Goal: Task Accomplishment & Management: Manage account settings

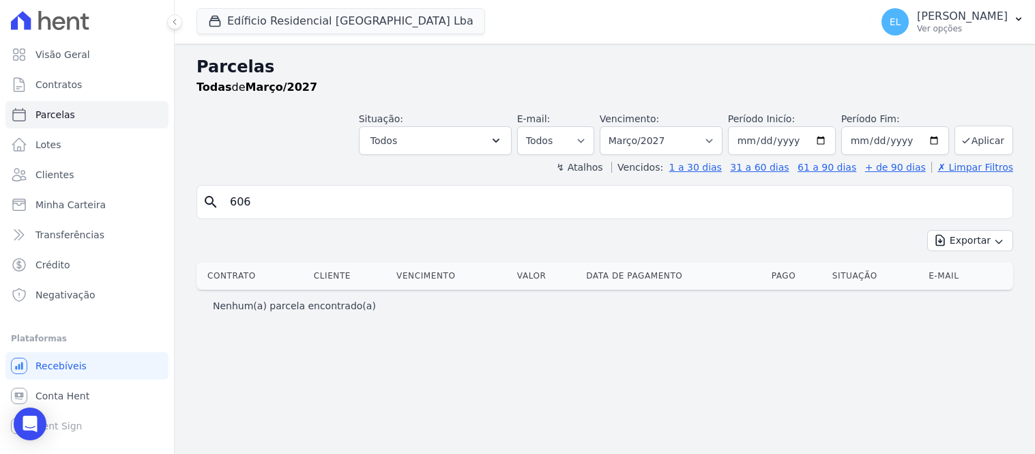
select select
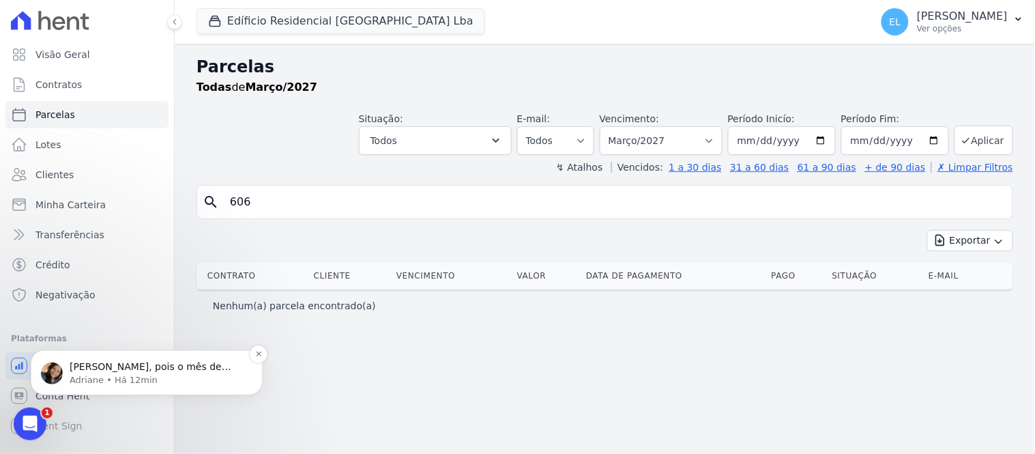
click at [144, 363] on span "[PERSON_NAME], pois o mês de compentência acaba sendo o vigente, por exemplo: […" at bounding box center [151, 379] width 162 height 38
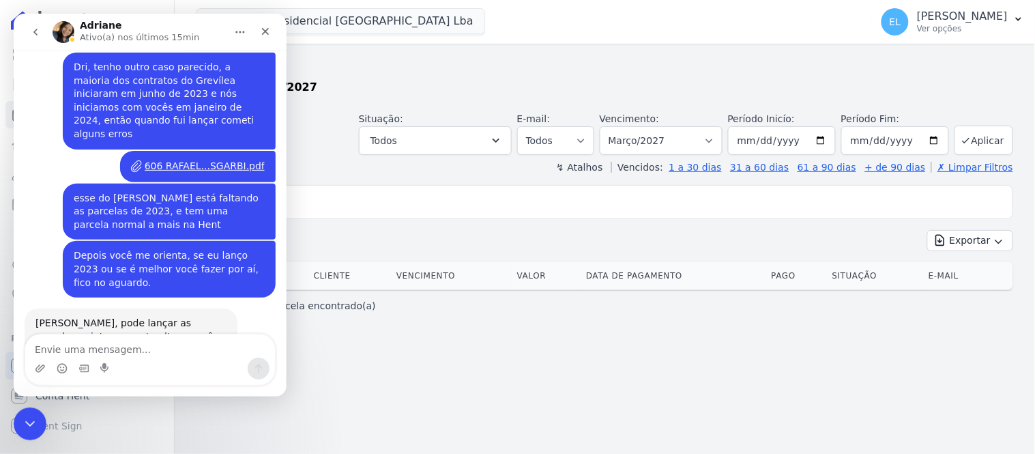
scroll to position [4725, 0]
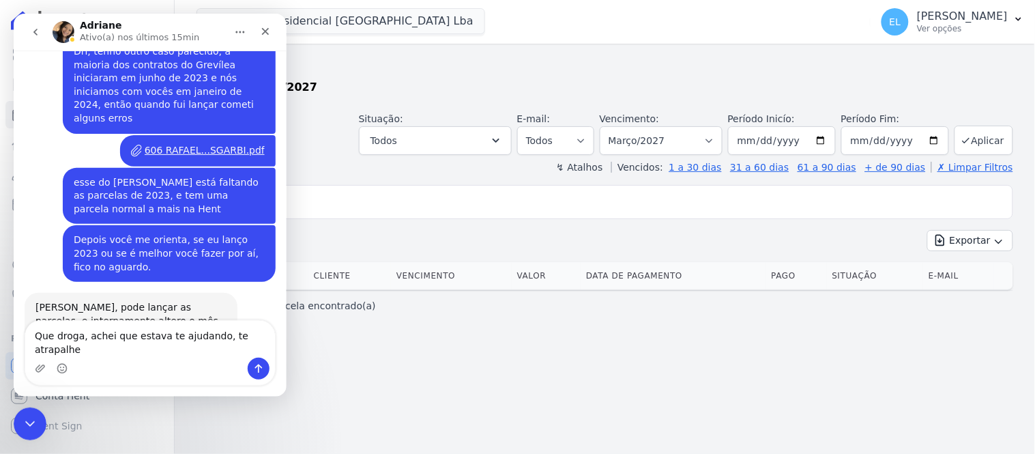
type textarea "Que droga, achei que estava te ajudando, te atrapalhei"
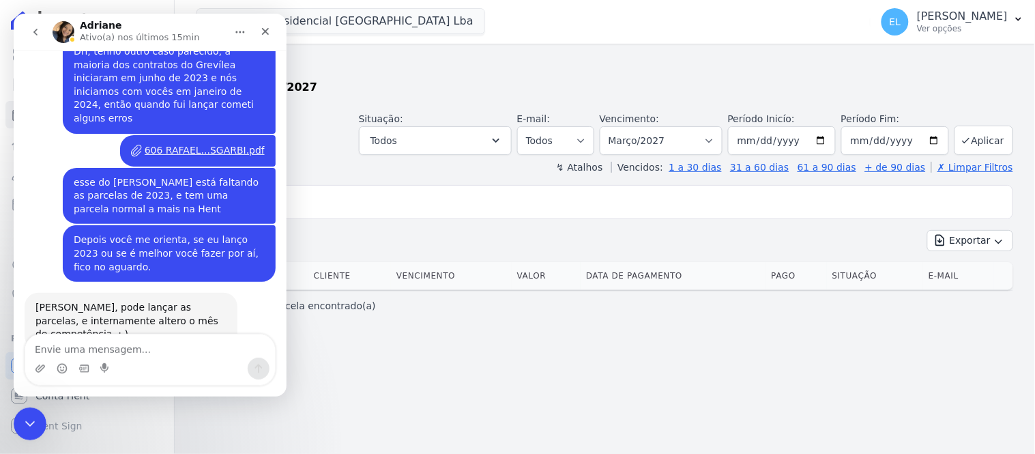
scroll to position [4757, 0]
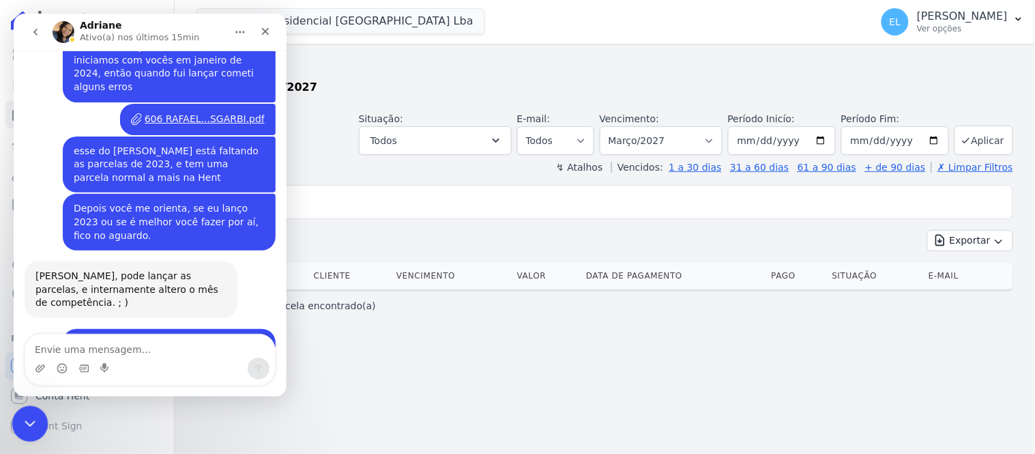
click at [30, 418] on icon "Encerramento do Messenger da Intercom" at bounding box center [28, 421] width 16 height 16
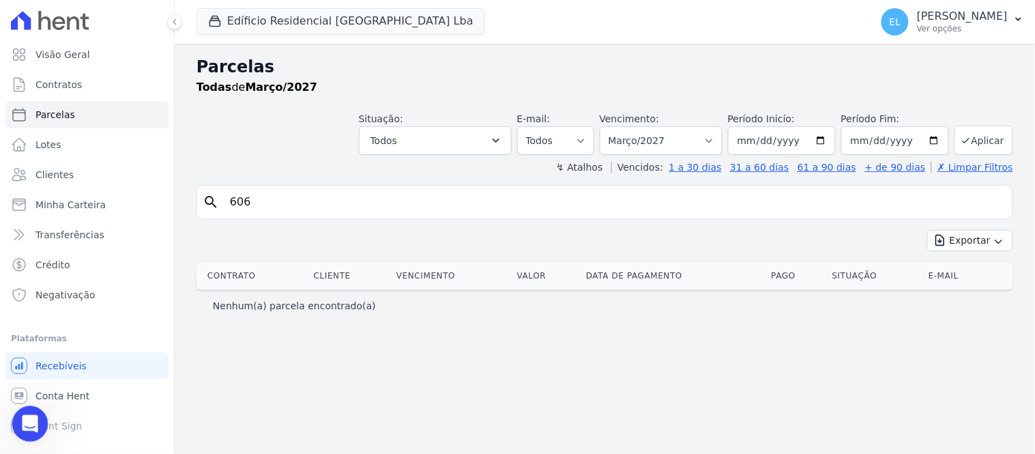
click at [18, 417] on div "Abertura do Messenger da Intercom" at bounding box center [27, 421] width 45 height 45
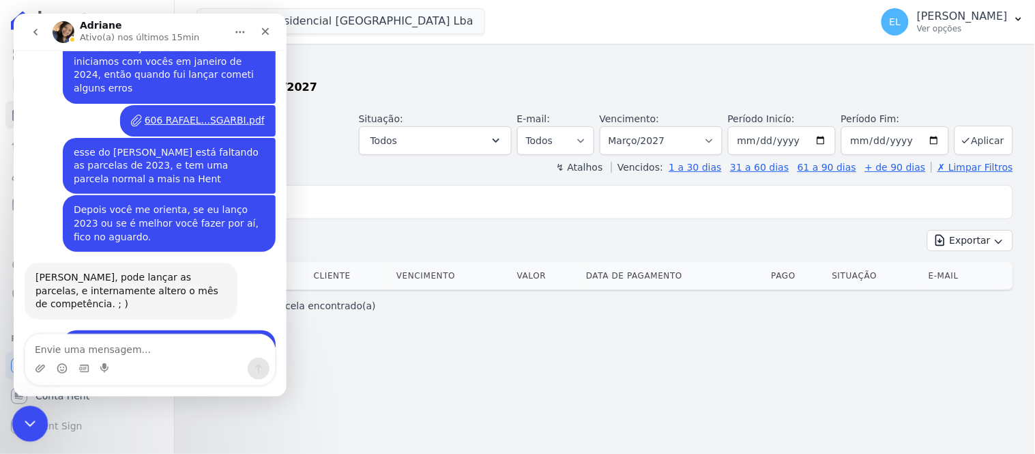
click at [34, 420] on icon "Encerramento do Messenger da Intercom" at bounding box center [28, 421] width 16 height 16
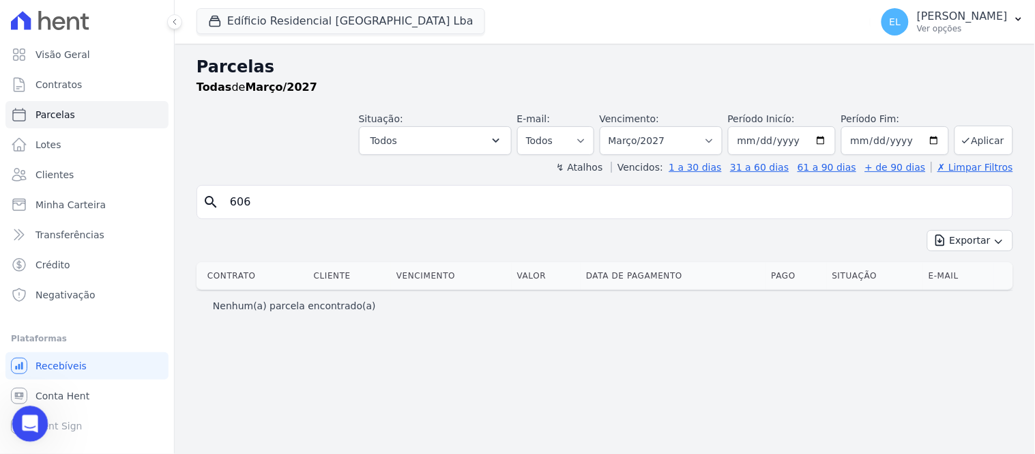
click at [29, 428] on icon "Abertura do Messenger da Intercom" at bounding box center [28, 422] width 23 height 23
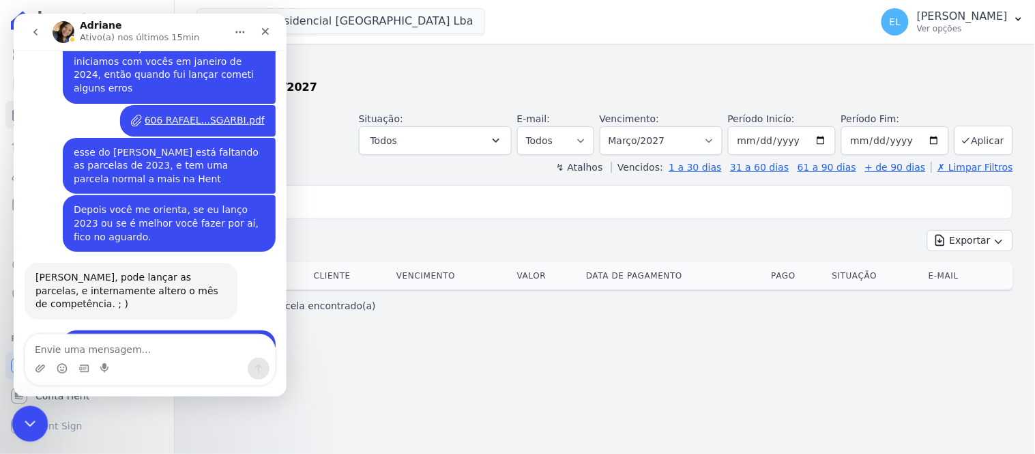
click at [31, 415] on icon "Encerramento do Messenger da Intercom" at bounding box center [28, 421] width 16 height 16
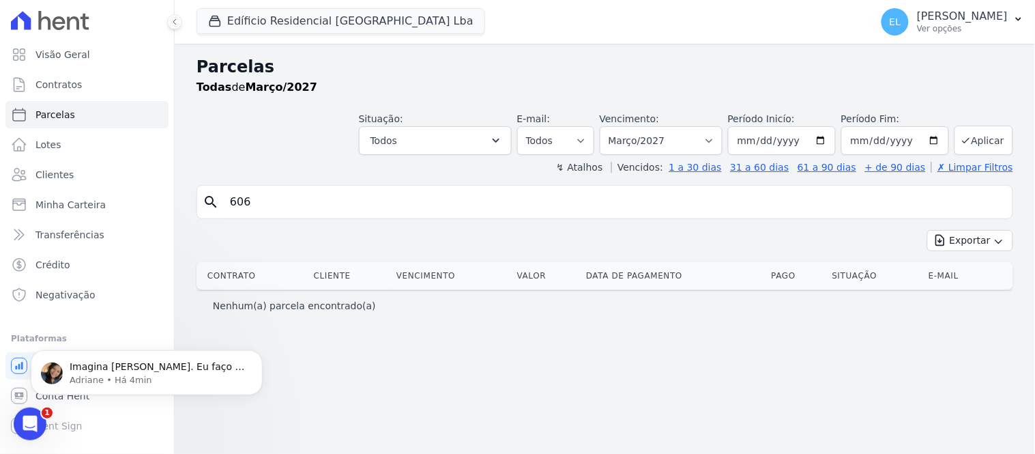
scroll to position [4811, 0]
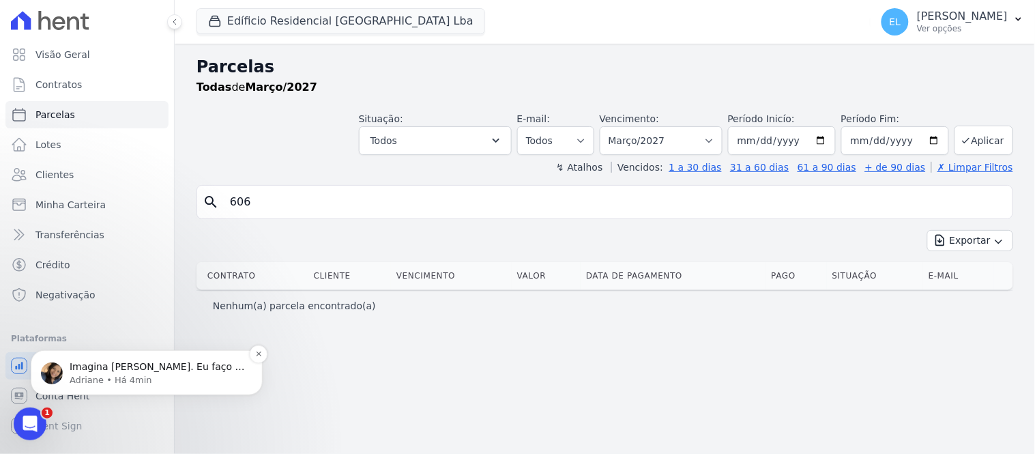
click at [116, 370] on span "Imagina [PERSON_NAME]. Eu faço o ajuste interno. Rapidinho. ; )" at bounding box center [157, 372] width 175 height 25
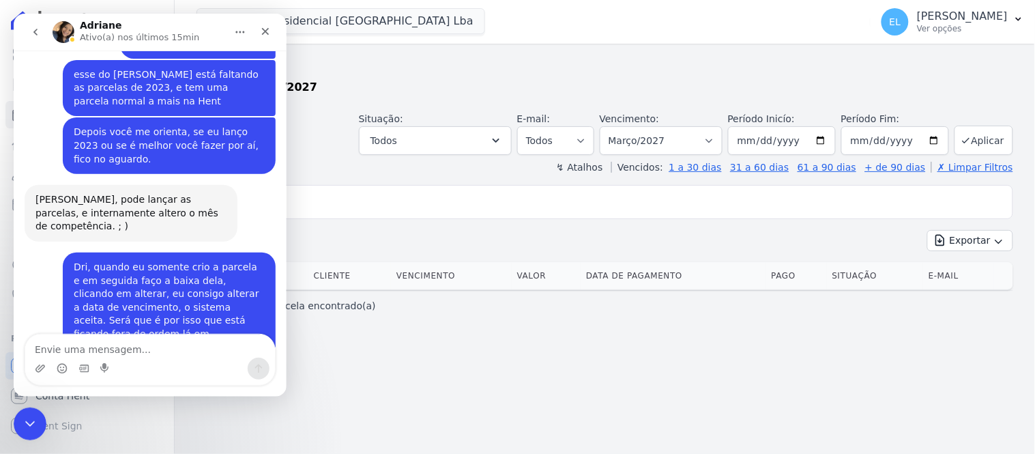
scroll to position [4833, 0]
click at [35, 423] on icon "Encerramento do Messenger da Intercom" at bounding box center [28, 421] width 16 height 16
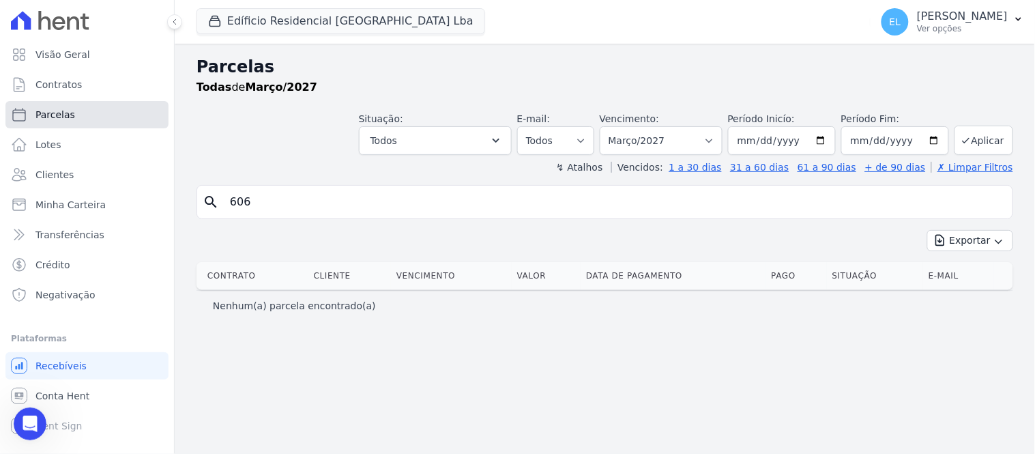
click at [70, 118] on link "Parcelas" at bounding box center [86, 114] width 163 height 27
select select
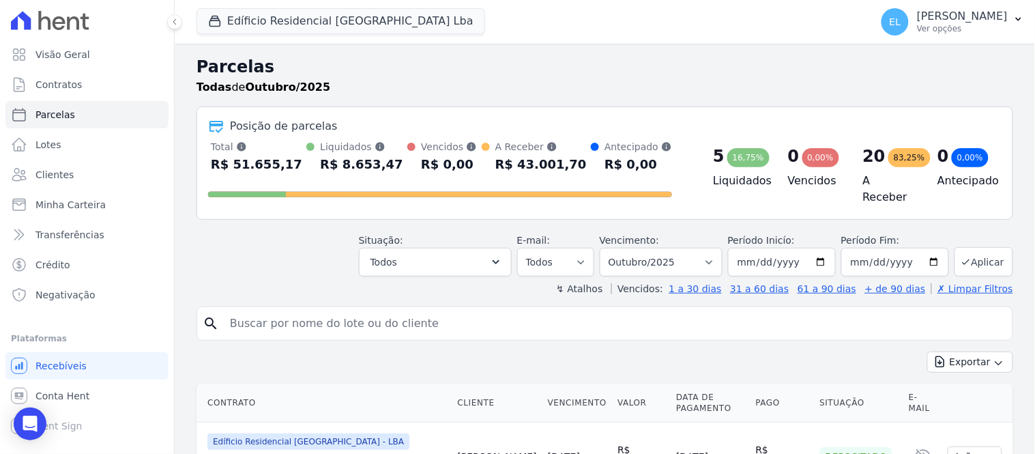
click at [278, 321] on input "search" at bounding box center [614, 323] width 785 height 27
type input "606"
select select
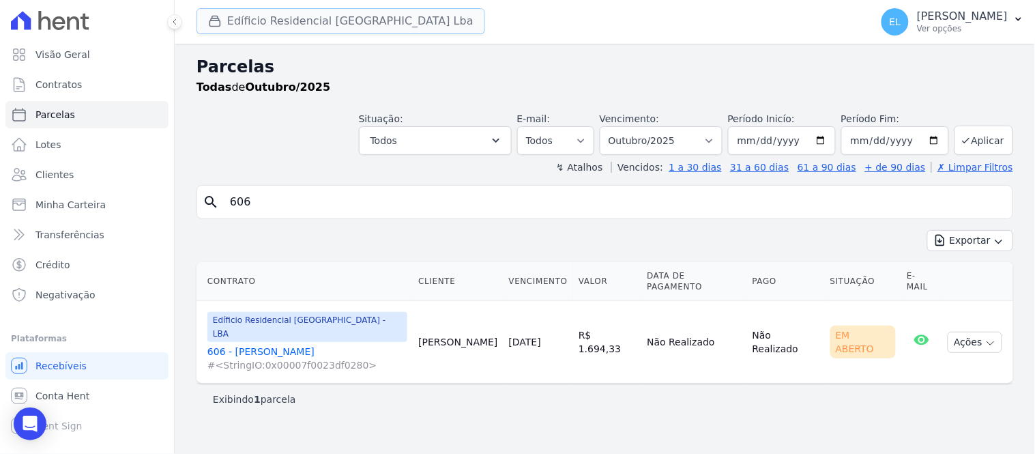
click at [295, 19] on button "Edíficio Residencial [GEOGRAPHIC_DATA] Lba" at bounding box center [340, 21] width 289 height 26
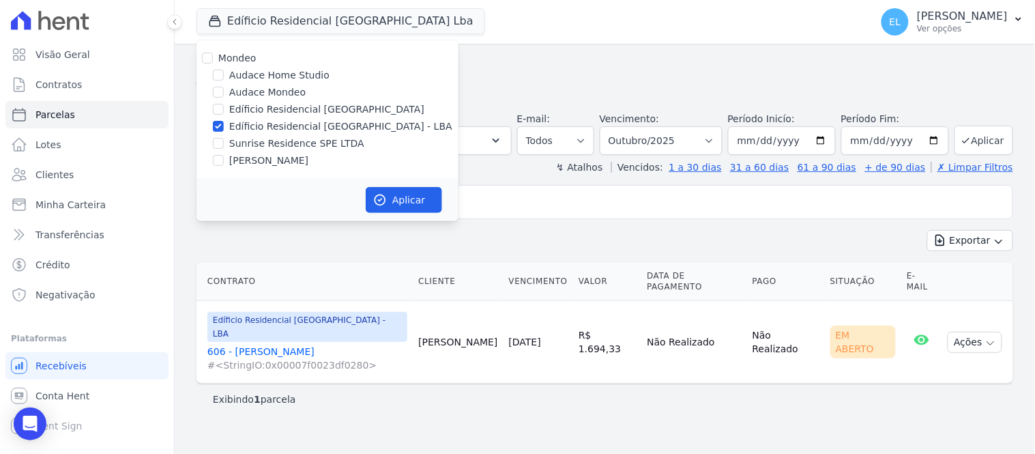
click at [488, 49] on div "Parcelas Todas de Outubro/2025 Situação: Agendado Em Aberto Pago Processando Ca…" at bounding box center [605, 249] width 860 height 410
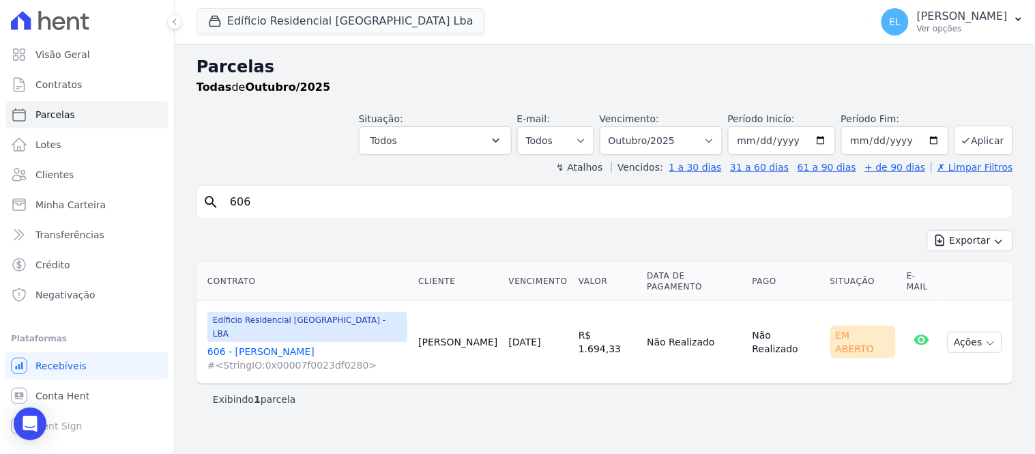
click at [269, 345] on link "606 - [PERSON_NAME] #<StringIO:0x00007f0023df0280>" at bounding box center [307, 358] width 200 height 27
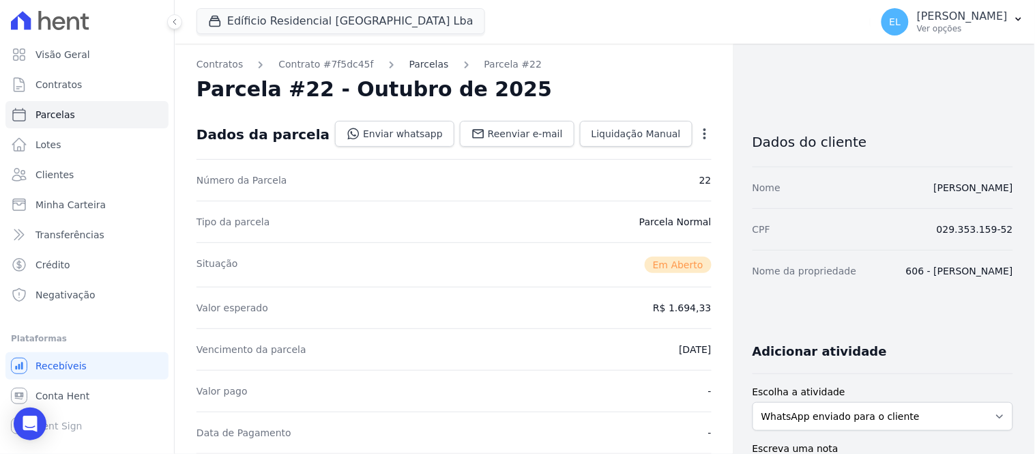
click at [414, 63] on link "Parcelas" at bounding box center [429, 64] width 40 height 14
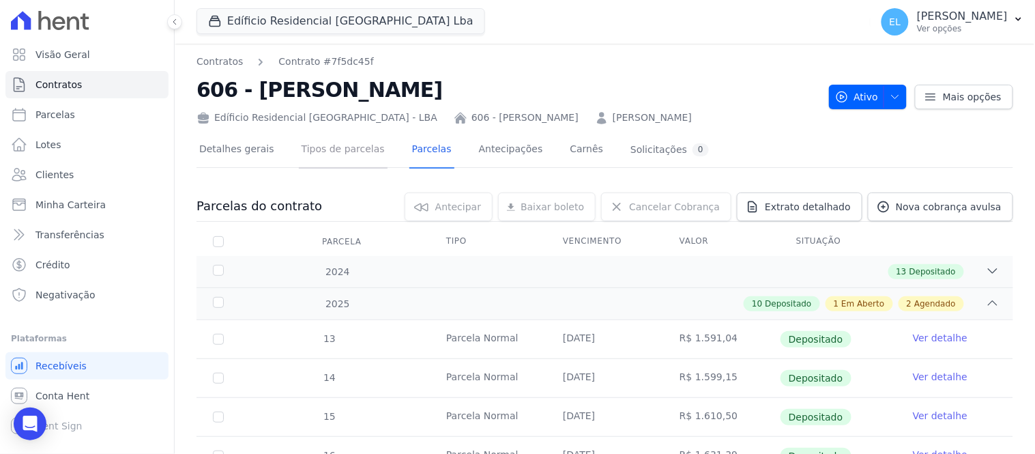
click at [321, 145] on link "Tipos de parcelas" at bounding box center [343, 150] width 89 height 36
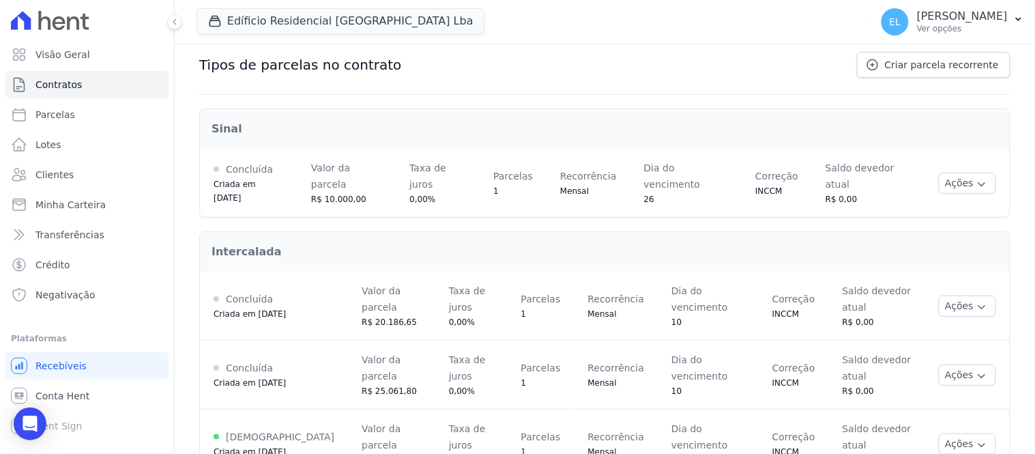
scroll to position [96, 0]
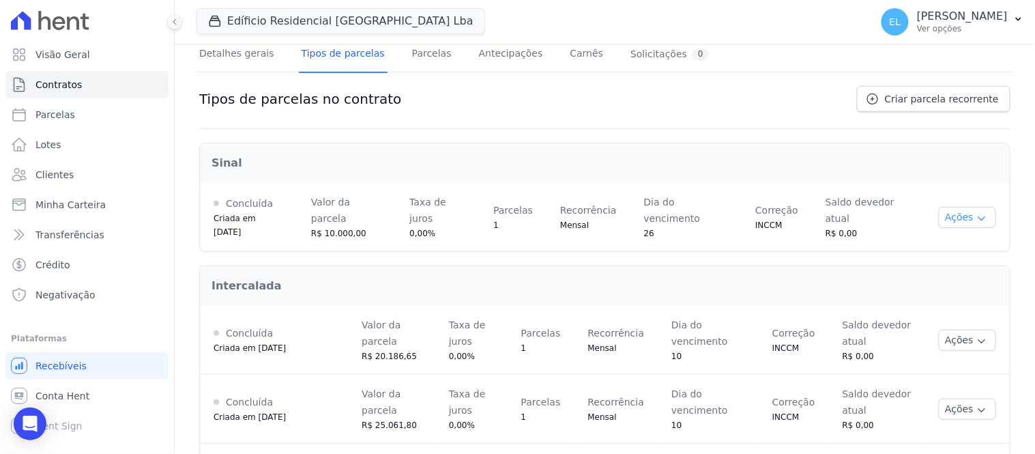
click at [952, 208] on button "Ações" at bounding box center [967, 217] width 57 height 21
click at [952, 215] on button "Ações" at bounding box center [967, 217] width 57 height 21
click at [409, 59] on link "Parcelas" at bounding box center [431, 55] width 45 height 36
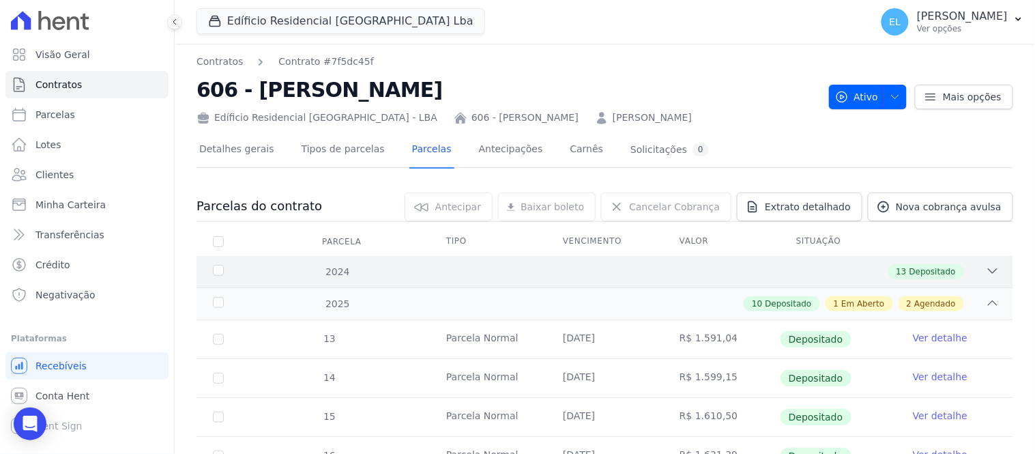
click at [986, 264] on icon at bounding box center [993, 271] width 14 height 14
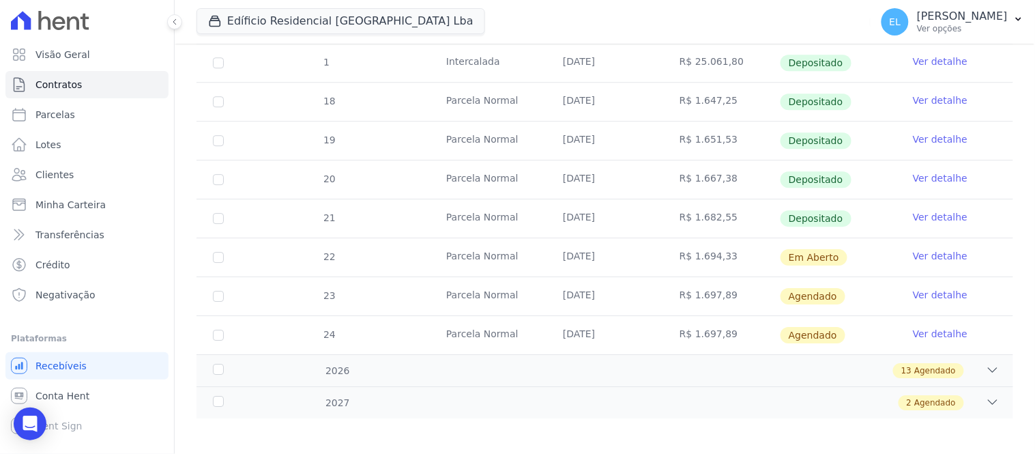
scroll to position [982, 0]
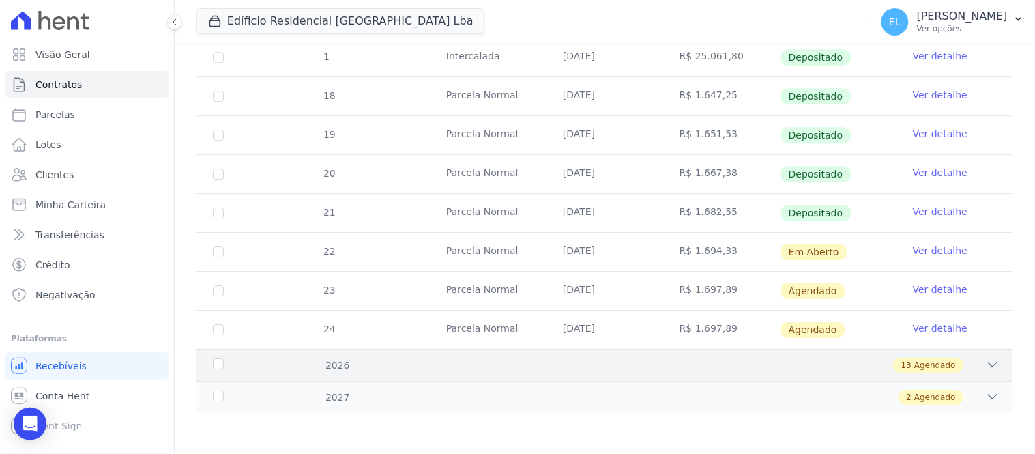
click at [955, 367] on div "13 Agendado" at bounding box center [645, 365] width 710 height 15
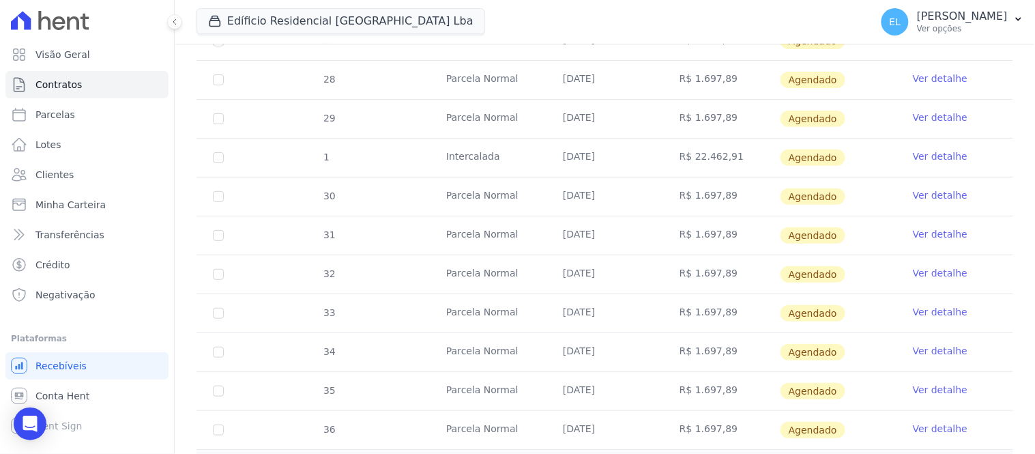
scroll to position [1489, 0]
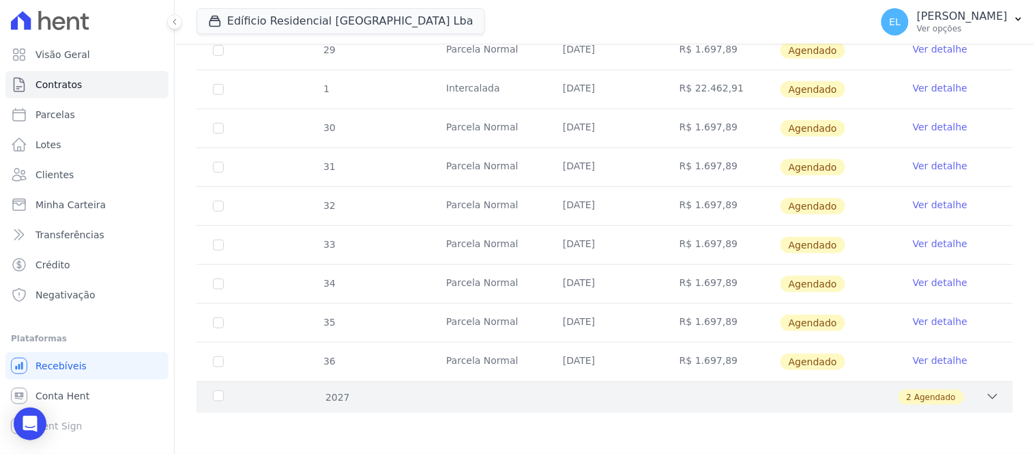
click at [957, 407] on div "2027 2 Agendado" at bounding box center [604, 397] width 817 height 32
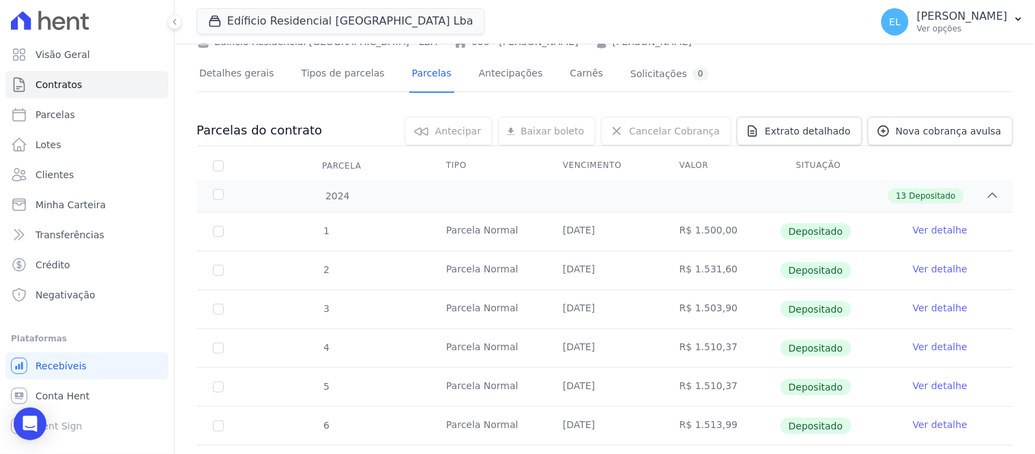
scroll to position [0, 0]
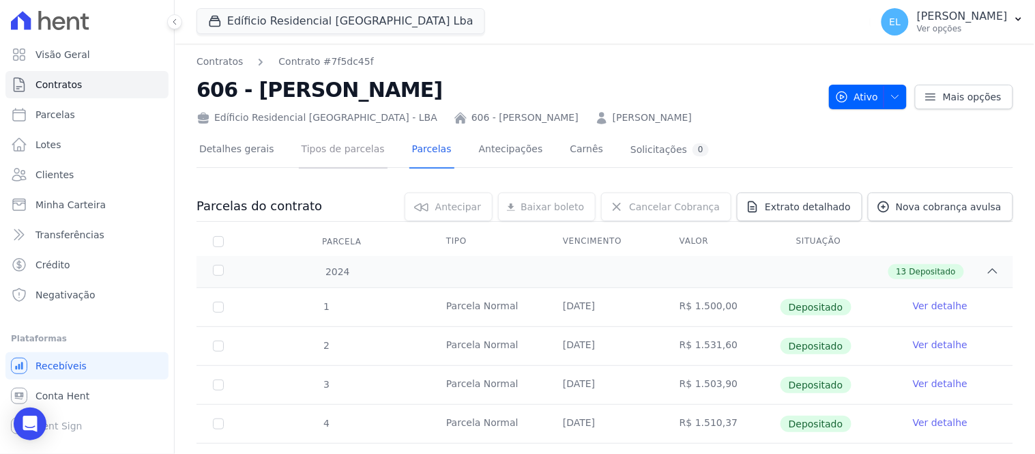
click at [341, 151] on link "Tipos de parcelas" at bounding box center [343, 150] width 89 height 36
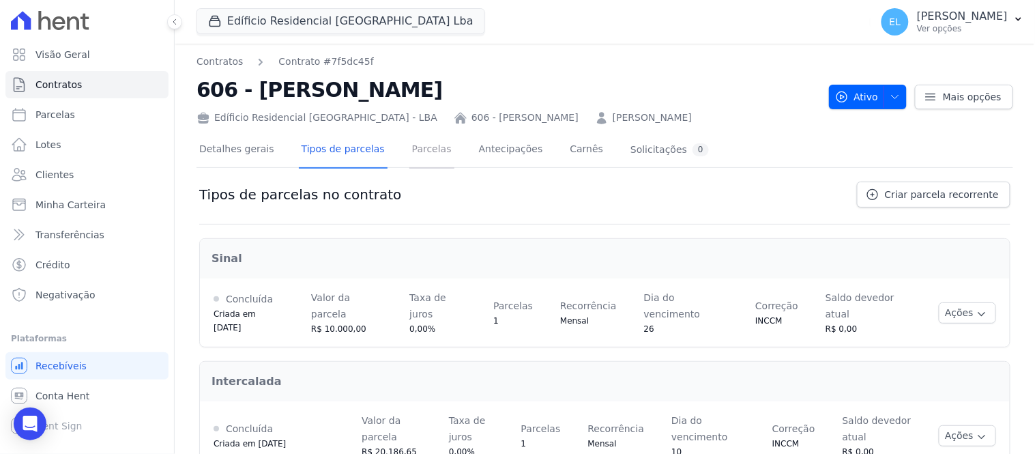
click at [409, 149] on link "Parcelas" at bounding box center [431, 150] width 45 height 36
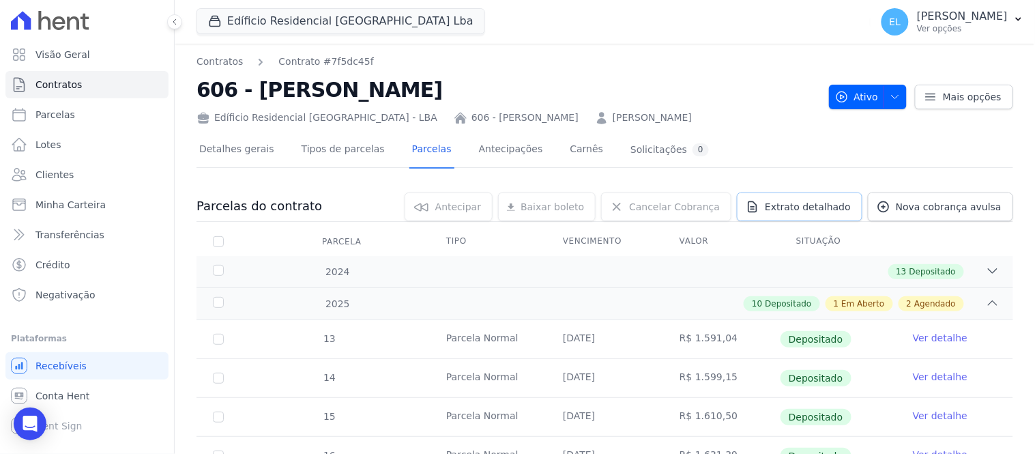
click at [800, 201] on span "Extrato detalhado" at bounding box center [808, 207] width 86 height 14
click at [958, 230] on span "Exportar XLSX" at bounding box center [987, 229] width 78 height 14
click at [986, 271] on icon at bounding box center [993, 271] width 14 height 14
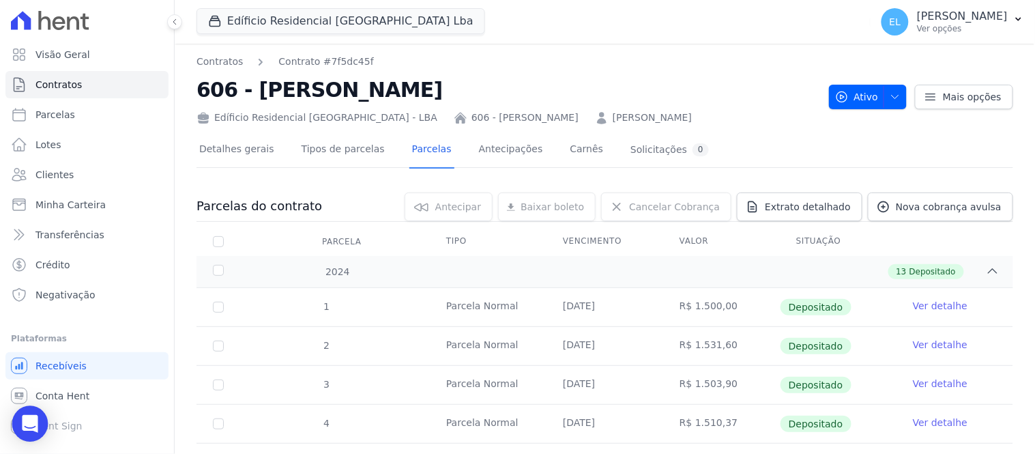
click at [33, 424] on icon "Open Intercom Messenger" at bounding box center [30, 424] width 16 height 18
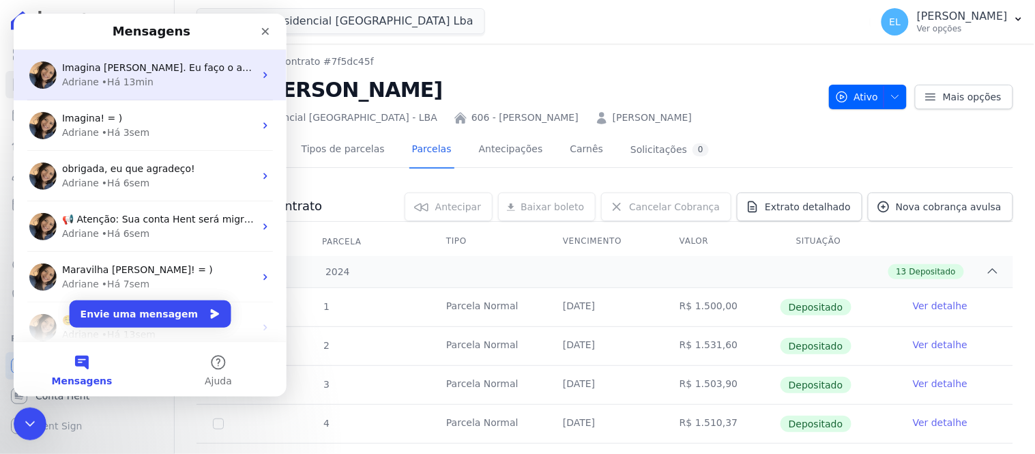
click at [156, 69] on span "Imagina [PERSON_NAME]. Eu faço o ajuste interno. Rapidinho. ; )" at bounding box center [216, 66] width 310 height 11
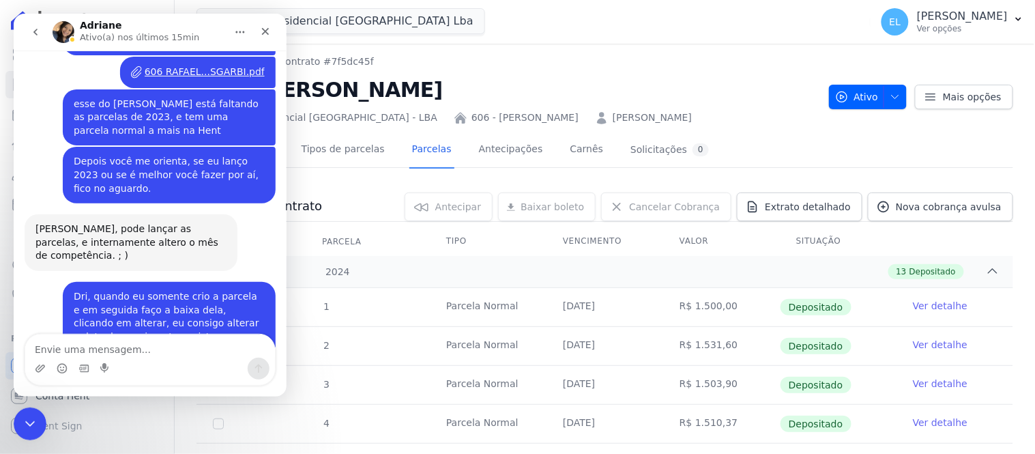
scroll to position [4811, 0]
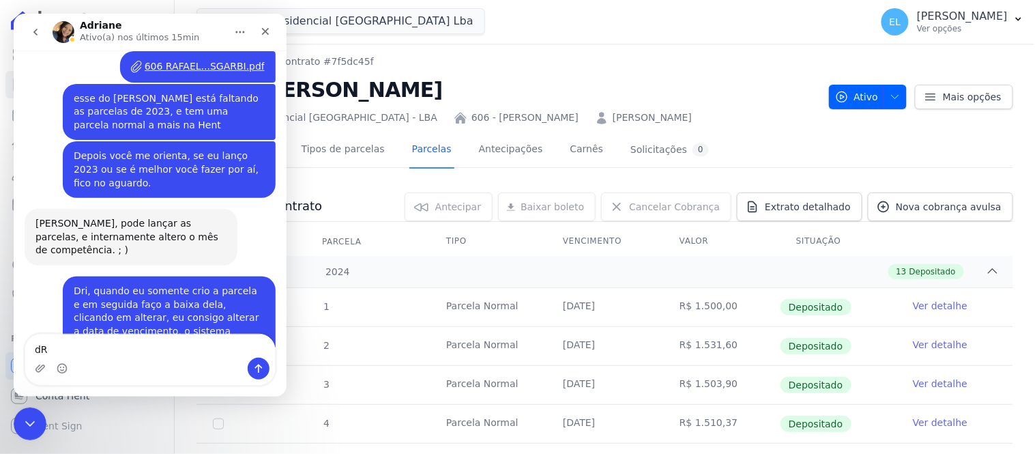
type textarea "d"
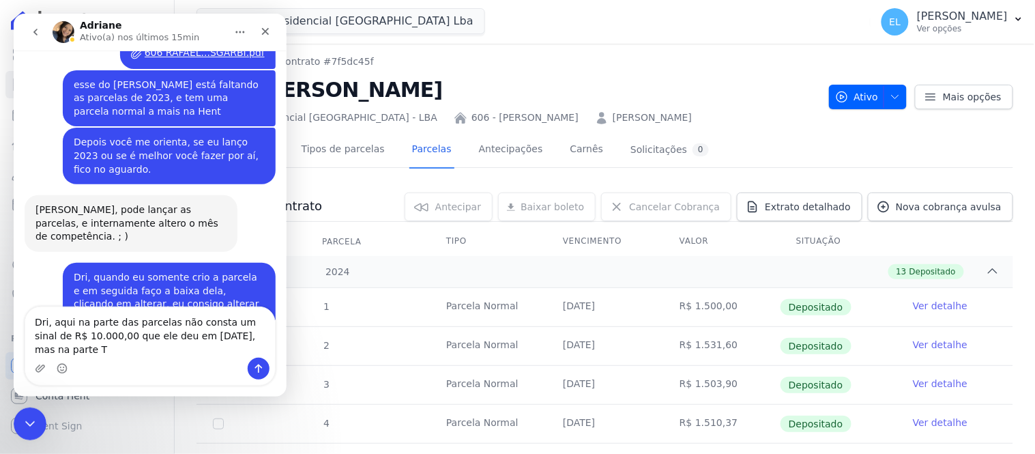
scroll to position [4838, 0]
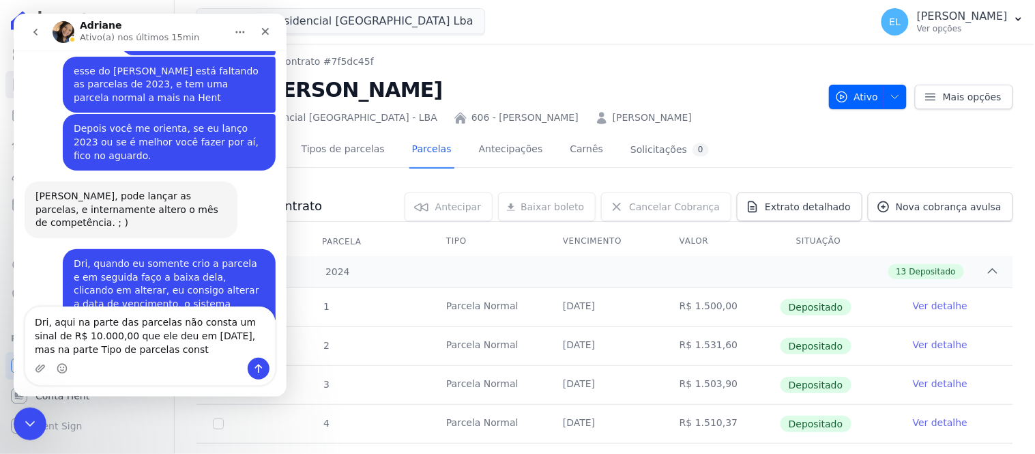
type textarea "Dri, aqui na parte das parcelas não consta um sinal de R$ 10.000,00 que ele deu…"
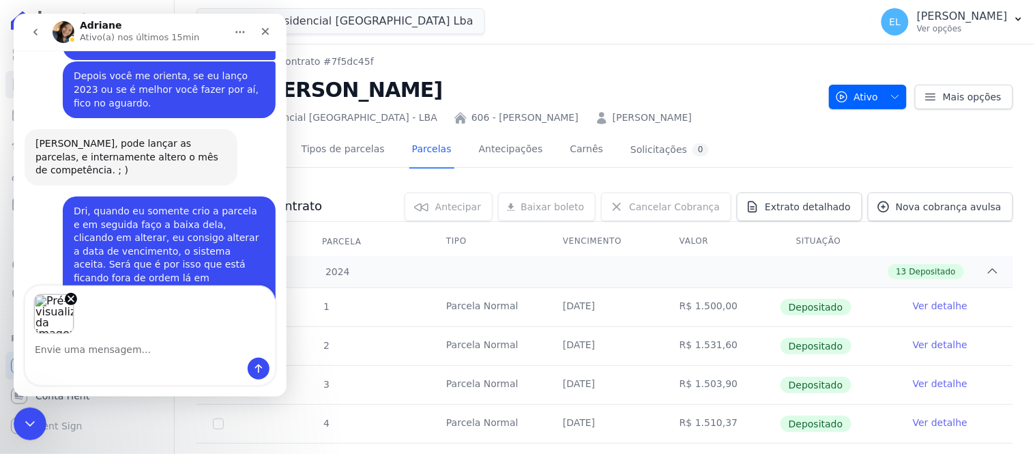
scroll to position [4940, 0]
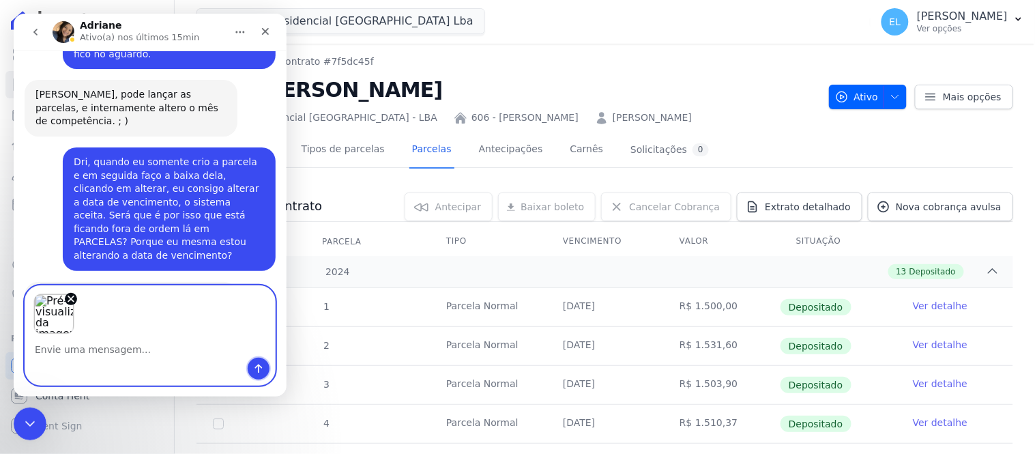
click at [256, 371] on icon "Enviar uma mensagem" at bounding box center [257, 367] width 11 height 11
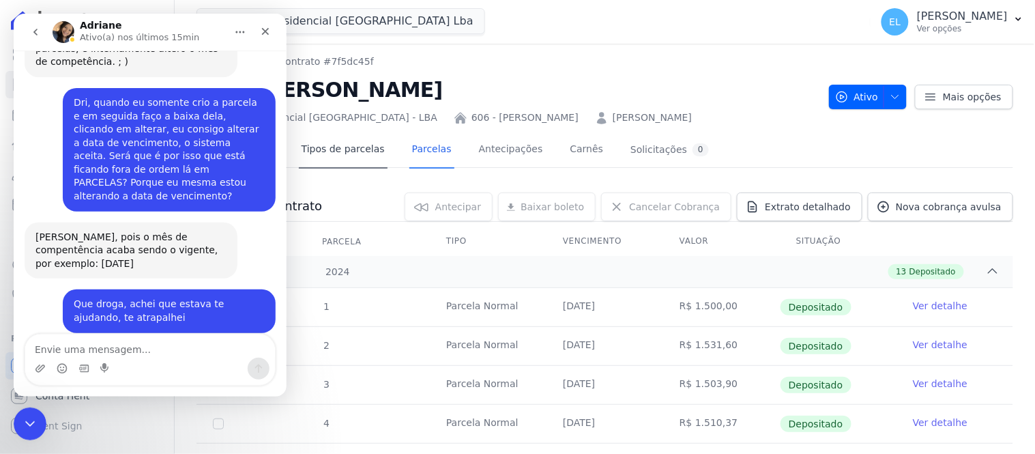
scroll to position [4998, 0]
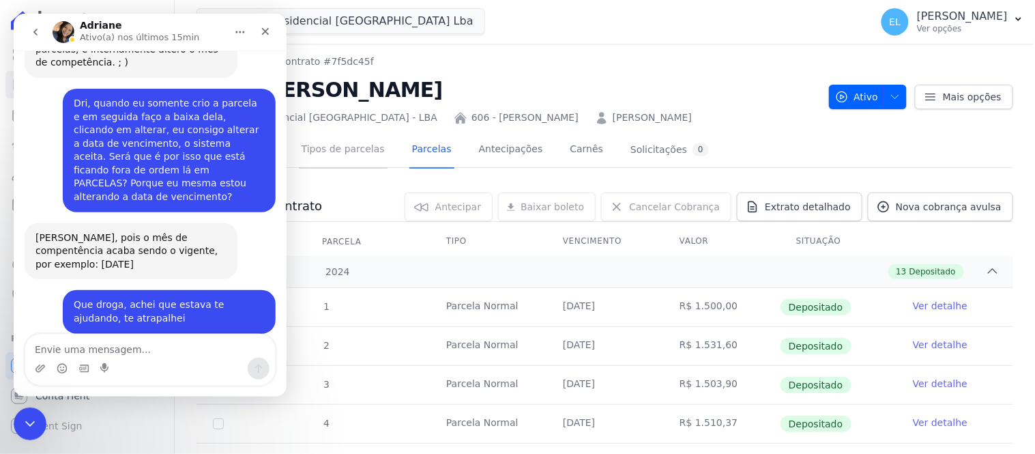
click at [322, 154] on link "Tipos de parcelas" at bounding box center [343, 150] width 89 height 36
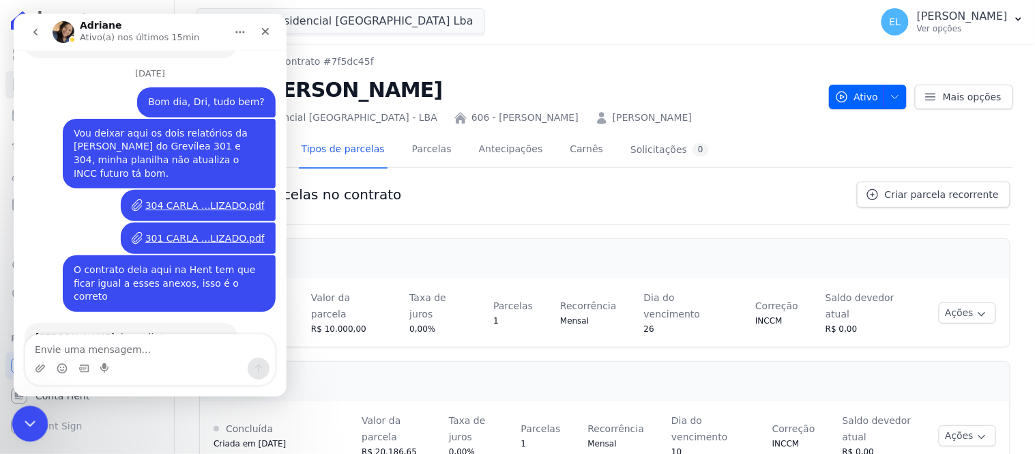
scroll to position [4678, 0]
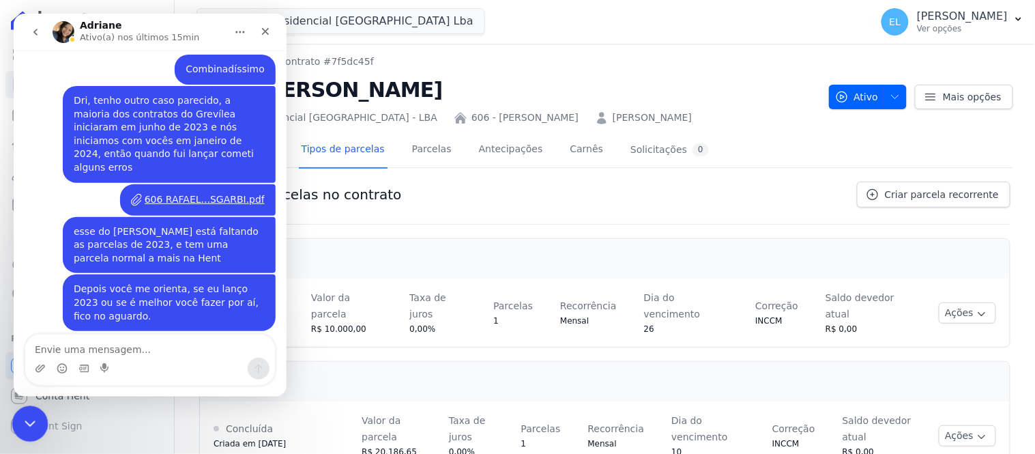
click at [16, 422] on div "Encerramento do Messenger da Intercom" at bounding box center [28, 421] width 33 height 33
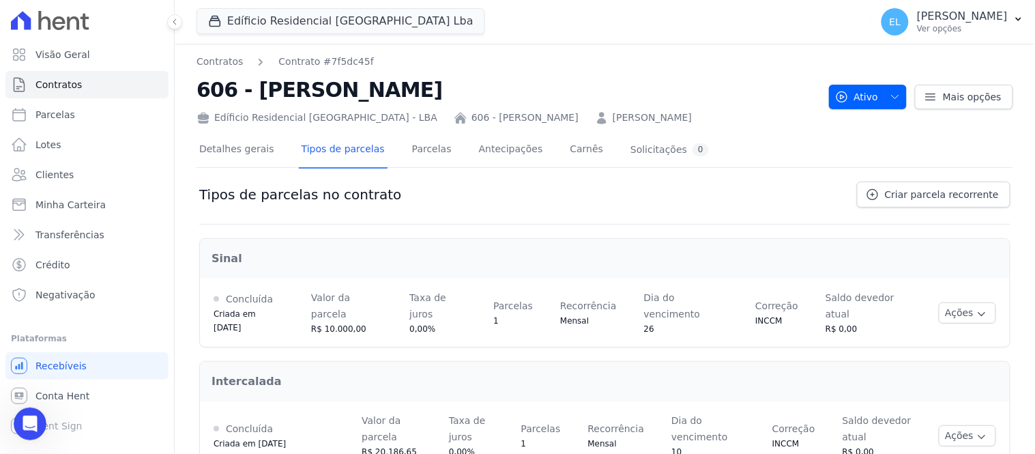
scroll to position [4890, 0]
click at [17, 421] on icon "Abertura do Messenger da Intercom" at bounding box center [28, 422] width 23 height 23
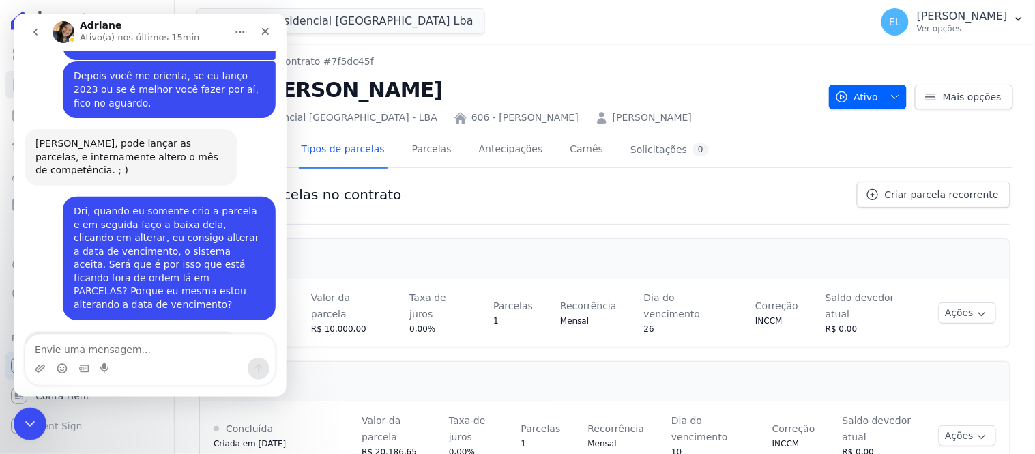
click at [484, 209] on div "Tipos de parcelas no contrato Criar parcela recorrente" at bounding box center [604, 202] width 811 height 43
click at [31, 423] on icon "Encerramento do Messenger da Intercom" at bounding box center [28, 421] width 16 height 16
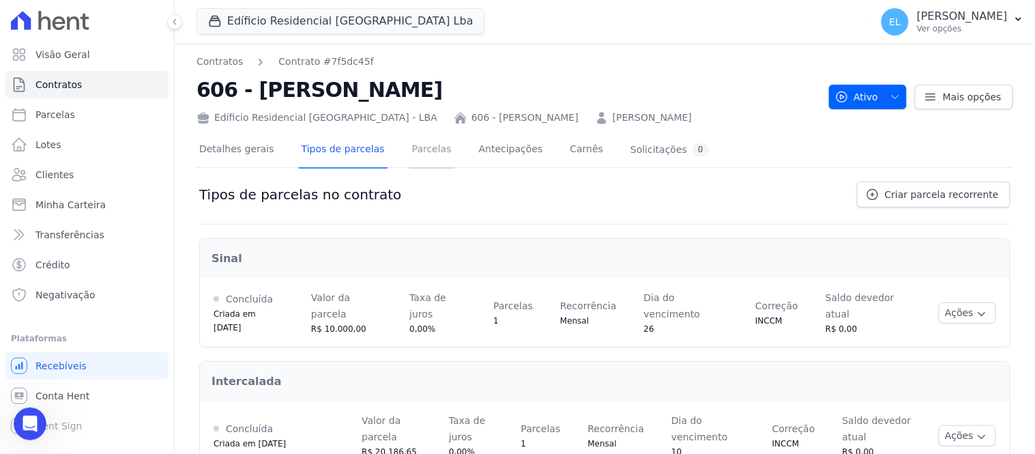
click at [419, 148] on link "Parcelas" at bounding box center [431, 150] width 45 height 36
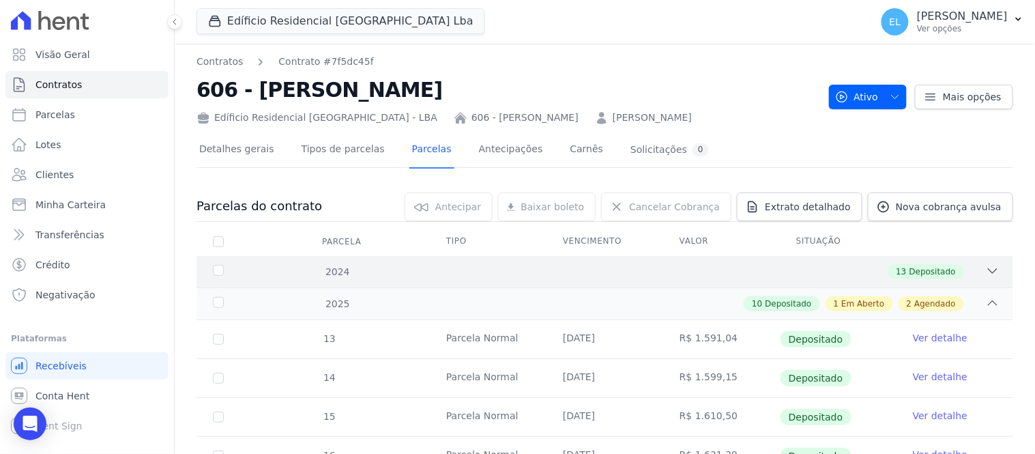
drag, startPoint x: 982, startPoint y: 270, endPoint x: 979, endPoint y: 280, distance: 10.8
click at [986, 270] on icon at bounding box center [993, 271] width 14 height 14
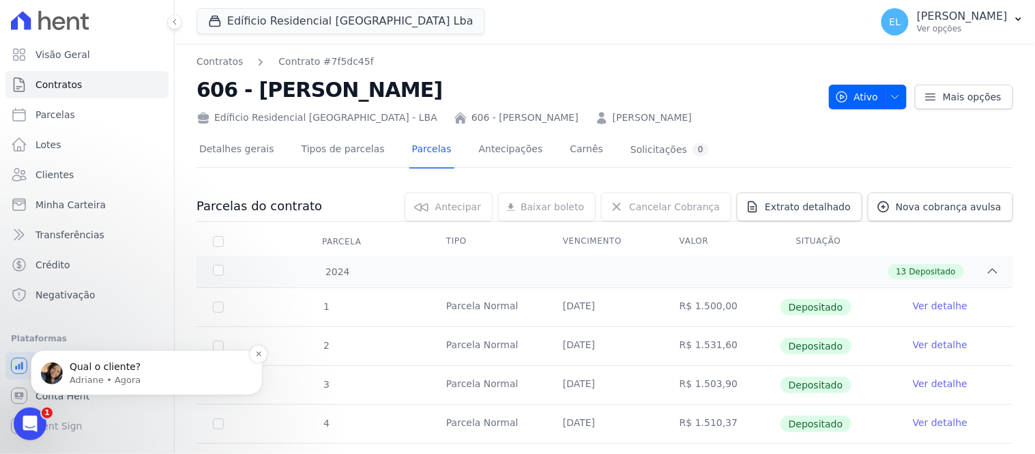
click at [130, 366] on span "Qual o cliente?" at bounding box center [105, 365] width 71 height 11
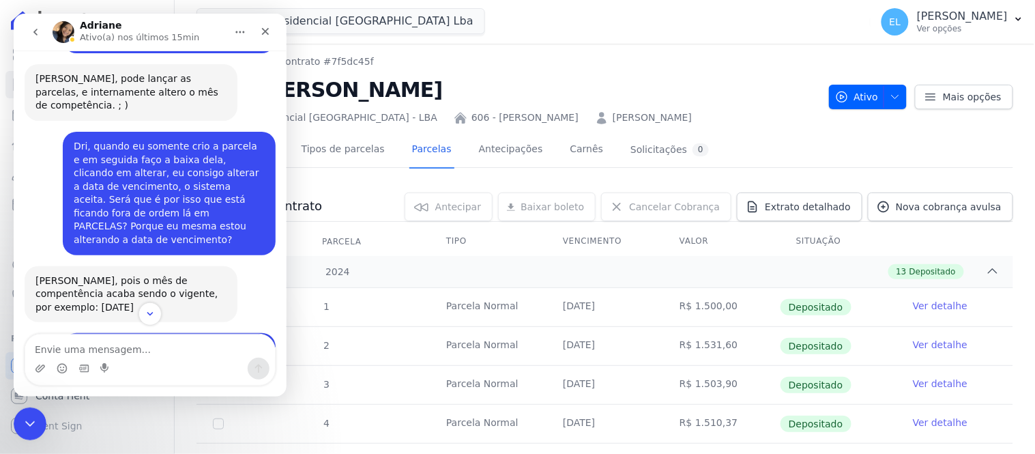
scroll to position [4955, 0]
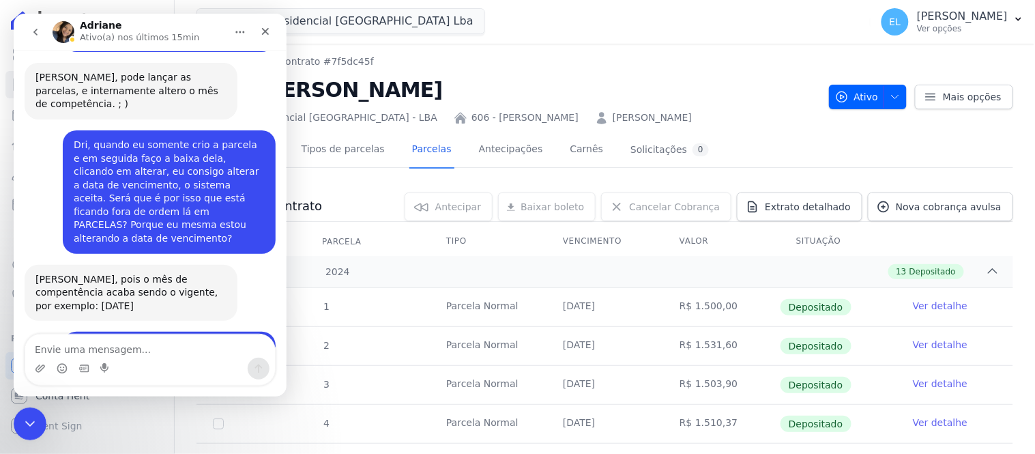
click at [128, 360] on div "Messenger da Intercom" at bounding box center [150, 368] width 250 height 22
click at [116, 349] on textarea "Envie uma mensagem..." at bounding box center [150, 345] width 250 height 23
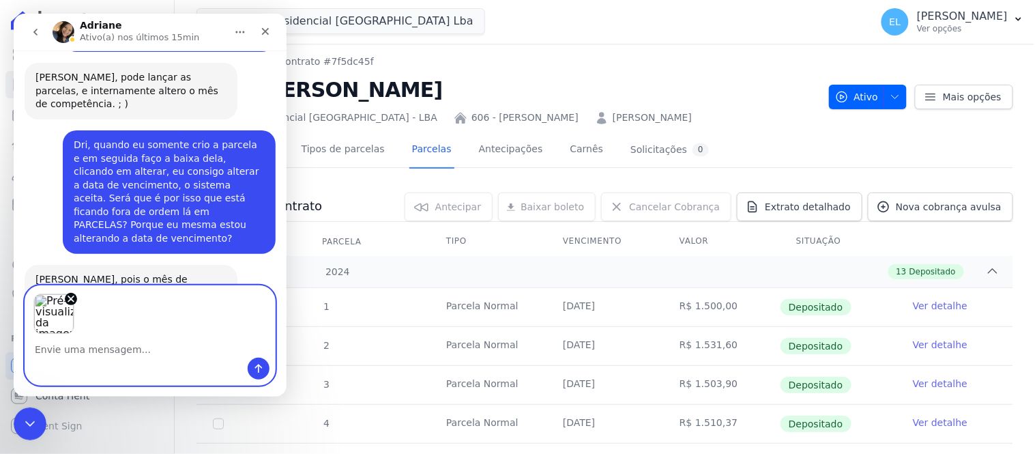
scroll to position [5002, 0]
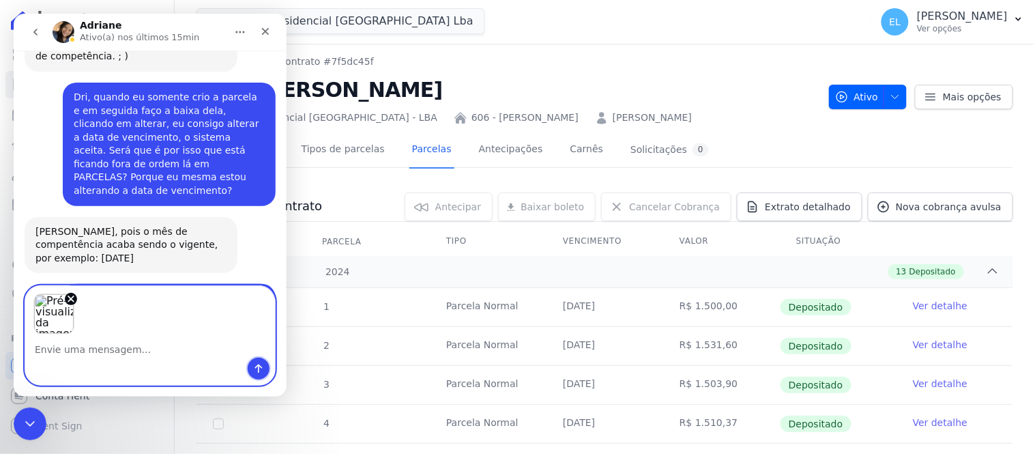
click at [255, 366] on icon "Enviar uma mensagem" at bounding box center [258, 368] width 8 height 9
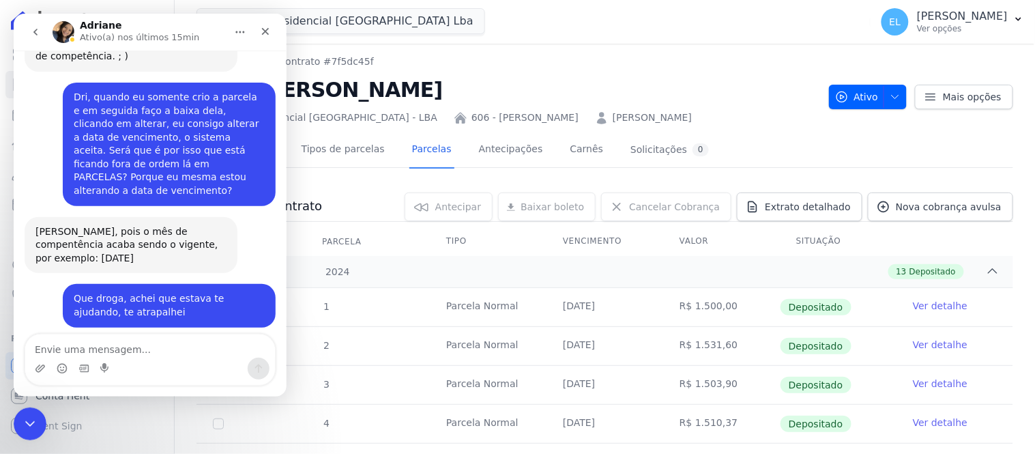
scroll to position [5049, 0]
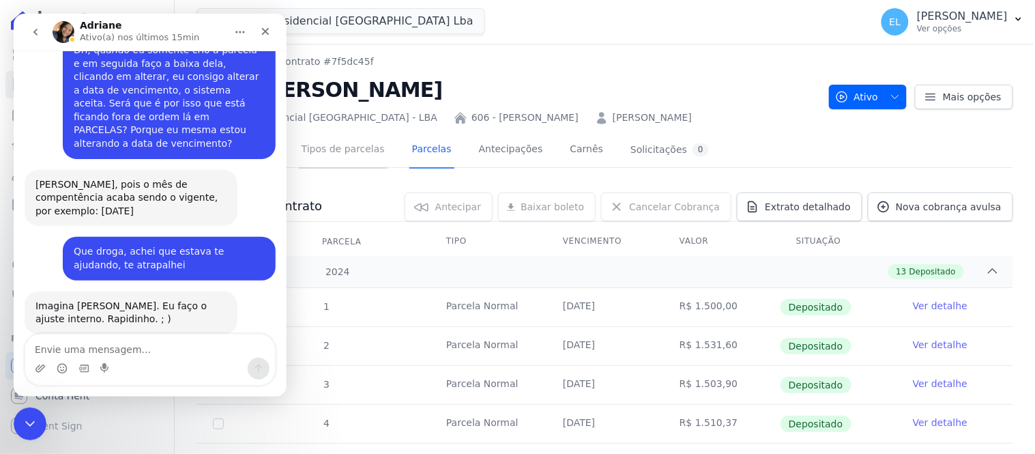
click at [328, 150] on link "Tipos de parcelas" at bounding box center [343, 150] width 89 height 36
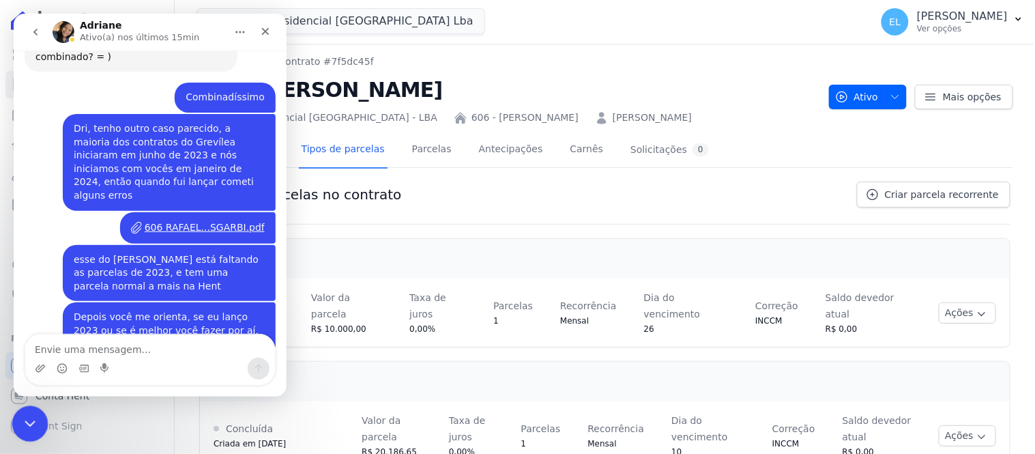
scroll to position [4876, 0]
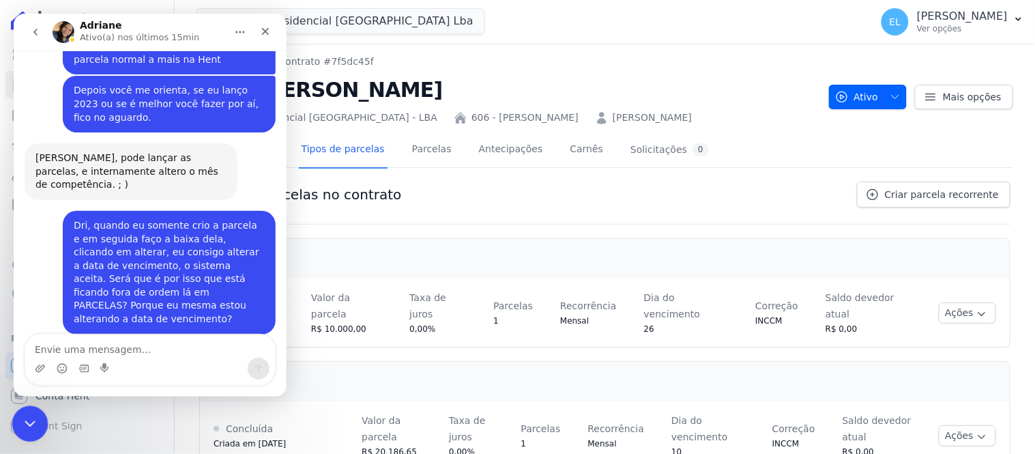
click at [23, 415] on icon "Encerramento do Messenger da Intercom" at bounding box center [28, 421] width 16 height 16
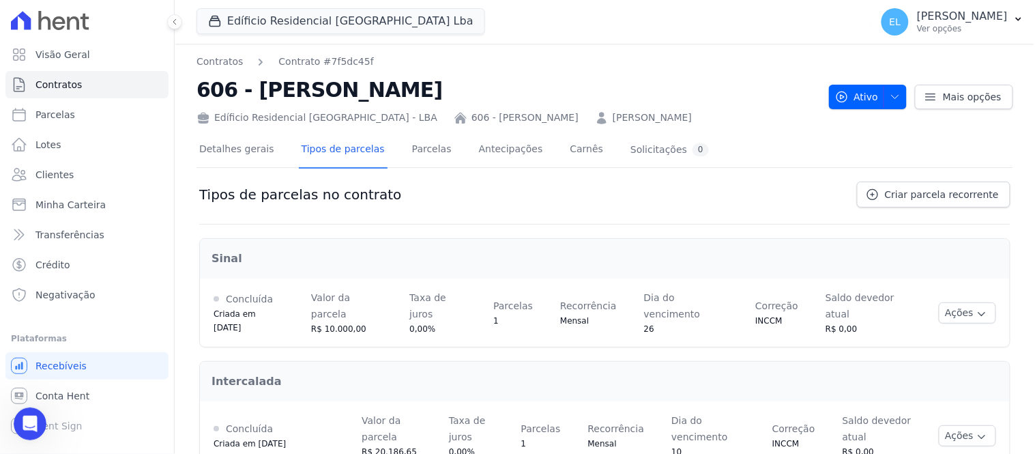
scroll to position [5049, 0]
click at [25, 424] on icon "Abertura do Messenger da Intercom" at bounding box center [28, 422] width 23 height 23
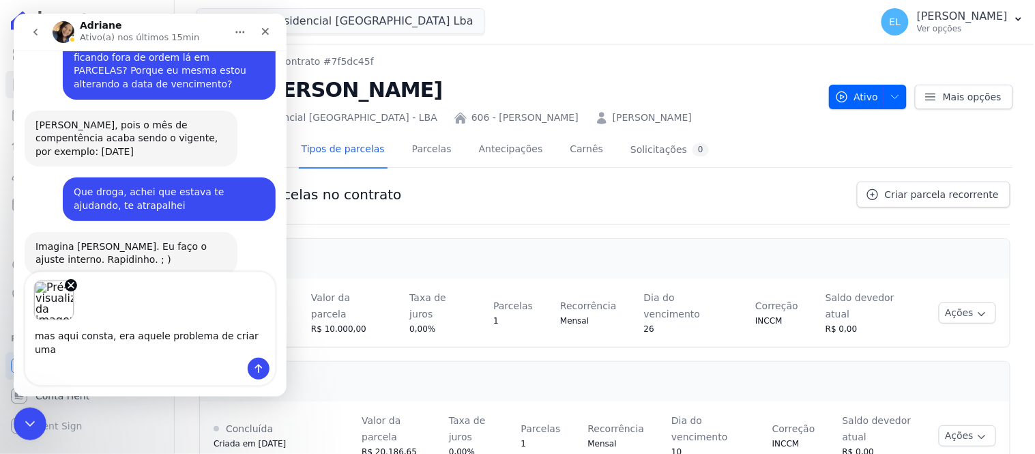
scroll to position [5097, 0]
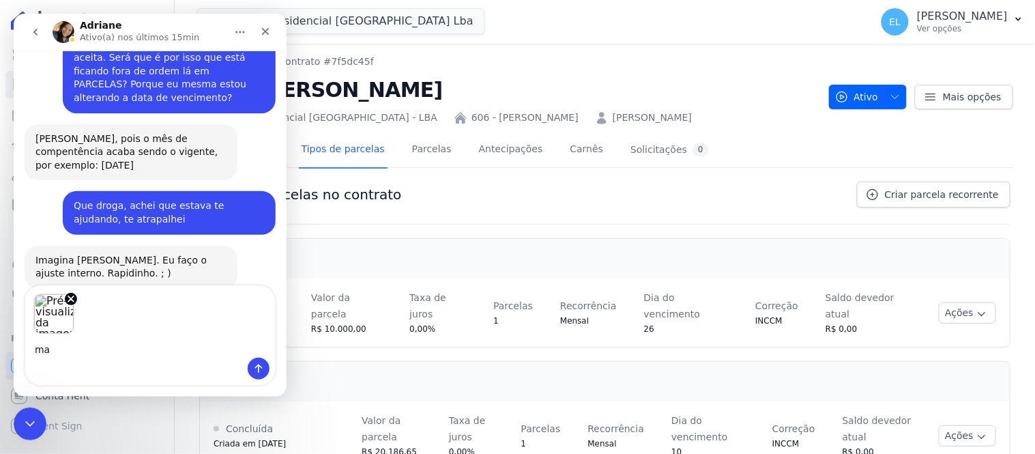
type textarea "m"
type textarea "mas aqui consta"
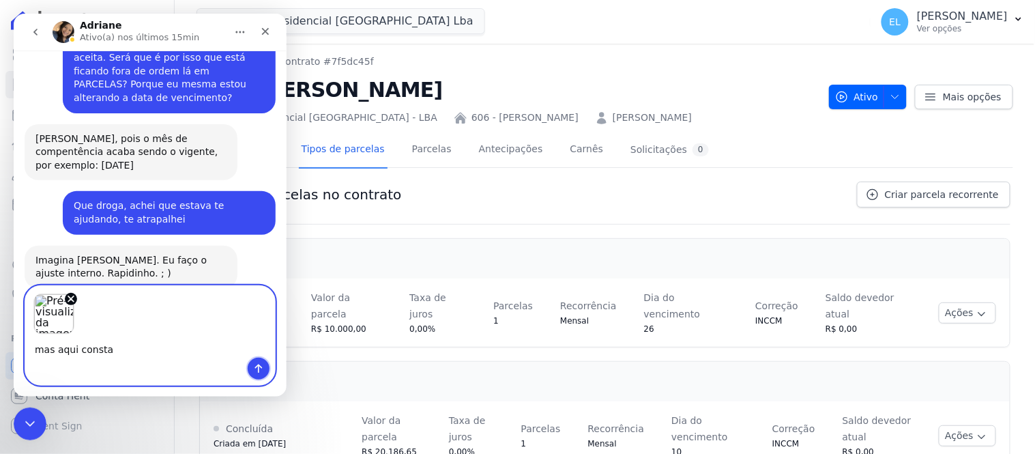
click at [263, 364] on icon "Enviar uma mensagem" at bounding box center [257, 367] width 11 height 11
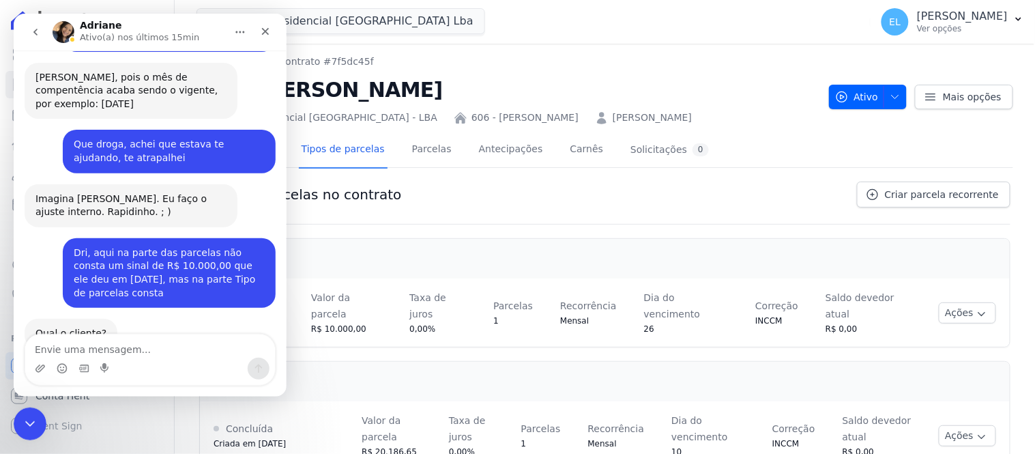
scroll to position [5158, 0]
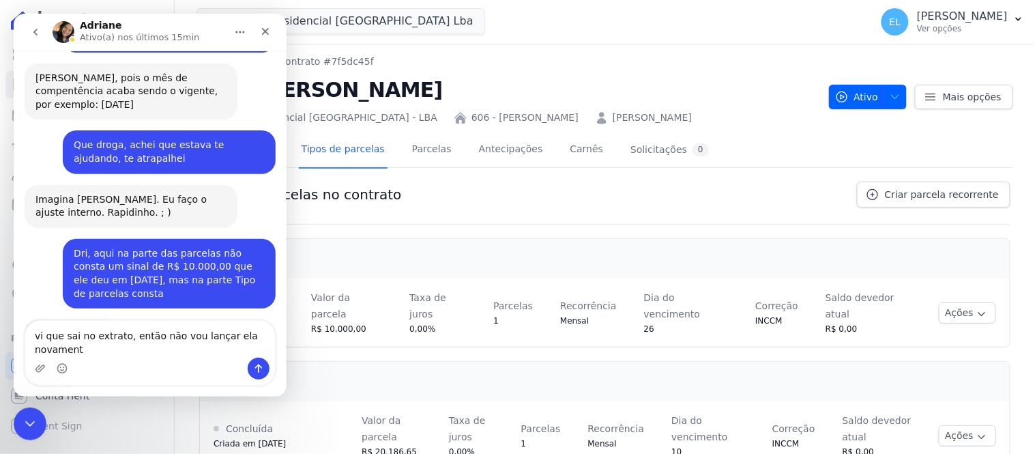
type textarea "vi que sai no extrato, então não vou lançar ela novamente"
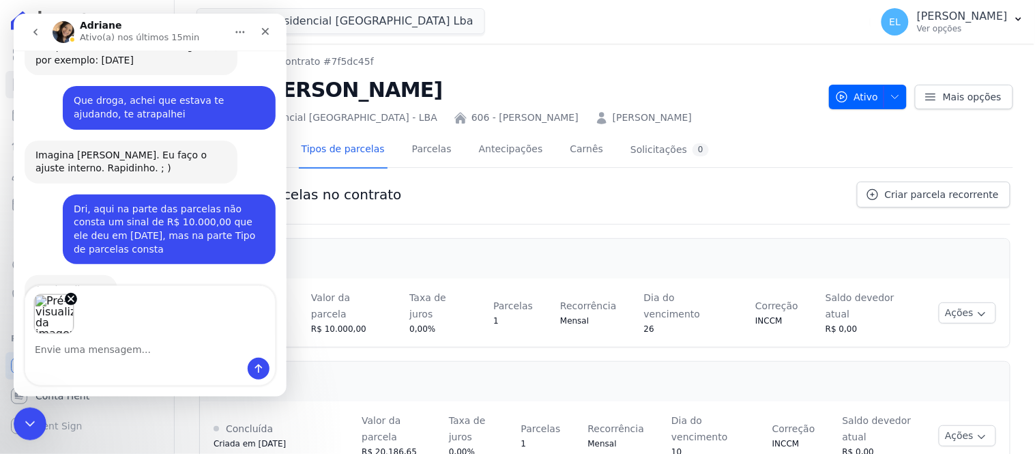
scroll to position [5250, 0]
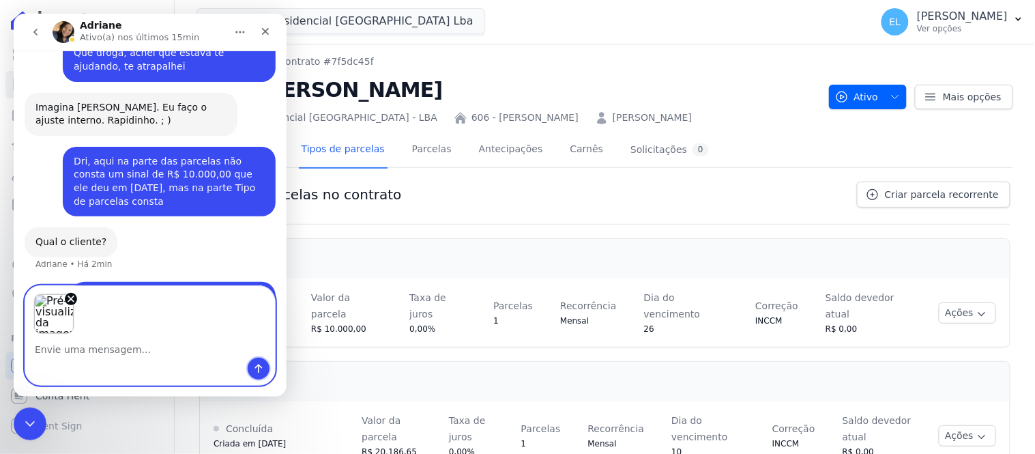
click at [254, 367] on icon "Enviar uma mensagem" at bounding box center [257, 367] width 11 height 11
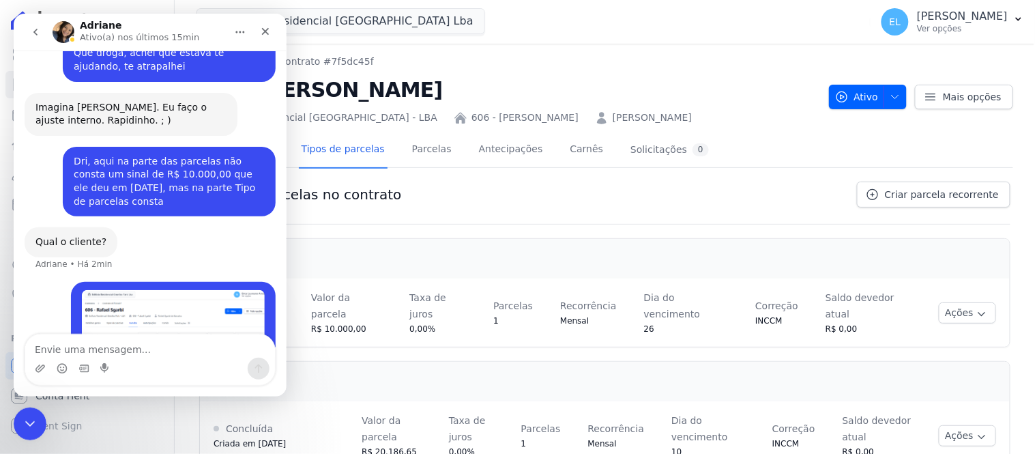
scroll to position [5273, 0]
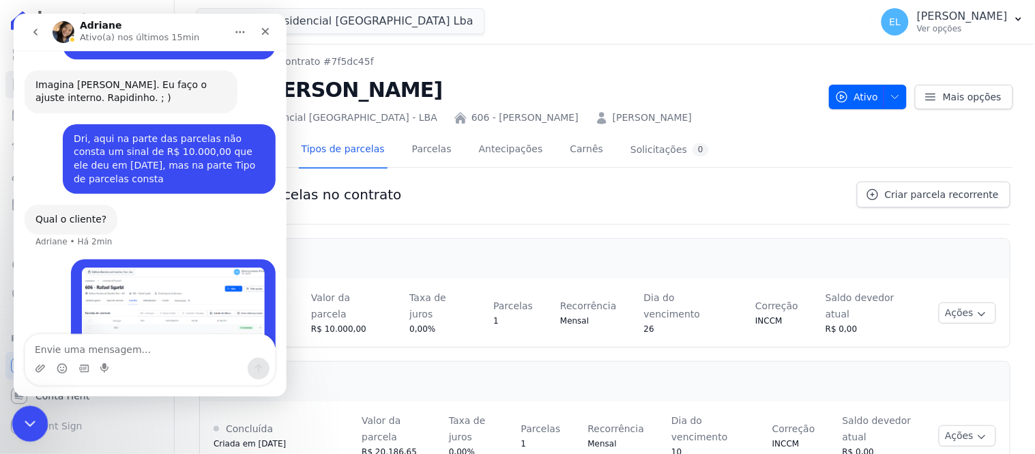
click at [25, 424] on icon "Encerramento do Messenger da Intercom" at bounding box center [28, 421] width 16 height 16
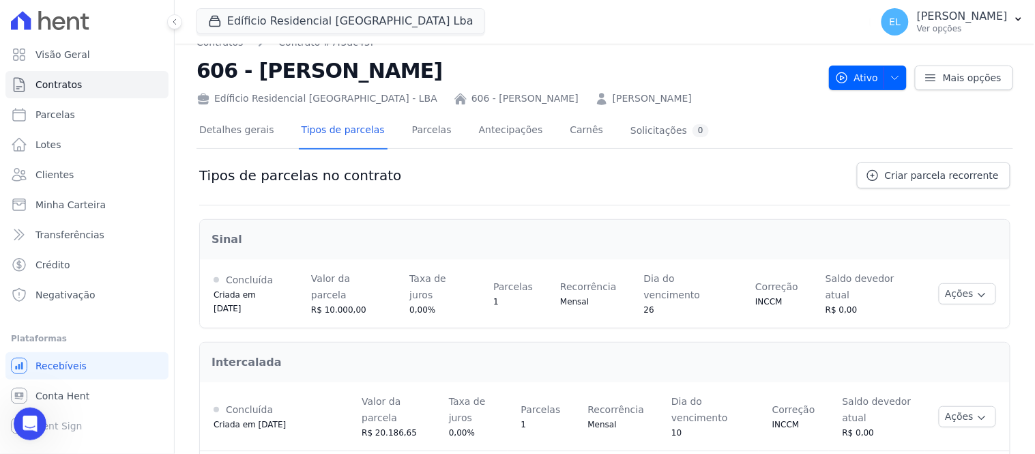
scroll to position [0, 0]
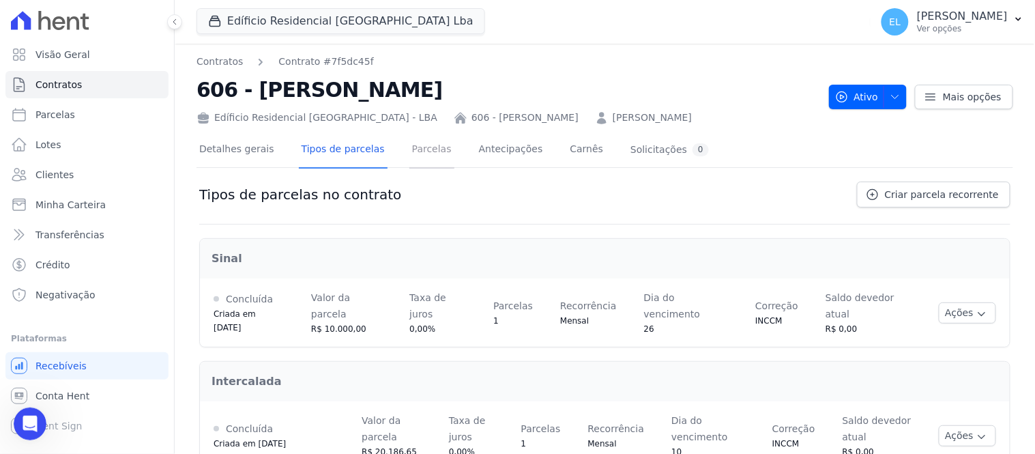
click at [411, 145] on link "Parcelas" at bounding box center [431, 150] width 45 height 36
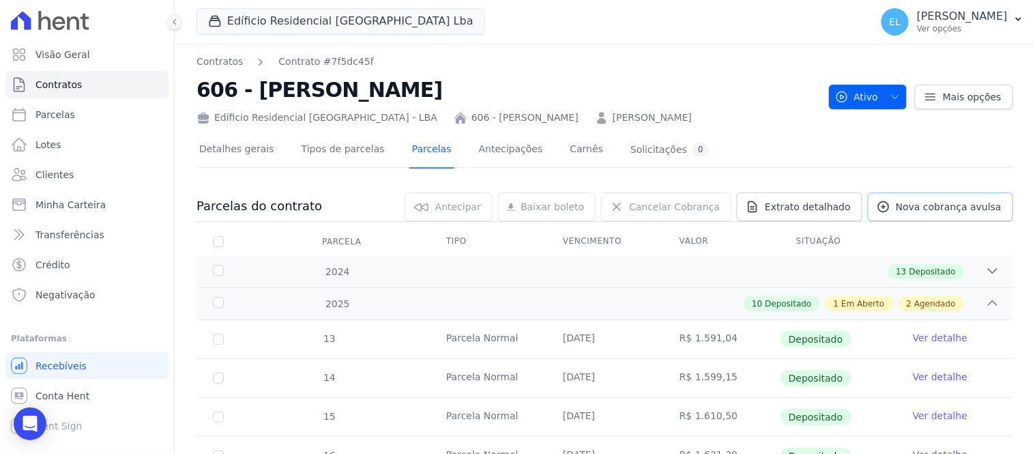
click at [950, 208] on span "Nova cobrança avulsa" at bounding box center [949, 207] width 106 height 14
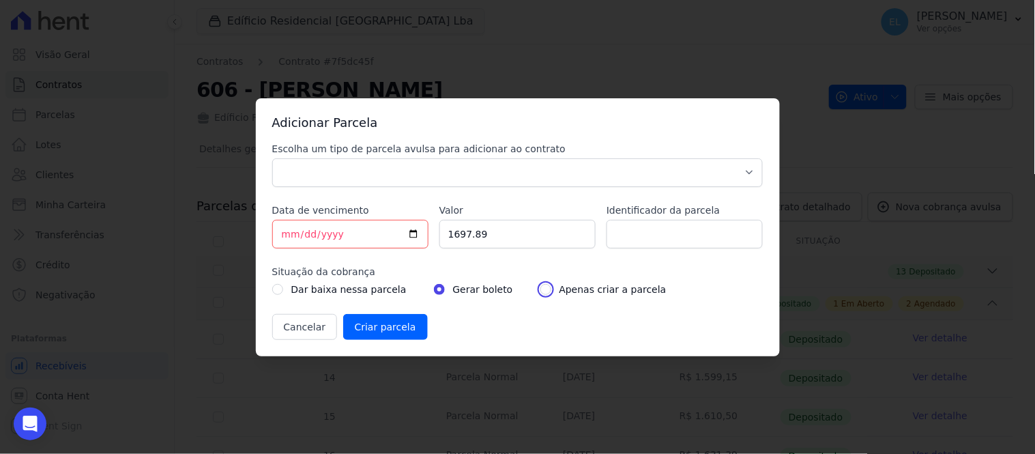
click at [540, 291] on input "radio" at bounding box center [545, 289] width 11 height 11
radio input "true"
click at [644, 234] on input "Identificador da parcela" at bounding box center [685, 234] width 156 height 29
drag, startPoint x: 489, startPoint y: 233, endPoint x: 363, endPoint y: 239, distance: 126.4
click at [364, 239] on div "Escolha um tipo de parcela avulsa para adicionar ao contrato Parcela Normal Sin…" at bounding box center [517, 241] width 491 height 198
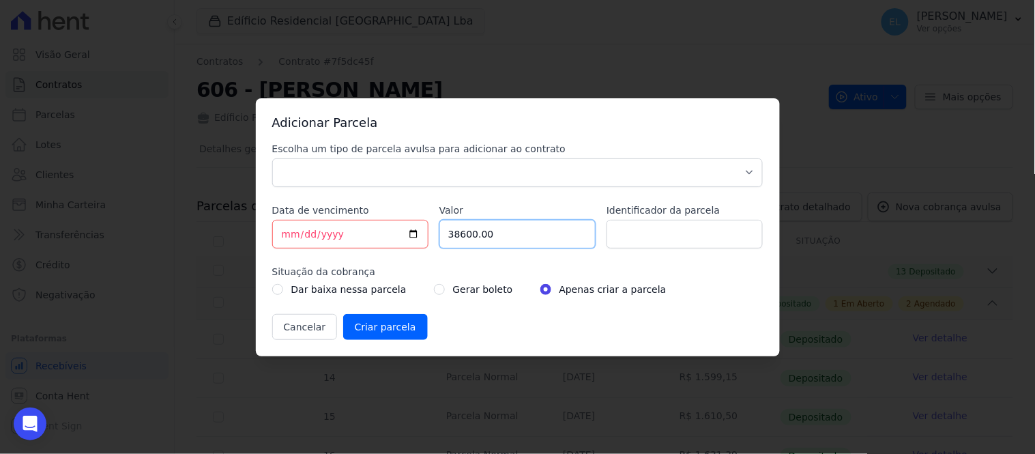
type input "38600.00"
click at [351, 173] on select "Parcela Normal Sinal Caução Intercalada Chaves Pré Chaves Pós Chaves Taxas Quit…" at bounding box center [517, 172] width 491 height 29
select select "down_payment"
click at [272, 158] on select "Parcela Normal Sinal Caução Intercalada Chaves Pré Chaves Pós Chaves Taxas Quit…" at bounding box center [517, 172] width 491 height 29
click at [392, 328] on input "Criar parcela" at bounding box center [385, 327] width 85 height 26
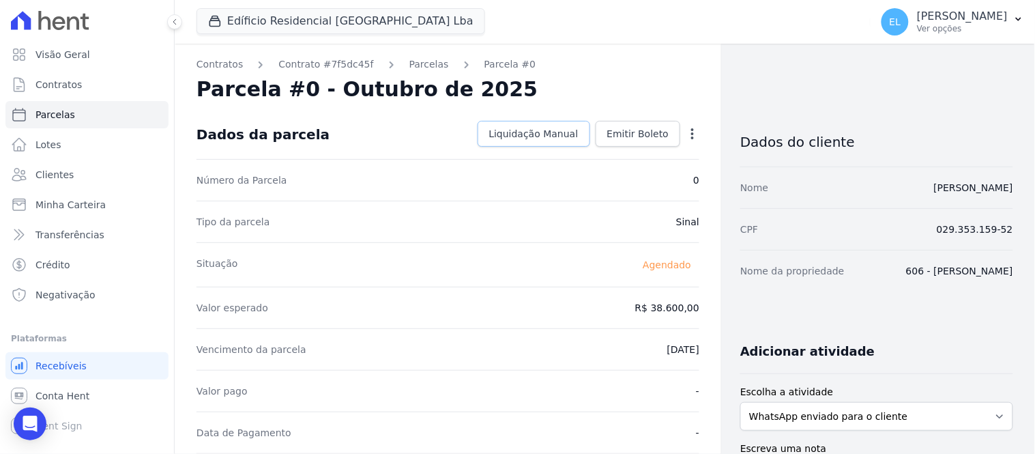
click at [521, 130] on span "Liquidação Manual" at bounding box center [533, 134] width 89 height 14
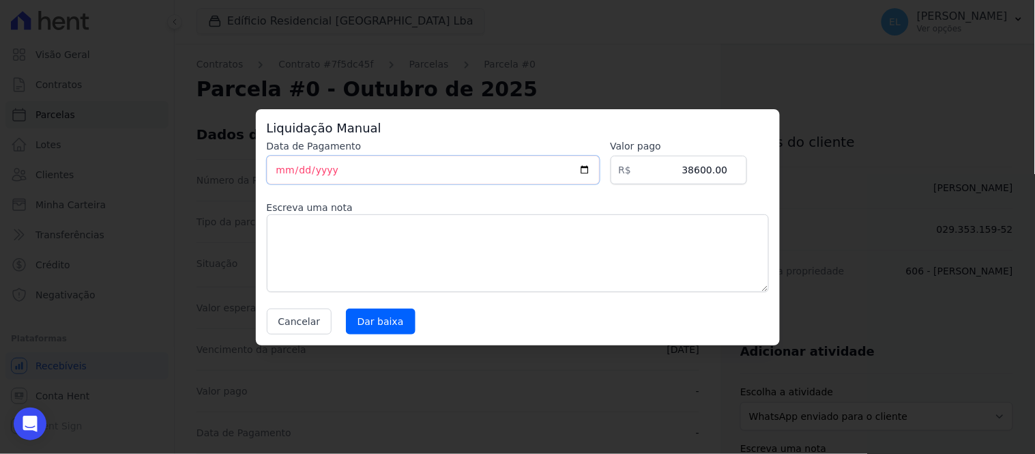
click at [284, 176] on input "[DATE]" at bounding box center [433, 170] width 333 height 29
type input "[DATE]"
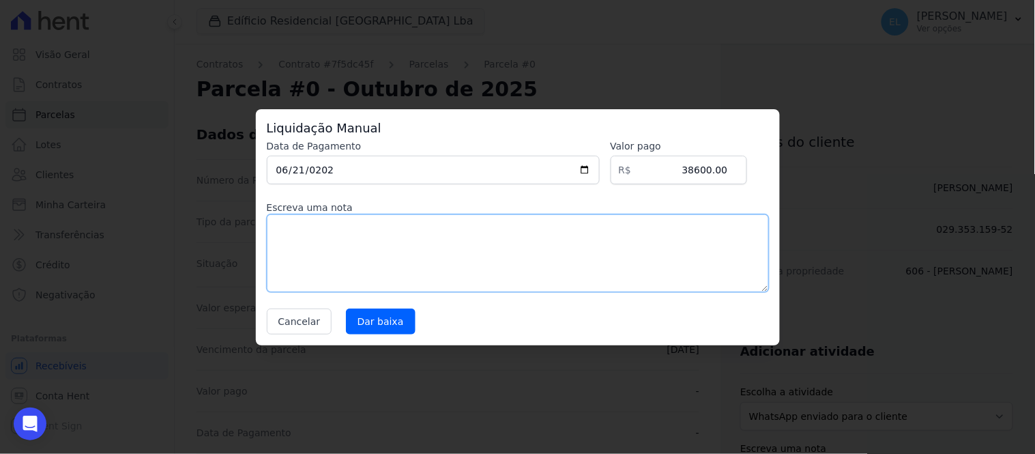
click at [294, 224] on textarea at bounding box center [518, 253] width 502 height 78
type textarea "ENTRADA PAGO VIA PIX"
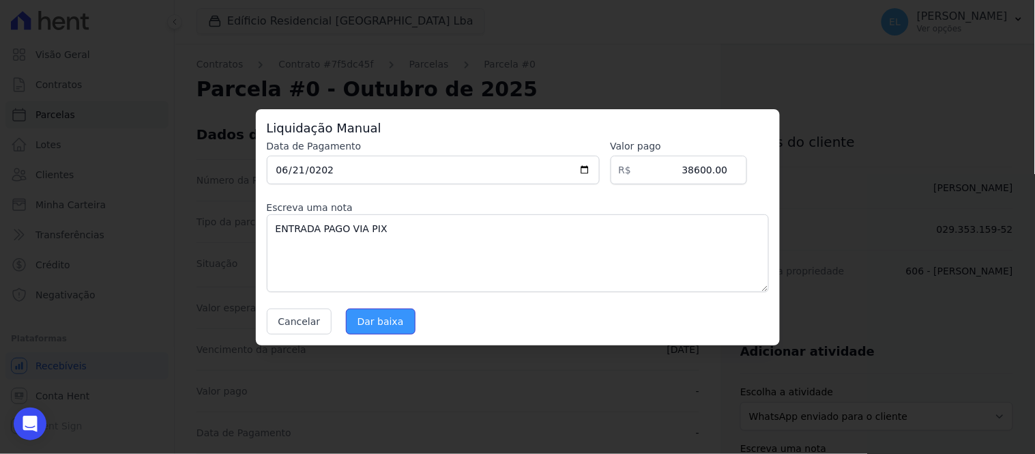
click at [383, 319] on input "Dar baixa" at bounding box center [381, 321] width 70 height 26
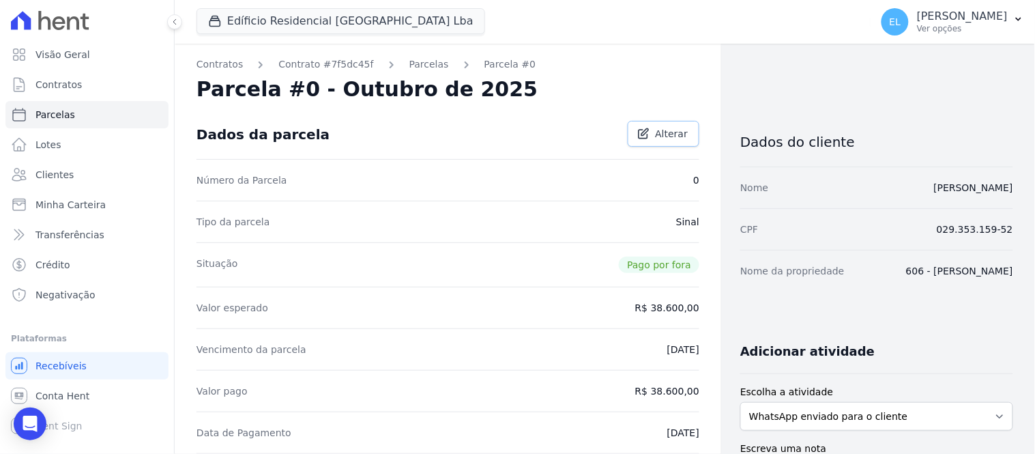
click at [656, 137] on span "Alterar" at bounding box center [672, 134] width 33 height 14
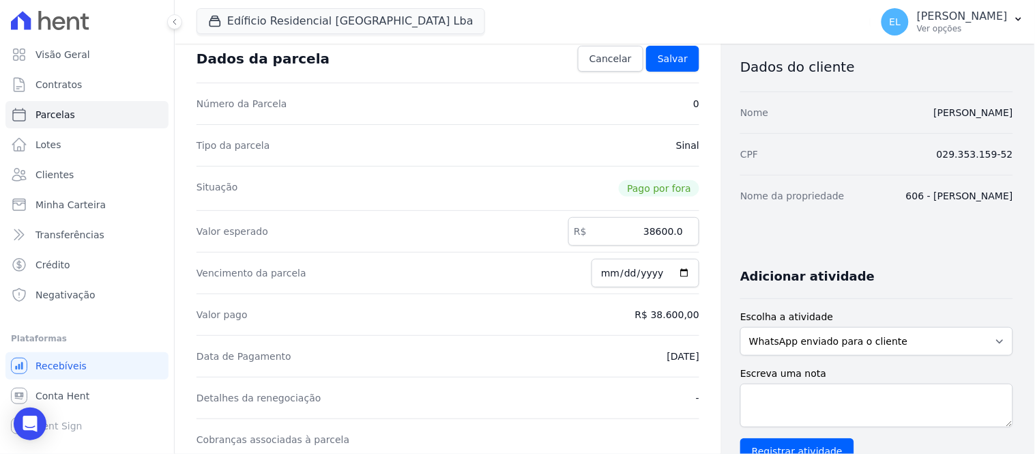
scroll to position [76, 0]
click at [667, 360] on dd "[DATE]" at bounding box center [683, 356] width 32 height 14
click at [615, 63] on span "Cancelar" at bounding box center [610, 58] width 42 height 14
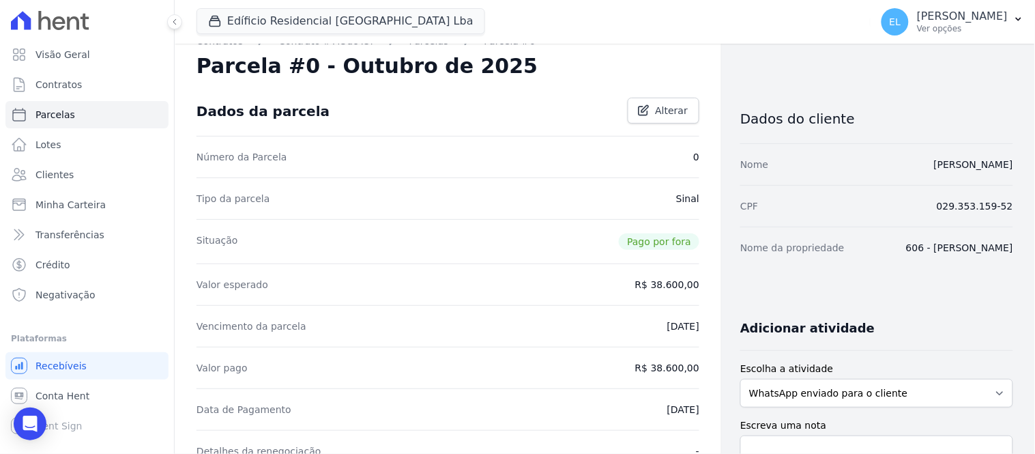
scroll to position [0, 0]
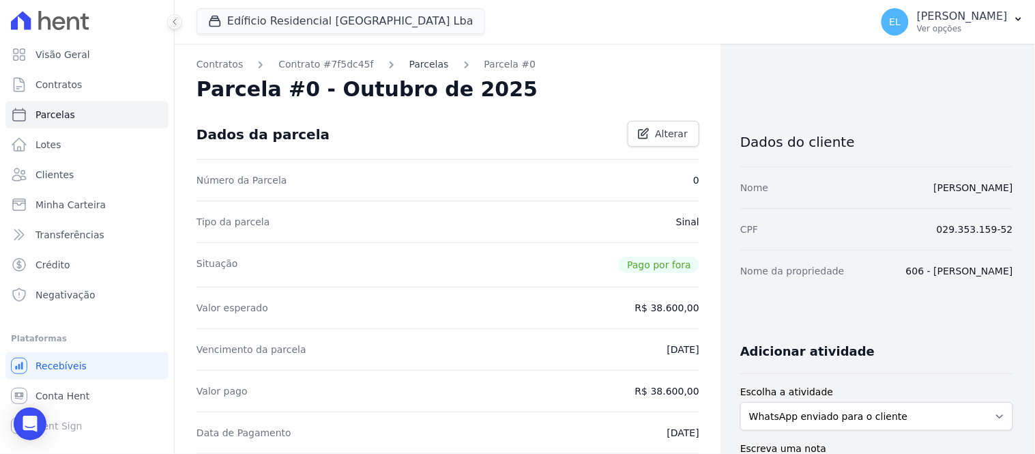
click at [417, 65] on link "Parcelas" at bounding box center [429, 64] width 40 height 14
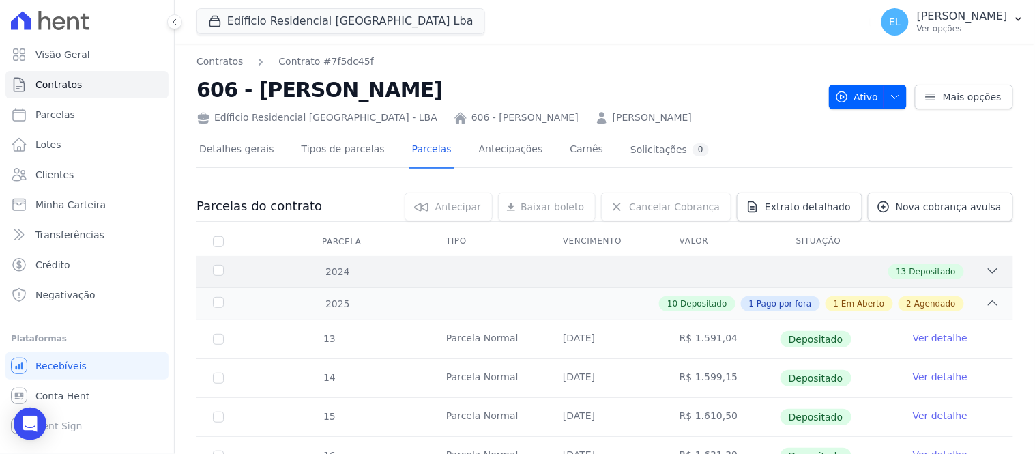
click at [987, 266] on icon at bounding box center [993, 271] width 14 height 14
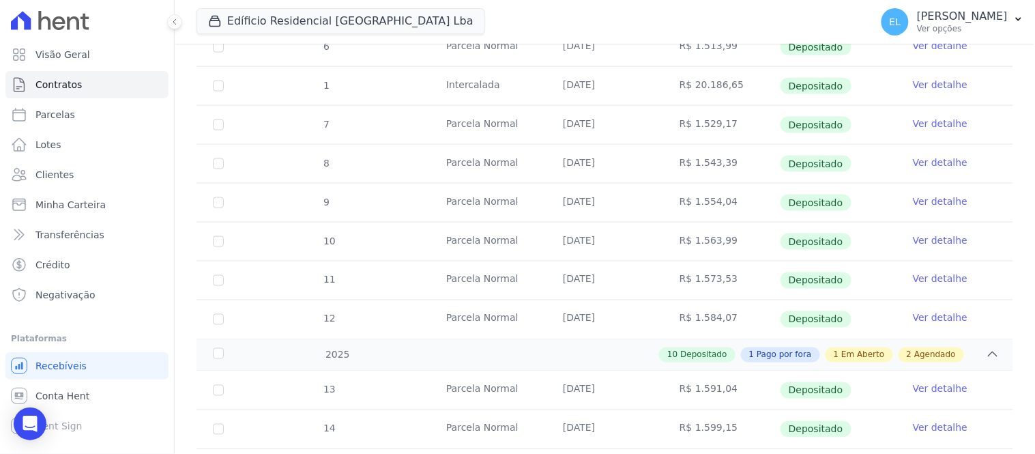
scroll to position [530, 0]
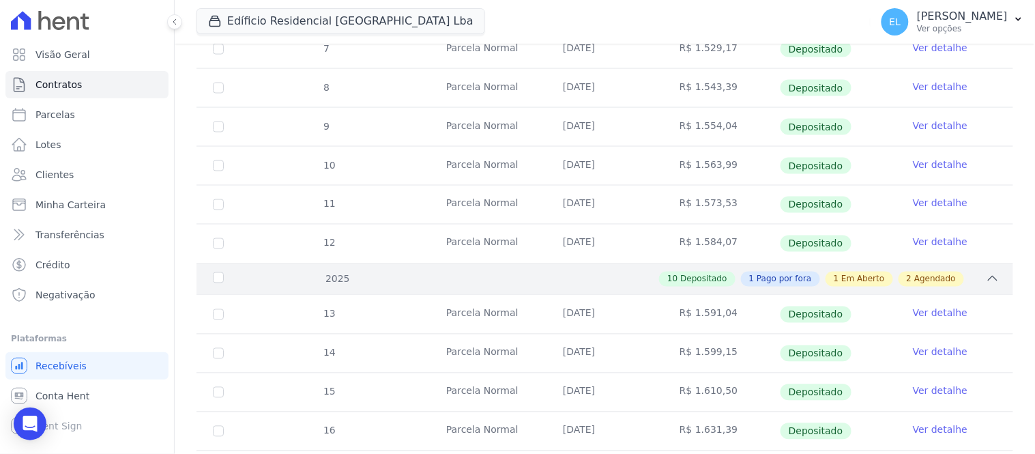
click at [986, 277] on icon at bounding box center [993, 279] width 14 height 14
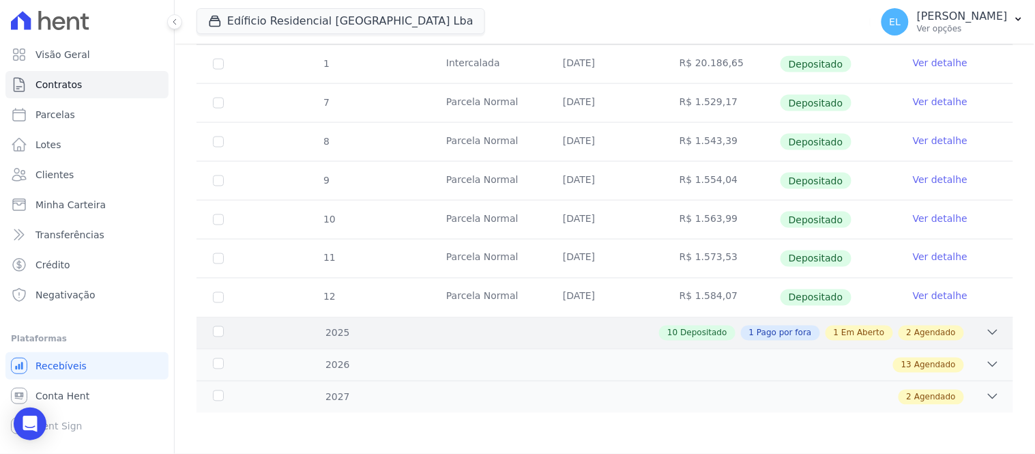
click at [986, 331] on icon at bounding box center [993, 332] width 14 height 14
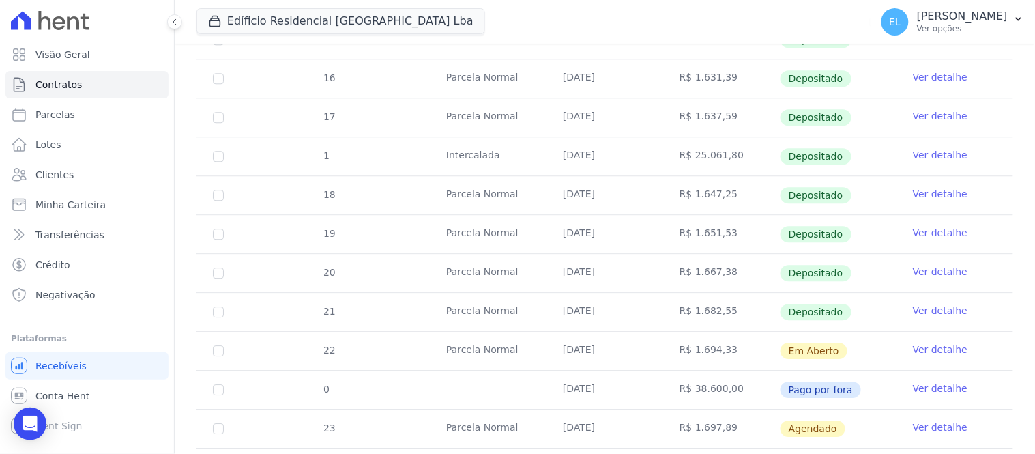
scroll to position [909, 0]
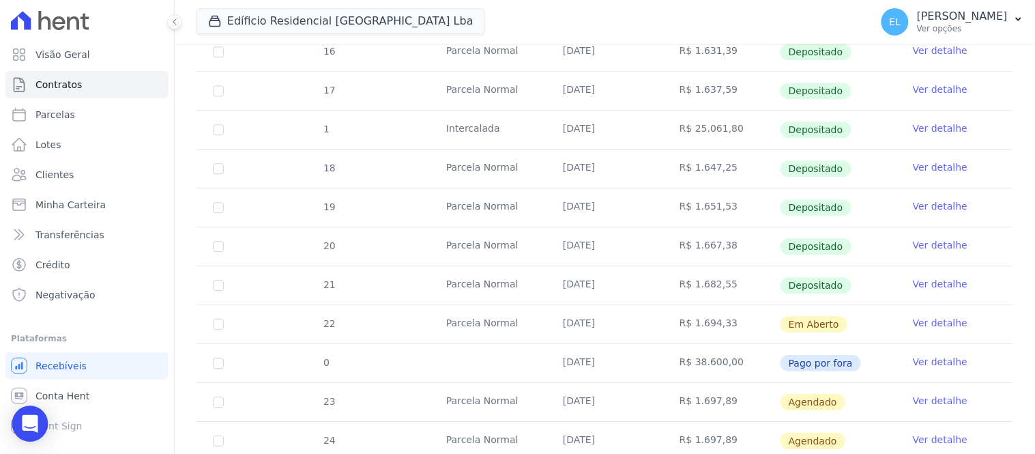
click at [28, 424] on icon "Open Intercom Messenger" at bounding box center [30, 424] width 16 height 18
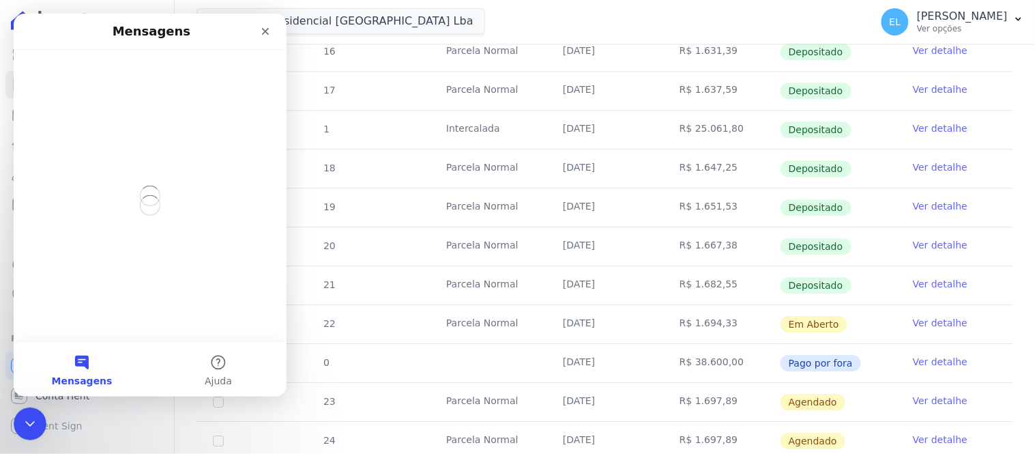
scroll to position [0, 0]
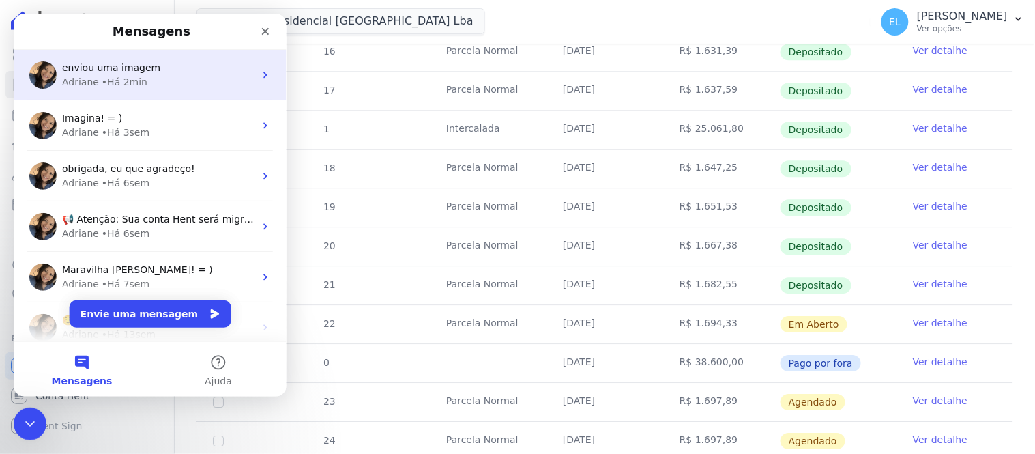
click at [104, 67] on span "enviou uma imagem" at bounding box center [110, 66] width 98 height 11
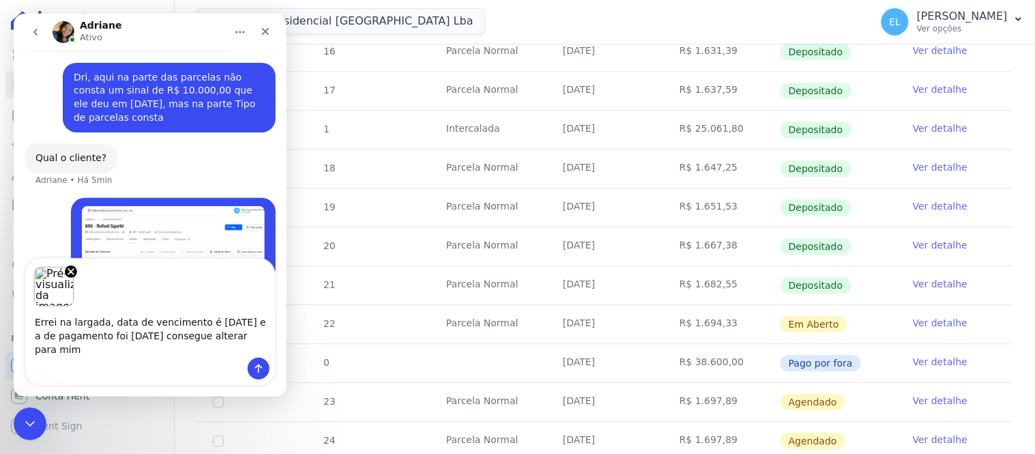
scroll to position [5348, 0]
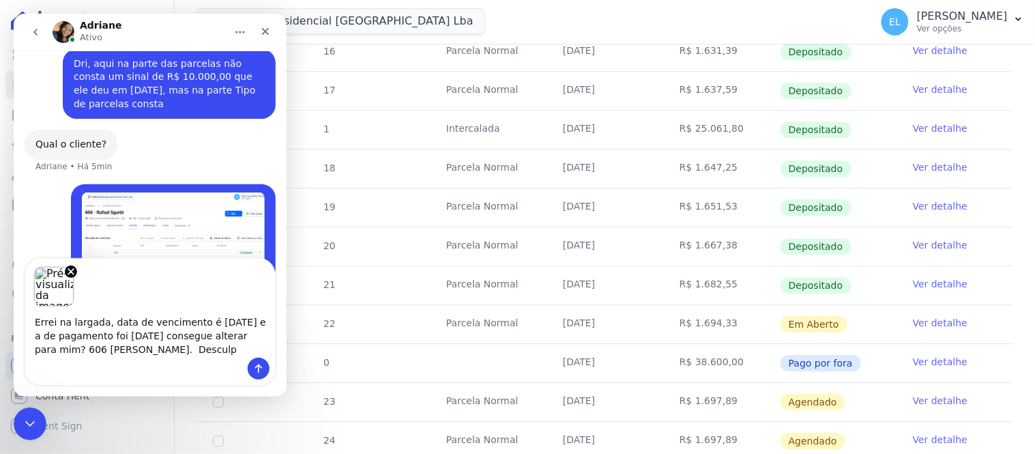
type textarea "Errei na largada, data de vencimento é [DATE] e a de pagamento foi [DATE] conse…"
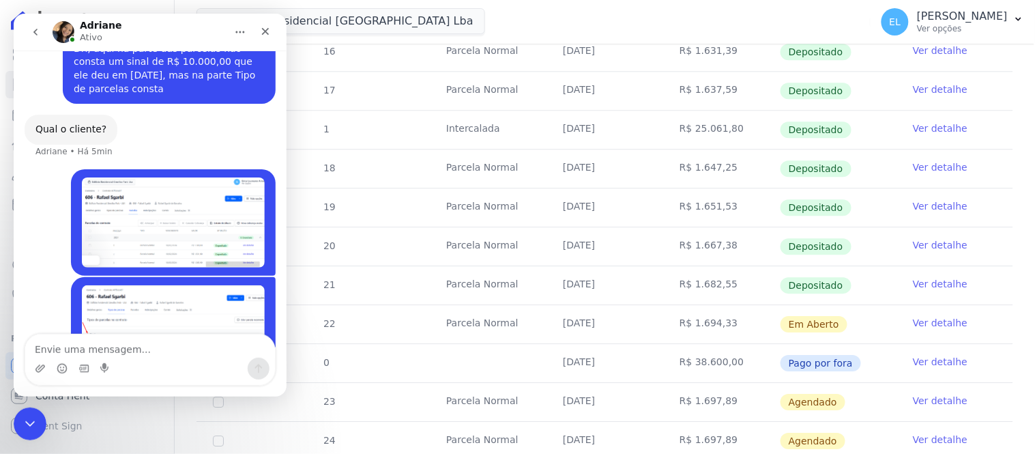
scroll to position [5363, 0]
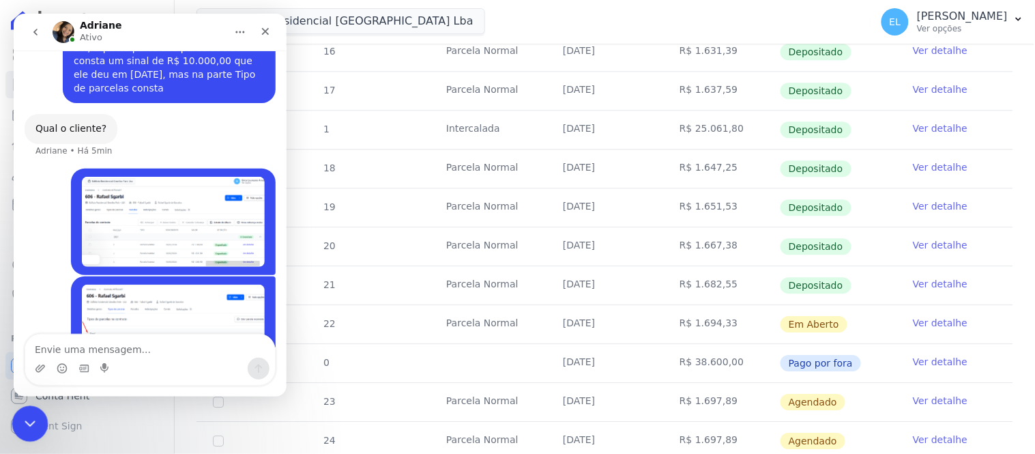
click at [21, 425] on icon "Encerramento do Messenger da Intercom" at bounding box center [28, 421] width 16 height 16
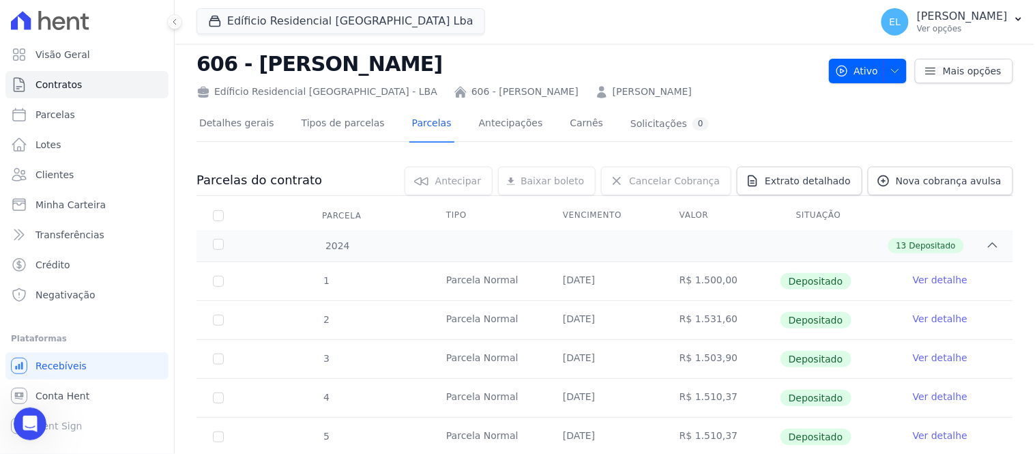
scroll to position [0, 0]
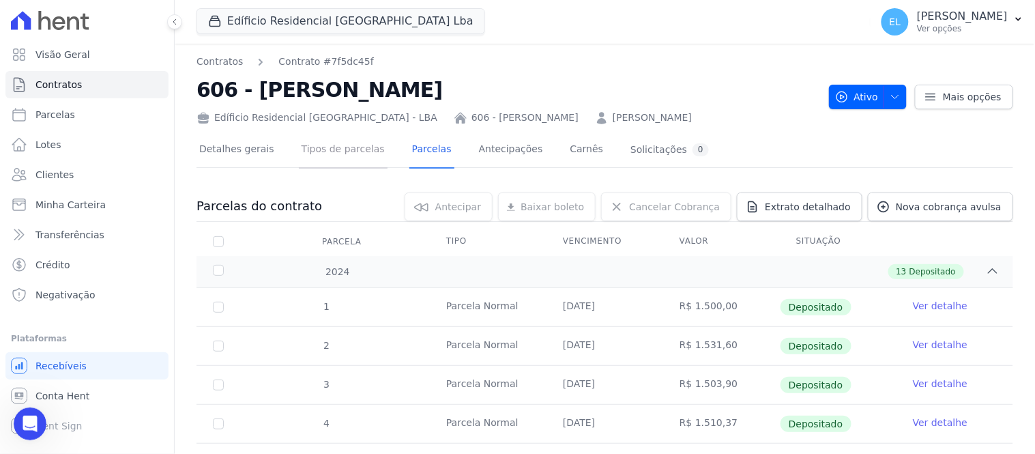
click at [337, 147] on link "Tipos de parcelas" at bounding box center [343, 150] width 89 height 36
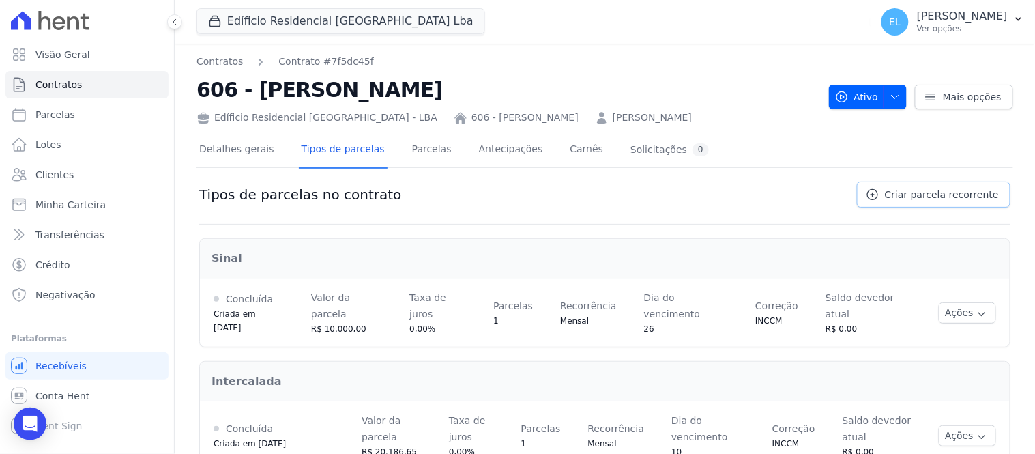
click at [932, 200] on span "Criar parcela recorrente" at bounding box center [942, 195] width 114 height 14
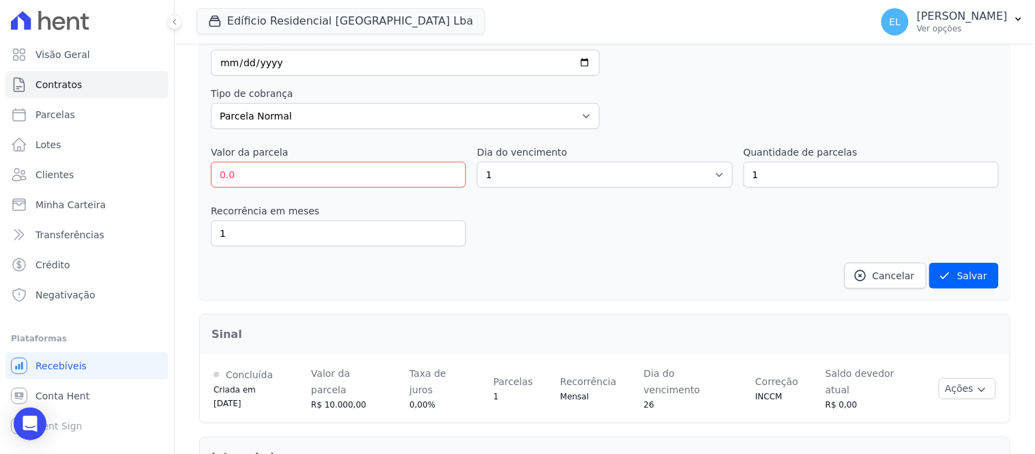
scroll to position [151, 0]
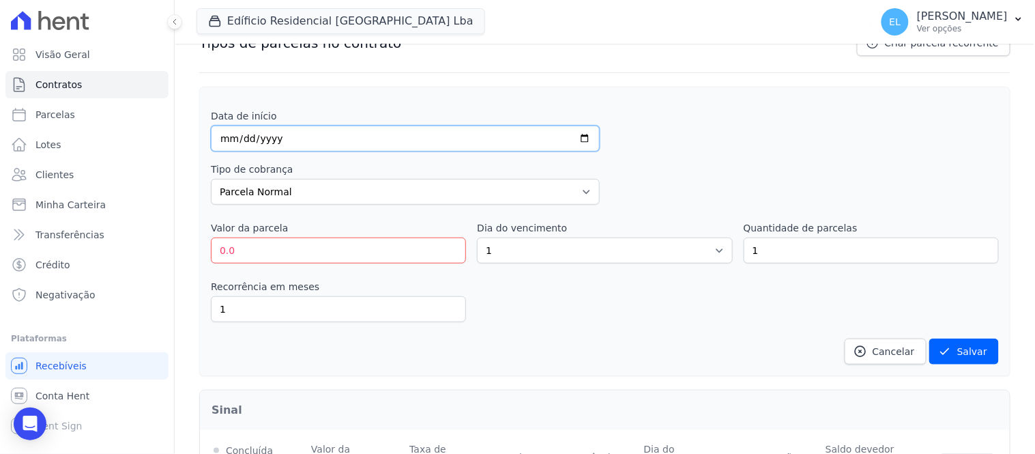
click at [225, 140] on input "date" at bounding box center [405, 139] width 389 height 26
type input "[DATE]"
drag, startPoint x: 241, startPoint y: 250, endPoint x: 195, endPoint y: 255, distance: 46.0
click at [195, 255] on div "Contratos Contrato #7f5dc45f 606 - [PERSON_NAME] Edíficio Residencial [GEOGRAPH…" at bounding box center [605, 459] width 860 height 1135
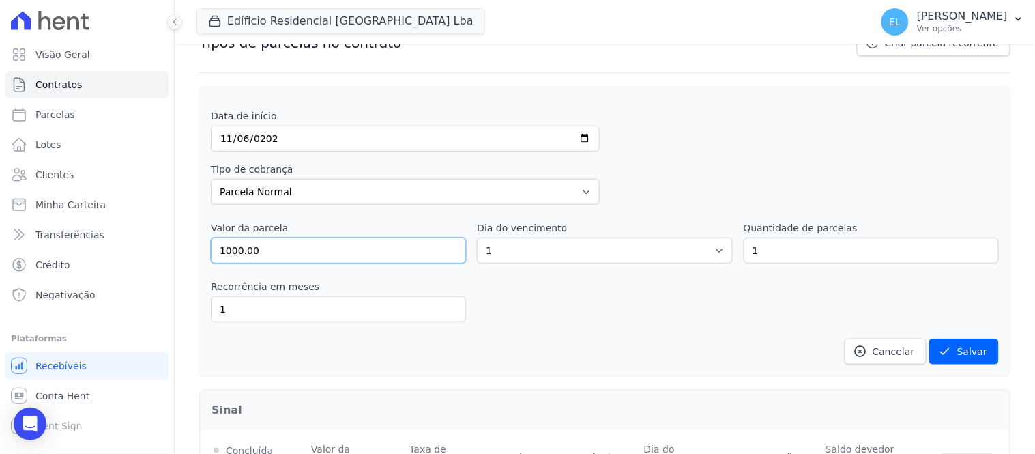
type input "1000.00"
click at [512, 254] on select "1 2 3 4 5 6 7 8 9 10 11 12 13 14 15 16 17 18 19 20 21 22 23 24 25 26 27 28 29 3…" at bounding box center [604, 250] width 255 height 26
select select "10"
click at [477, 237] on select "1 2 3 4 5 6 7 8 9 10 11 12 13 14 15 16 17 18 19 20 21 22 23 24 25 26 27 28 29 3…" at bounding box center [604, 250] width 255 height 26
drag, startPoint x: 751, startPoint y: 251, endPoint x: 725, endPoint y: 255, distance: 26.2
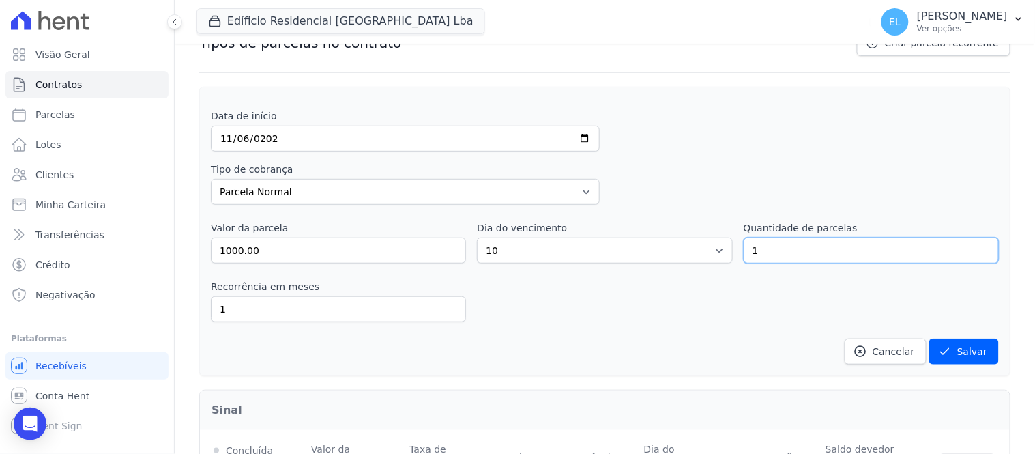
click at [725, 255] on div "Valor da parcela 1000.00 Dia do vencimento 1 2 3 4 5 6 7 8 9 10 11 12 13 14 15 …" at bounding box center [605, 242] width 788 height 42
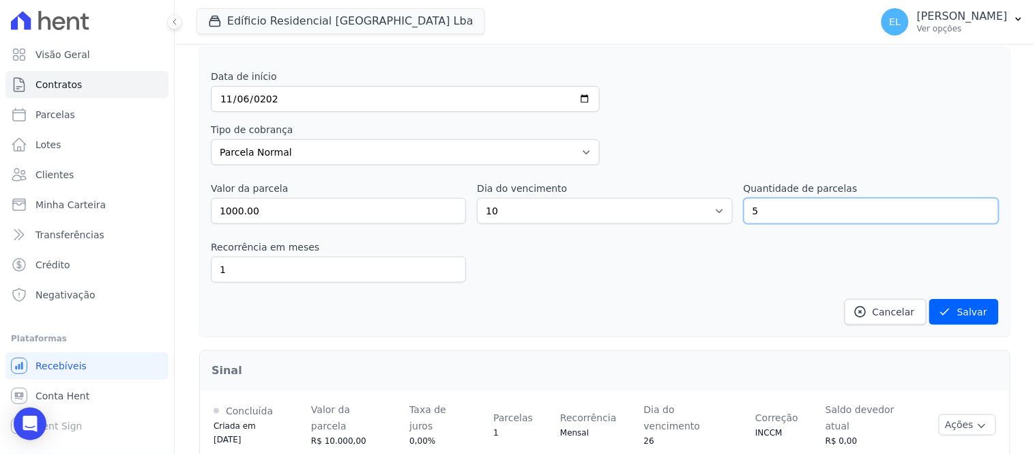
scroll to position [227, 0]
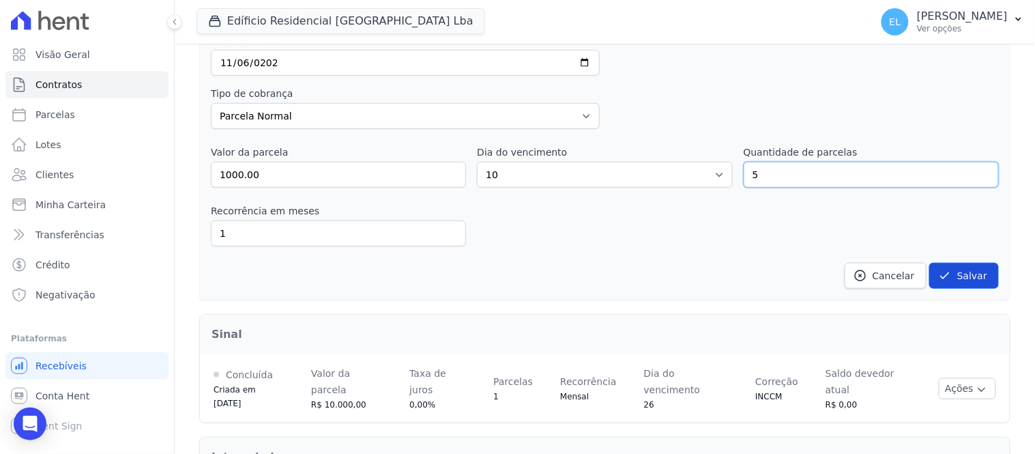
type input "5"
click at [956, 280] on button "Salvar" at bounding box center [964, 276] width 70 height 26
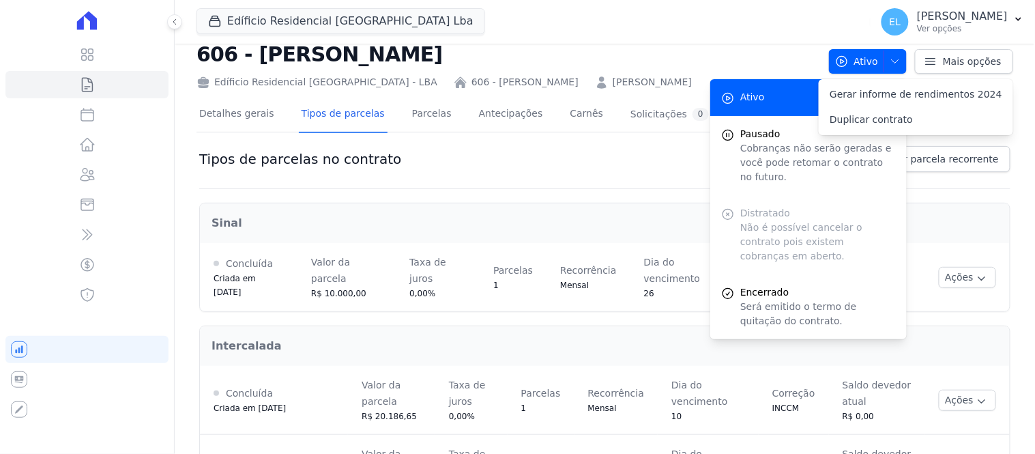
scroll to position [0, 0]
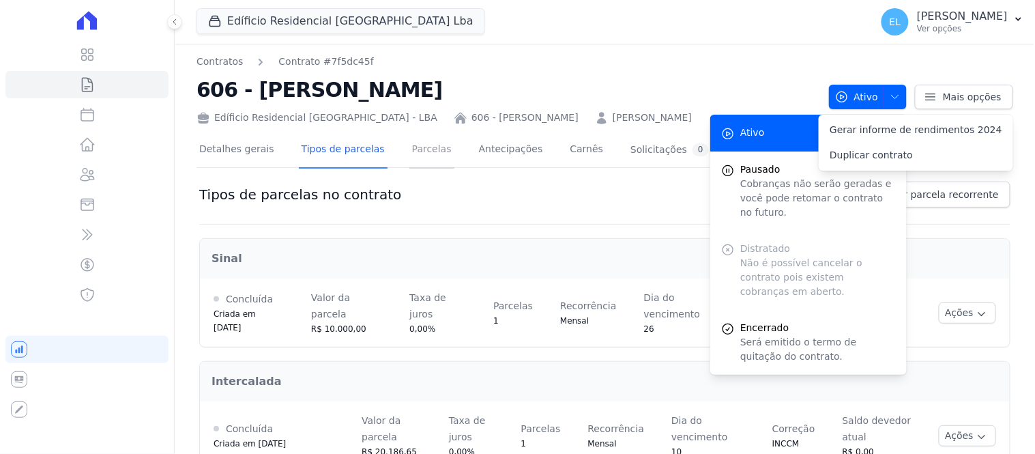
click at [420, 151] on link "Parcelas" at bounding box center [431, 150] width 45 height 36
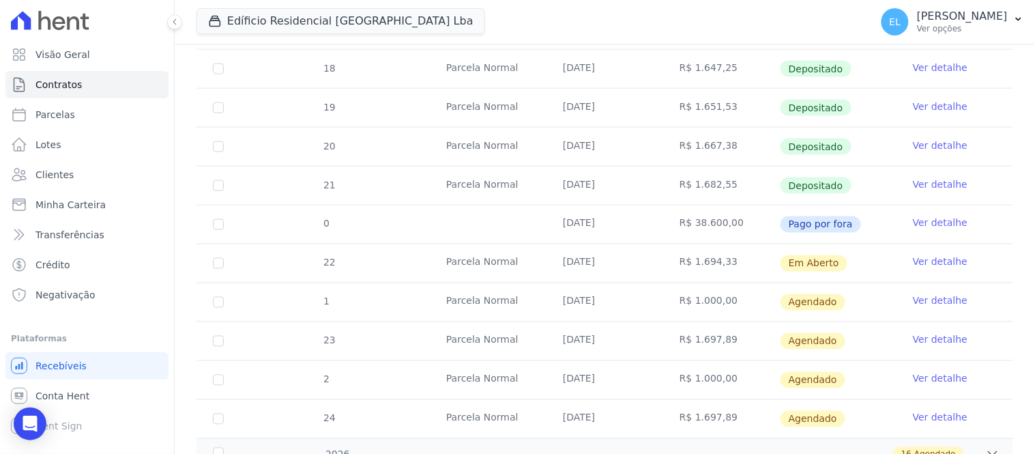
scroll to position [530, 0]
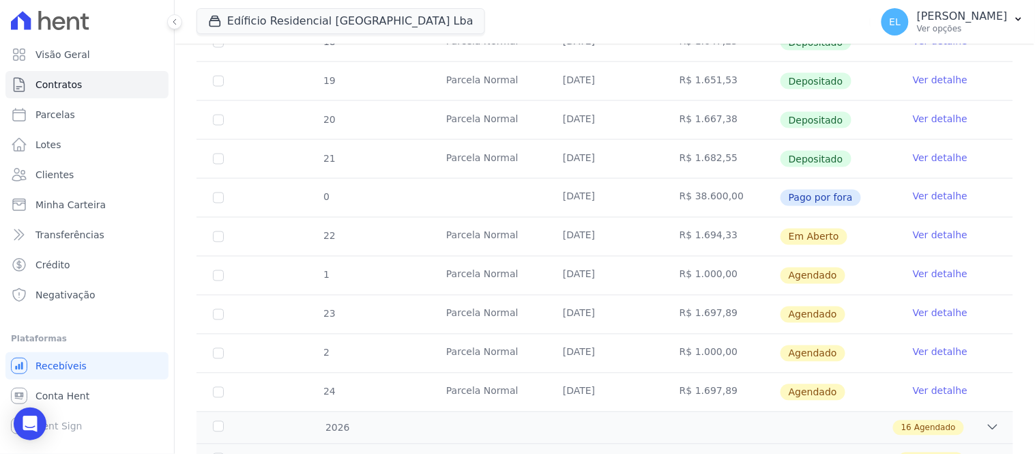
click at [939, 274] on link "Ver detalhe" at bounding box center [940, 274] width 55 height 14
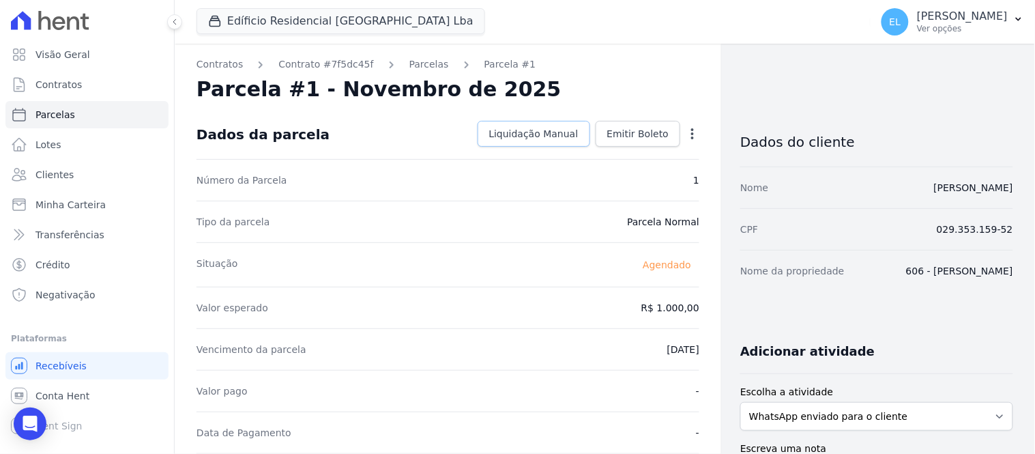
click at [522, 134] on span "Liquidação Manual" at bounding box center [533, 134] width 89 height 14
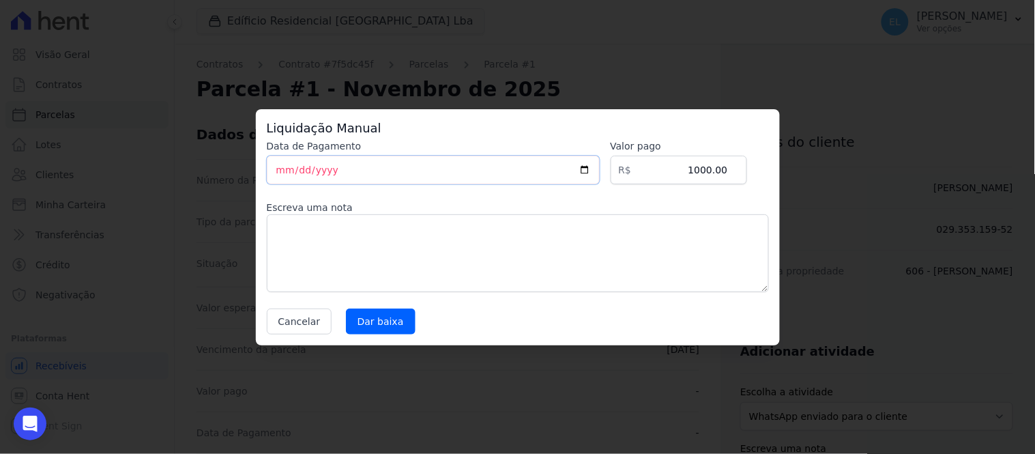
click at [281, 174] on input "[DATE]" at bounding box center [433, 170] width 333 height 29
type input "[DATE]"
click at [722, 169] on input "1000.00" at bounding box center [679, 170] width 136 height 29
type input "1000.60"
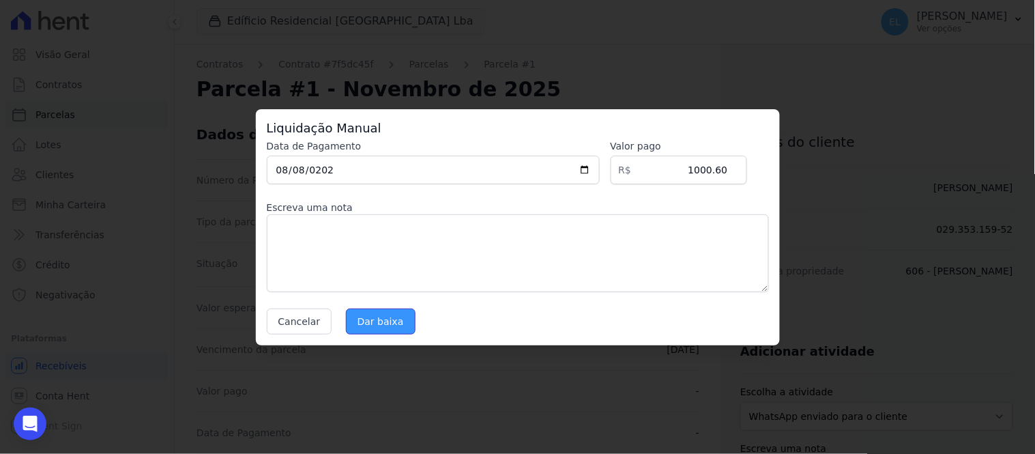
click at [377, 321] on input "Dar baixa" at bounding box center [381, 321] width 70 height 26
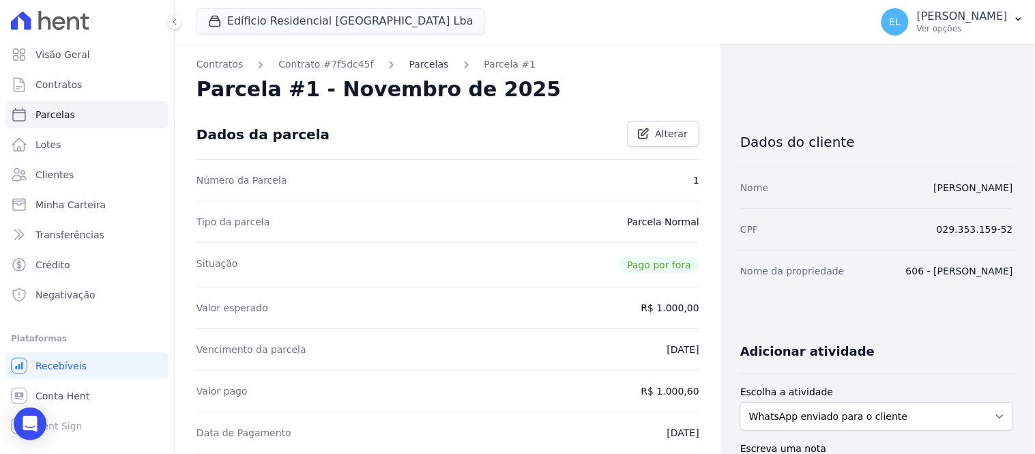
click at [418, 68] on link "Parcelas" at bounding box center [429, 64] width 40 height 14
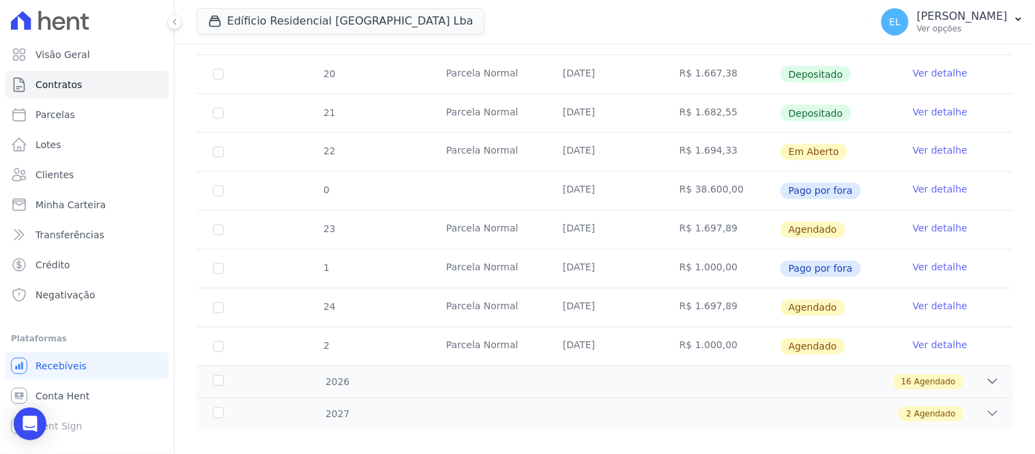
scroll to position [592, 0]
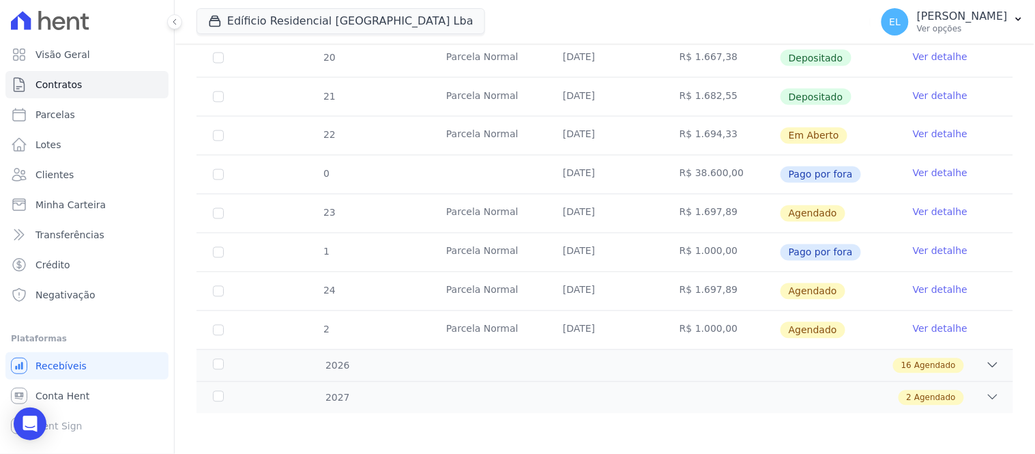
click at [921, 327] on link "Ver detalhe" at bounding box center [940, 329] width 55 height 14
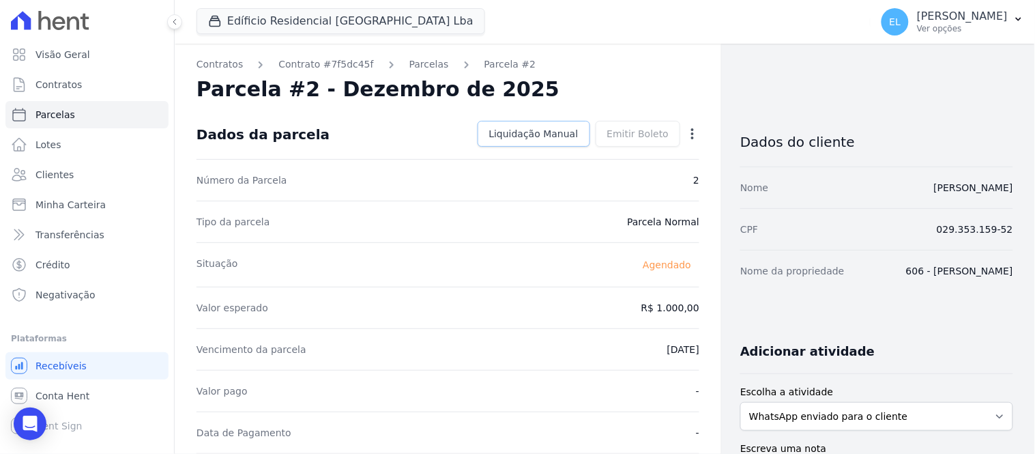
click at [542, 137] on span "Liquidação Manual" at bounding box center [533, 134] width 89 height 14
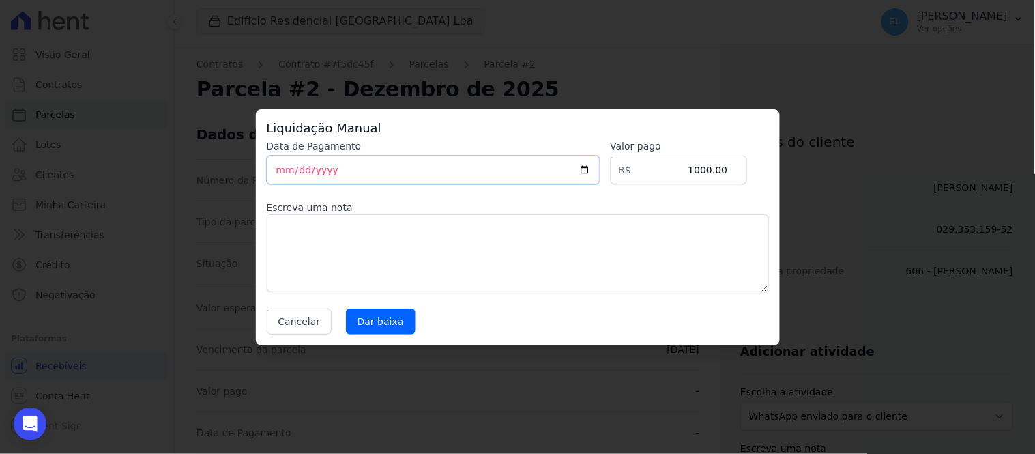
click at [278, 175] on input "[DATE]" at bounding box center [433, 170] width 333 height 29
type input "[DATE]"
click at [713, 168] on input "1000.00" at bounding box center [679, 170] width 136 height 29
type input "1003.00"
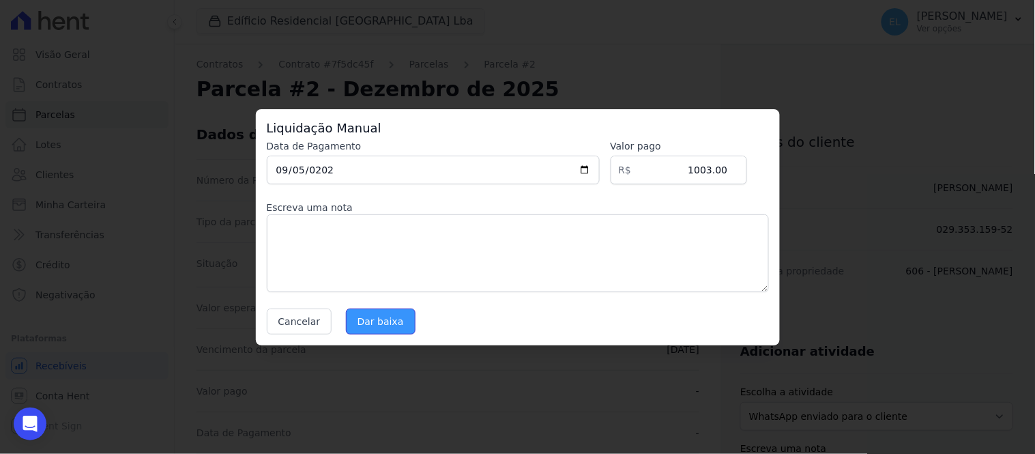
click at [389, 325] on input "Dar baixa" at bounding box center [381, 321] width 70 height 26
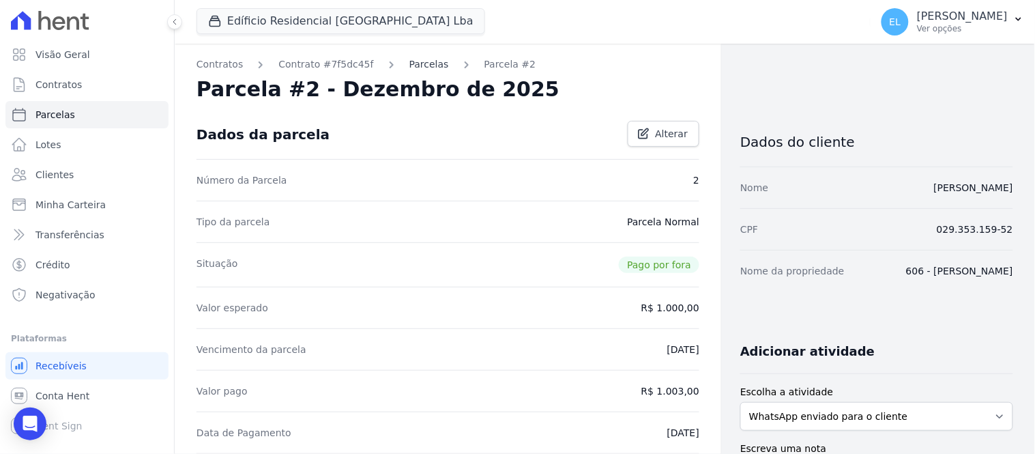
click at [409, 65] on link "Parcelas" at bounding box center [429, 64] width 40 height 14
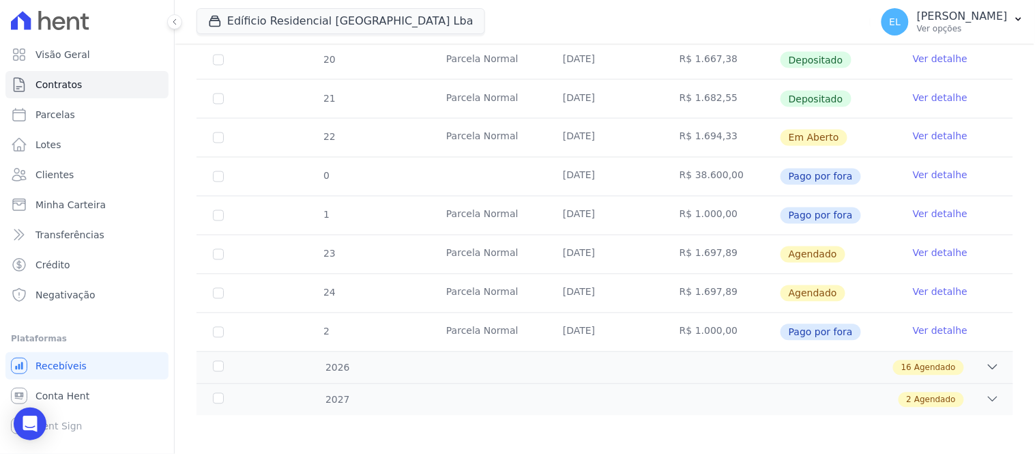
scroll to position [592, 0]
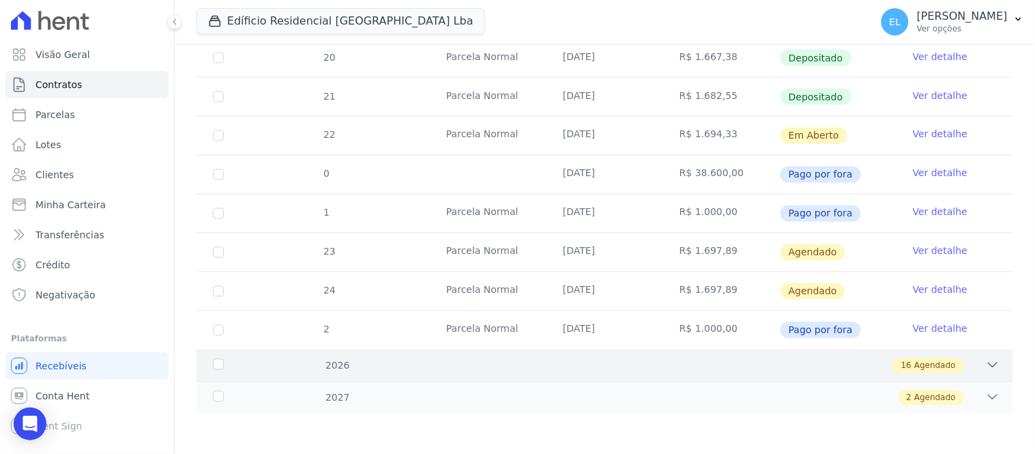
click at [995, 367] on div "2026 16 Agendado" at bounding box center [604, 365] width 817 height 32
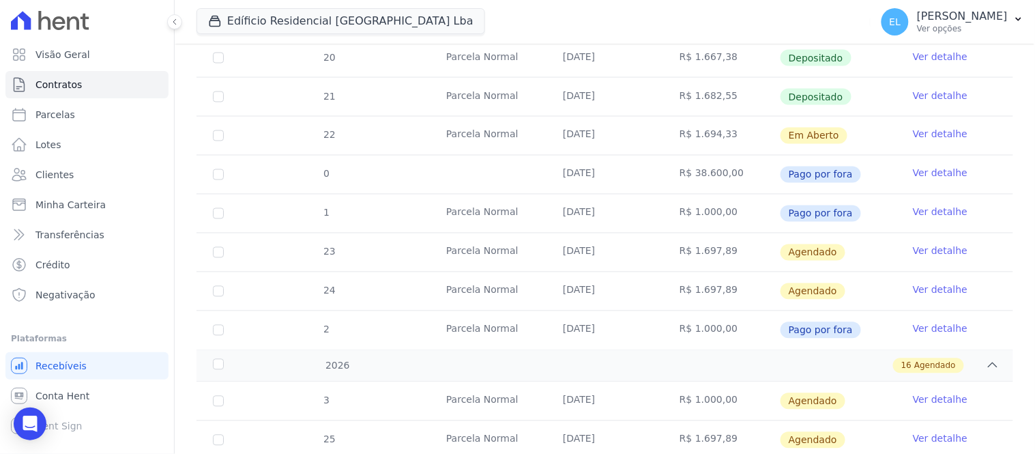
scroll to position [744, 0]
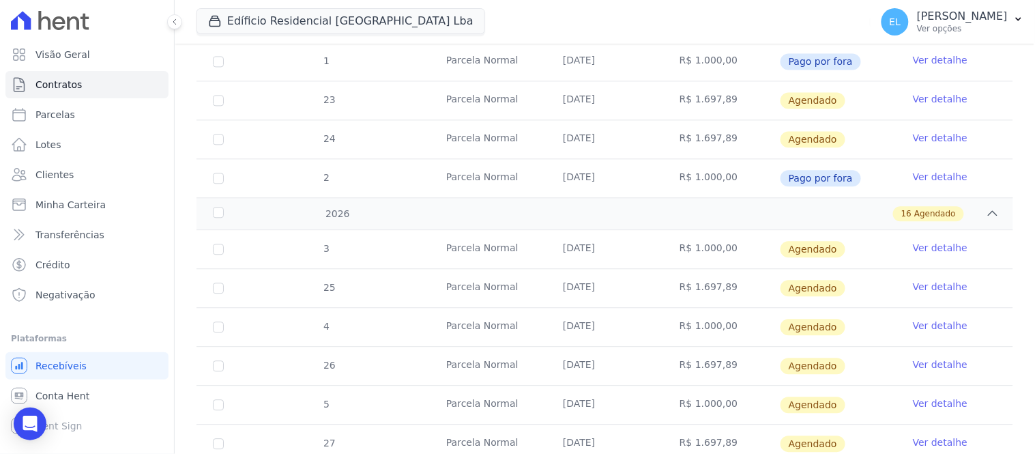
click at [919, 247] on link "Ver detalhe" at bounding box center [940, 248] width 55 height 14
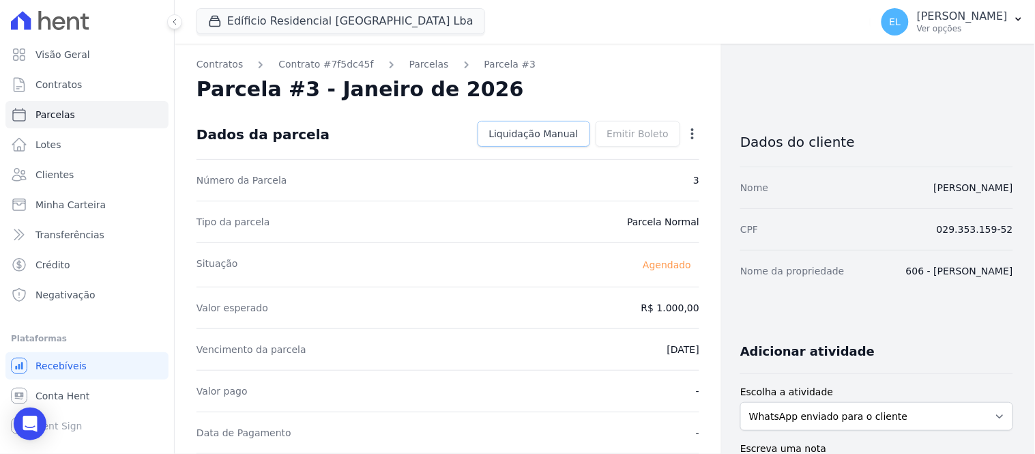
click at [568, 131] on span "Liquidação Manual" at bounding box center [533, 134] width 89 height 14
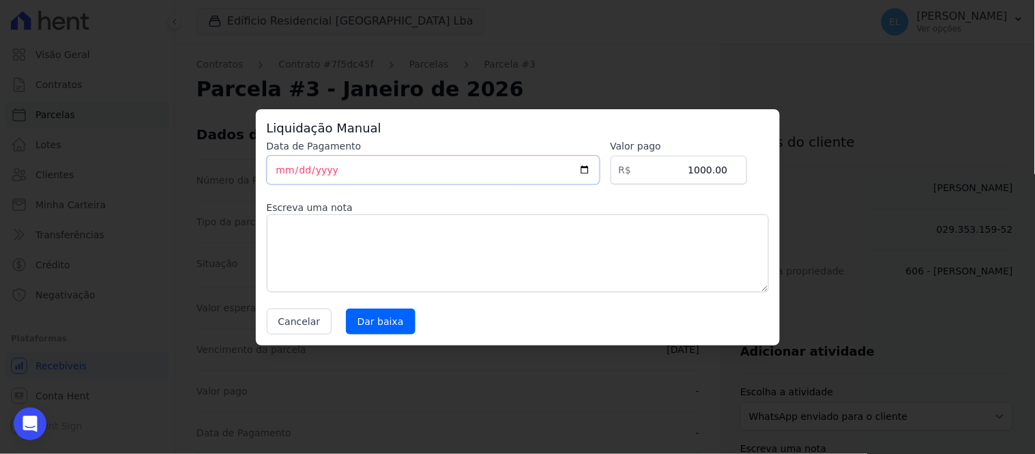
click at [278, 178] on input "[DATE]" at bounding box center [433, 170] width 333 height 29
type input "[DATE]"
drag, startPoint x: 713, startPoint y: 168, endPoint x: 730, endPoint y: 168, distance: 17.1
click at [730, 168] on input "1000.00" at bounding box center [679, 170] width 136 height 29
type input "1005.40"
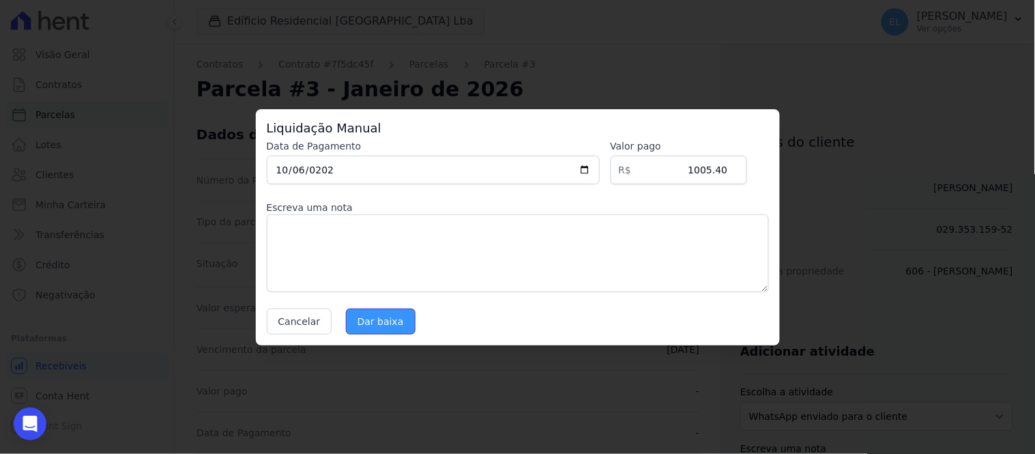
click at [383, 322] on input "Dar baixa" at bounding box center [381, 321] width 70 height 26
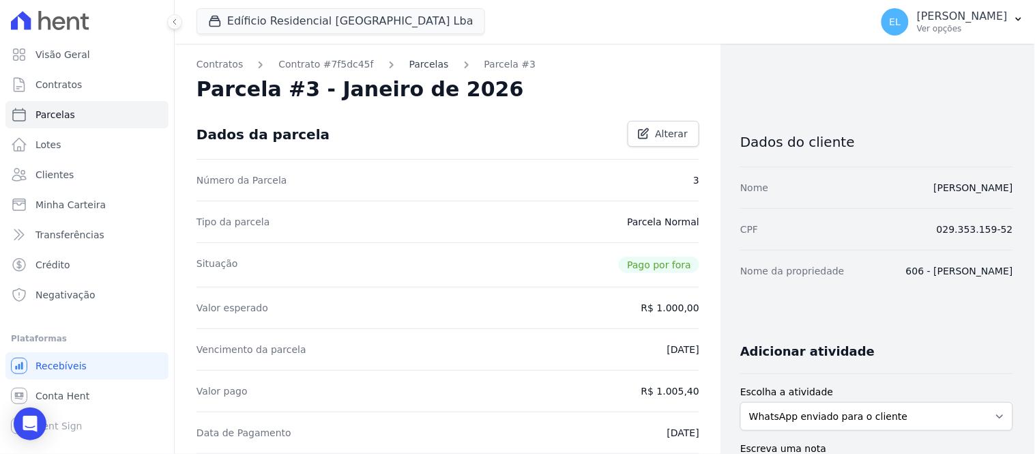
click at [415, 60] on link "Parcelas" at bounding box center [429, 64] width 40 height 14
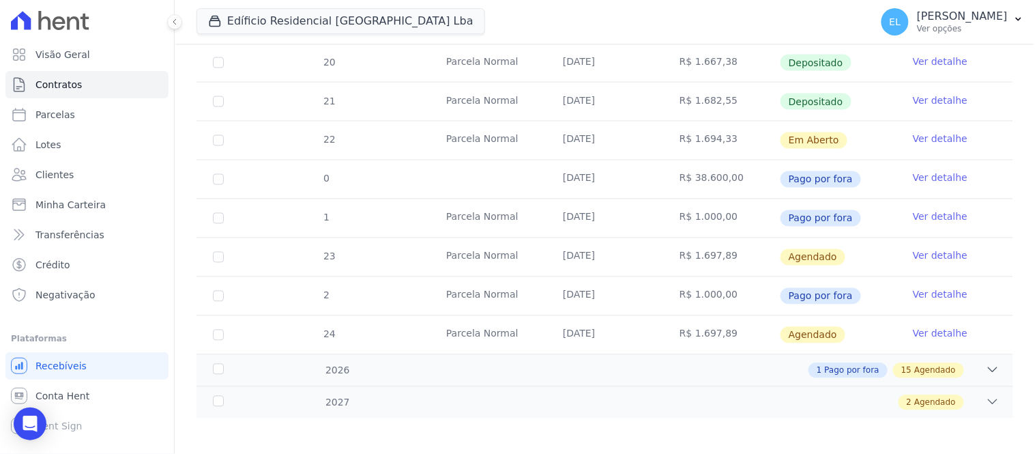
scroll to position [592, 0]
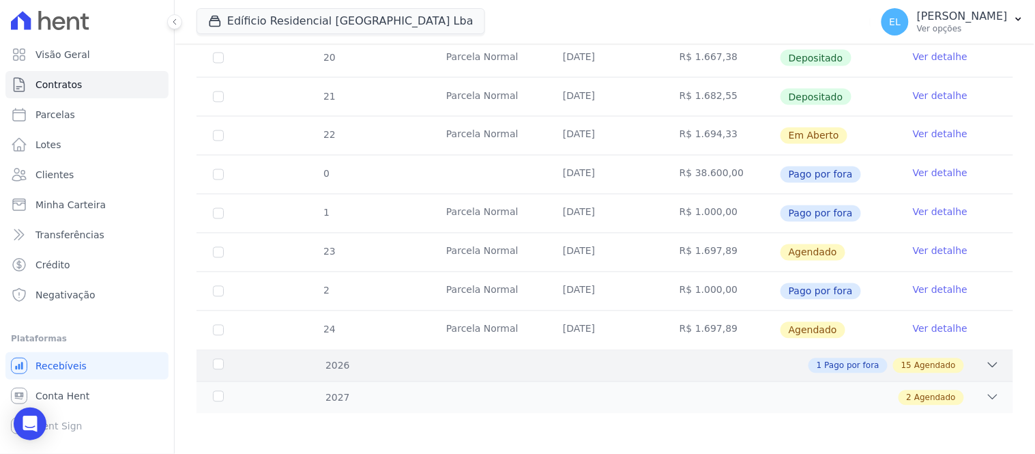
click at [986, 364] on icon at bounding box center [993, 365] width 14 height 14
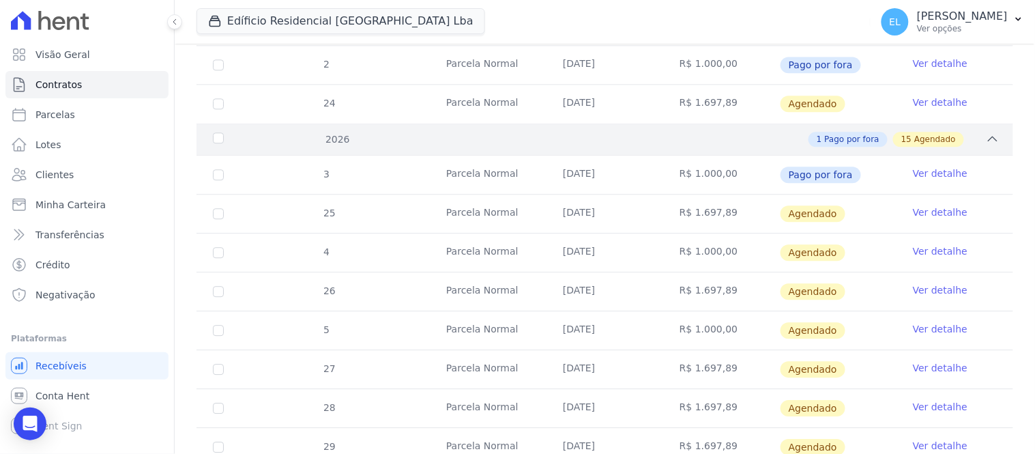
scroll to position [820, 0]
click at [914, 250] on link "Ver detalhe" at bounding box center [940, 250] width 55 height 14
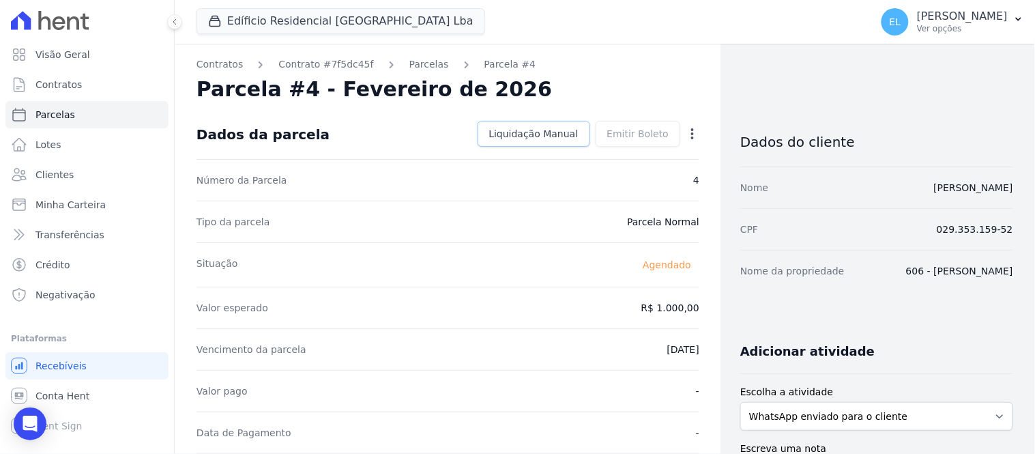
click at [542, 134] on span "Liquidação Manual" at bounding box center [533, 134] width 89 height 14
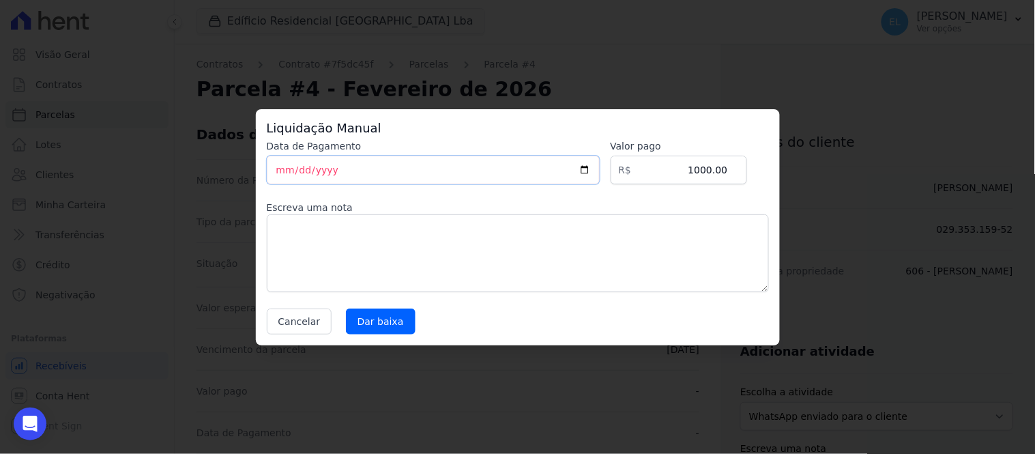
click at [280, 173] on input "[DATE]" at bounding box center [433, 170] width 333 height 29
type input "[DATE]"
drag, startPoint x: 712, startPoint y: 169, endPoint x: 726, endPoint y: 169, distance: 13.6
click at [726, 169] on input "1000.00" at bounding box center [679, 170] width 136 height 29
type input "1007.41"
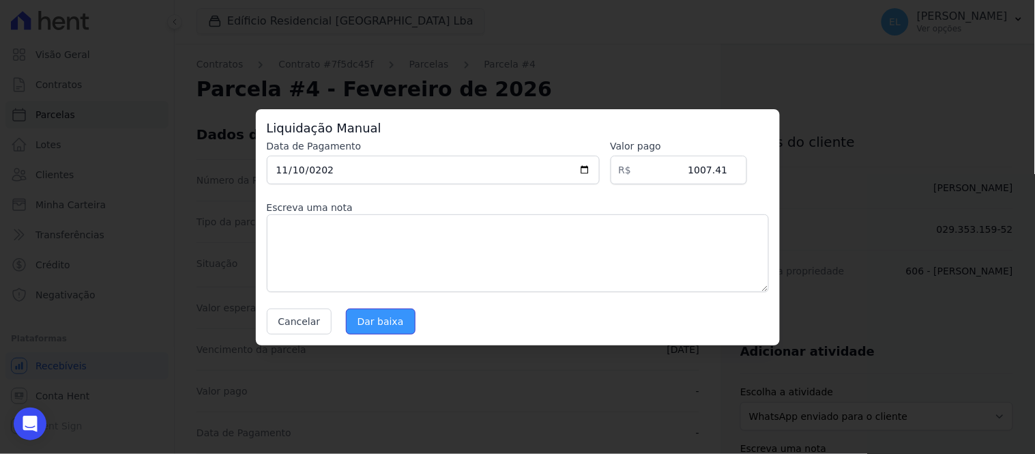
click at [392, 324] on input "Dar baixa" at bounding box center [381, 321] width 70 height 26
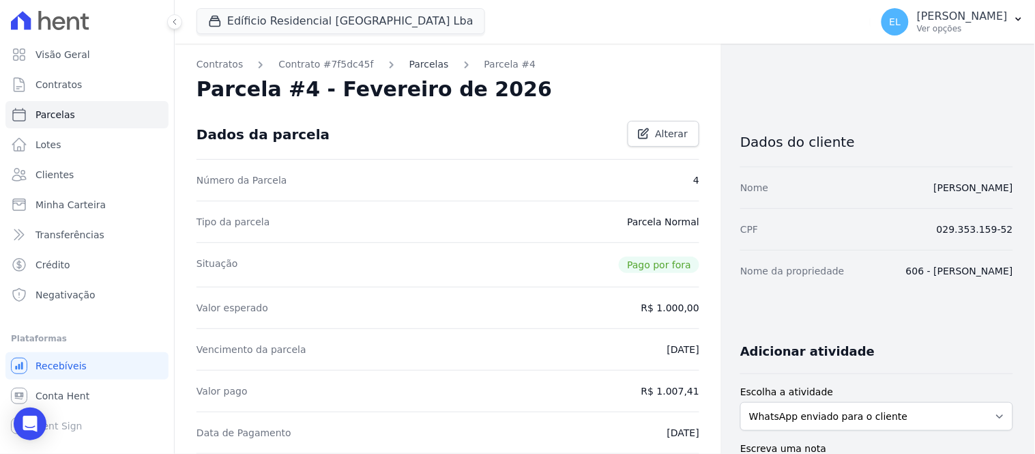
click at [413, 63] on link "Parcelas" at bounding box center [429, 64] width 40 height 14
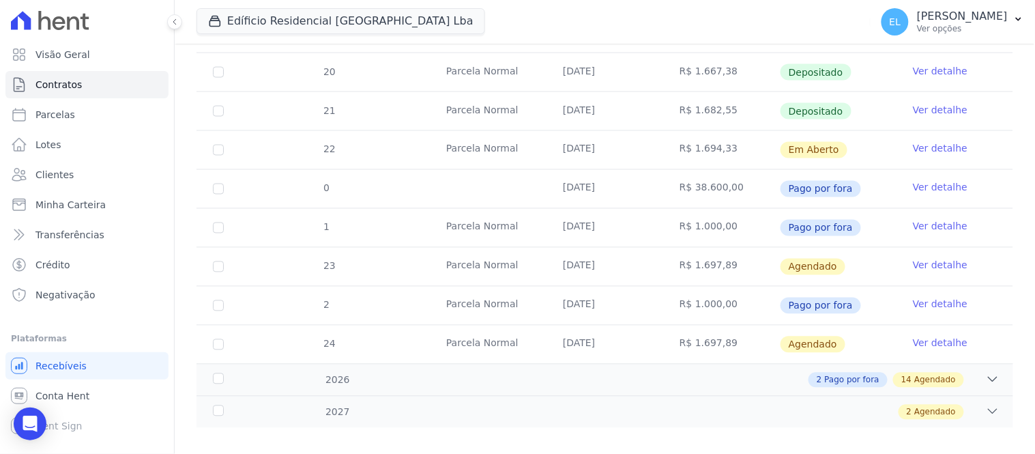
scroll to position [592, 0]
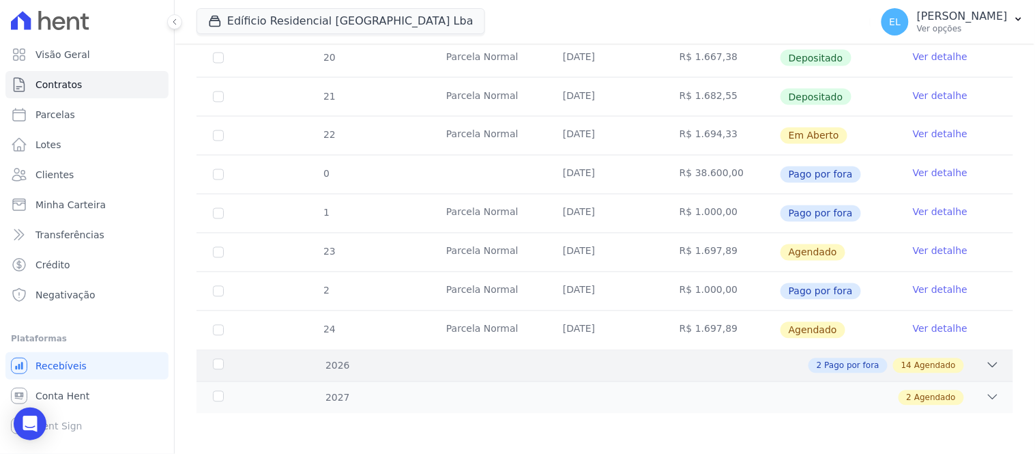
click at [986, 359] on icon at bounding box center [993, 365] width 14 height 14
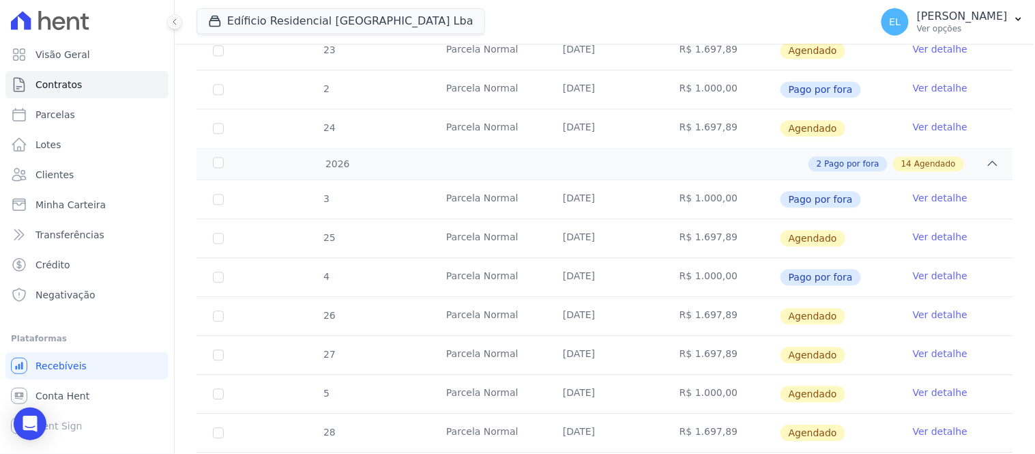
scroll to position [820, 0]
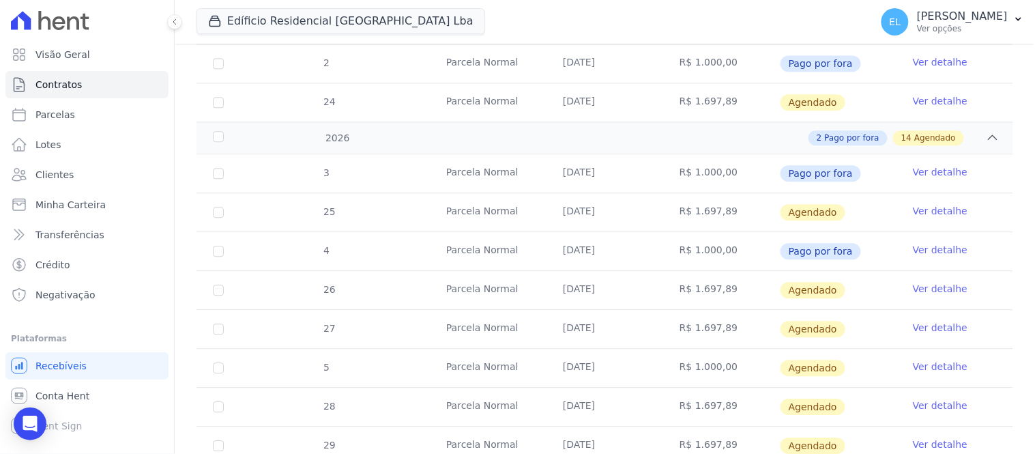
click at [921, 367] on link "Ver detalhe" at bounding box center [940, 367] width 55 height 14
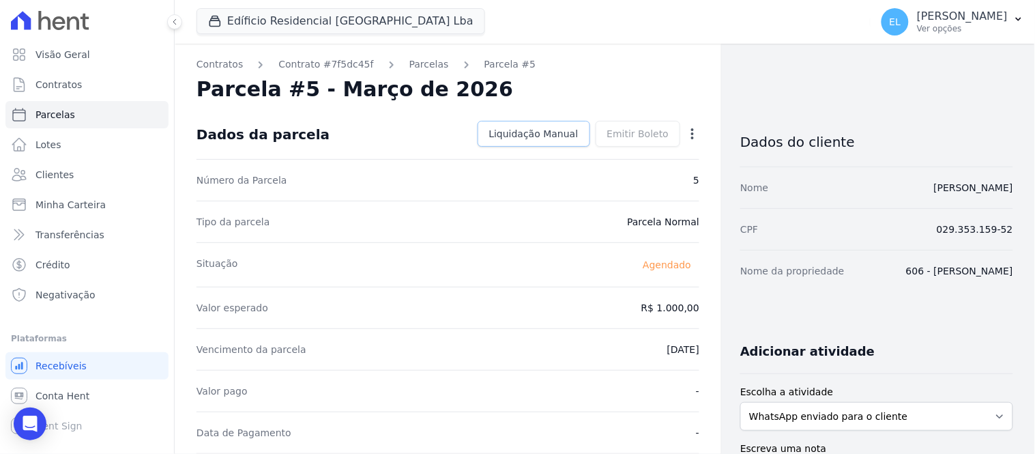
click at [551, 131] on span "Liquidação Manual" at bounding box center [533, 134] width 89 height 14
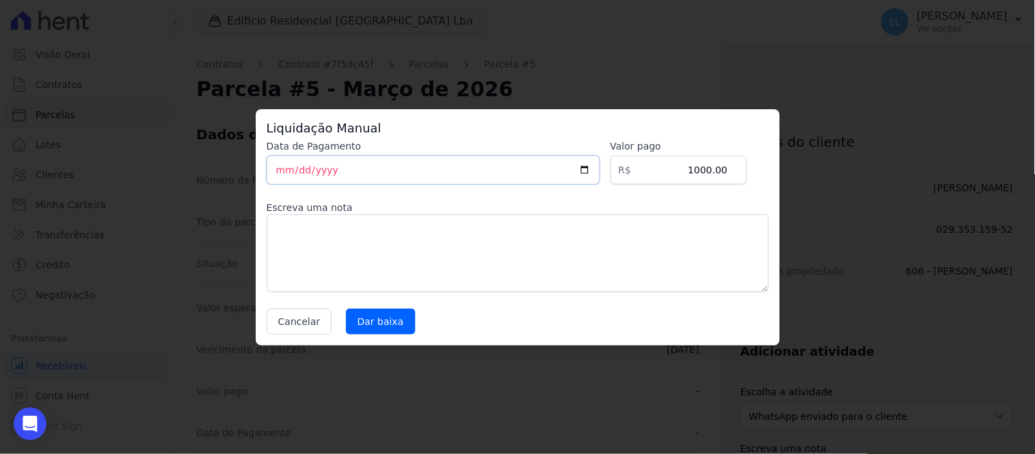
click at [295, 173] on input "[DATE]" at bounding box center [433, 170] width 333 height 29
type input "[DATE]"
click at [419, 216] on textarea at bounding box center [518, 253] width 502 height 78
drag, startPoint x: 710, startPoint y: 168, endPoint x: 752, endPoint y: 168, distance: 41.6
click at [752, 168] on div "Data de Pagamento [DATE] [GEOGRAPHIC_DATA] R$ 1000.00 Escreva uma nota Cancelar…" at bounding box center [518, 236] width 502 height 195
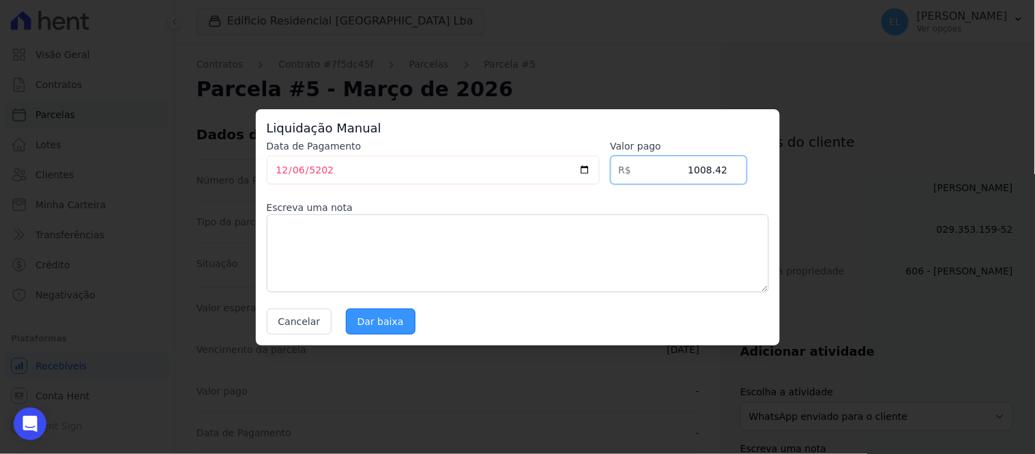
type input "1008.42"
drag, startPoint x: 376, startPoint y: 321, endPoint x: 393, endPoint y: 326, distance: 17.7
click at [378, 322] on input "Dar baixa" at bounding box center [381, 321] width 70 height 26
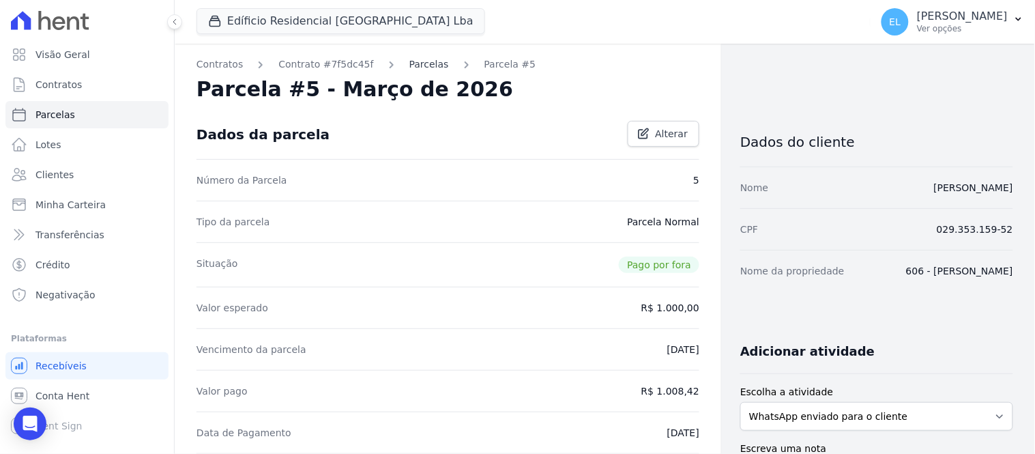
click at [409, 60] on link "Parcelas" at bounding box center [429, 64] width 40 height 14
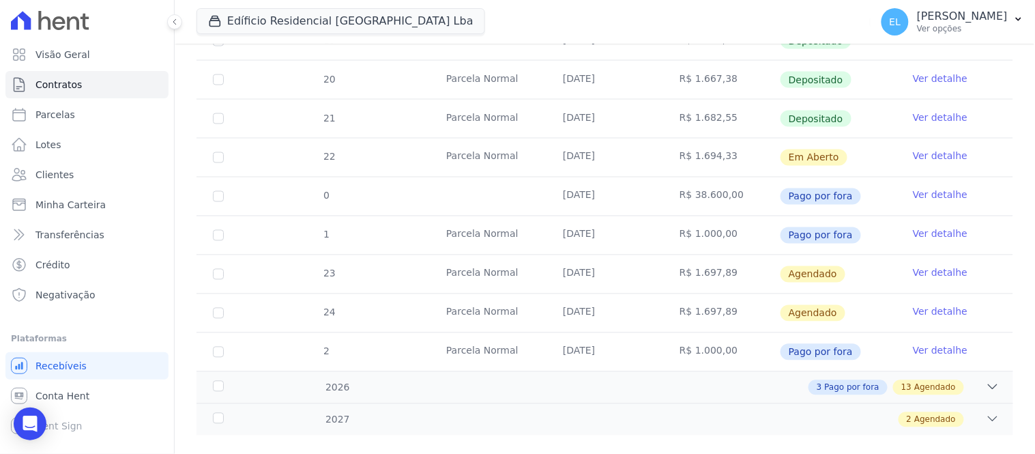
scroll to position [592, 0]
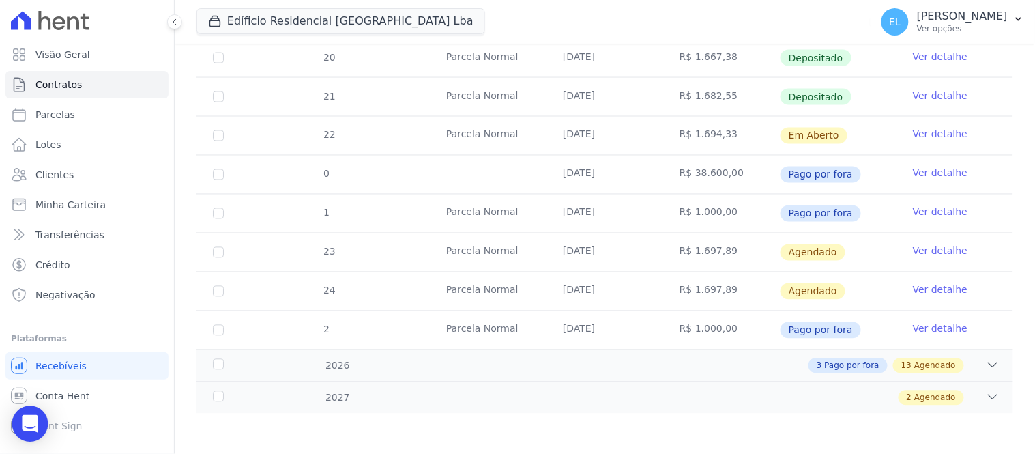
click at [34, 424] on icon "Open Intercom Messenger" at bounding box center [30, 424] width 16 height 18
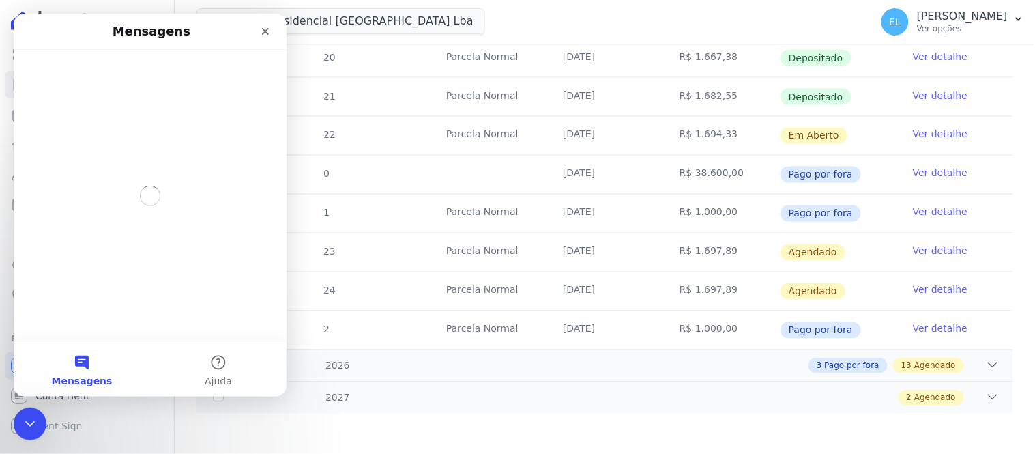
scroll to position [0, 0]
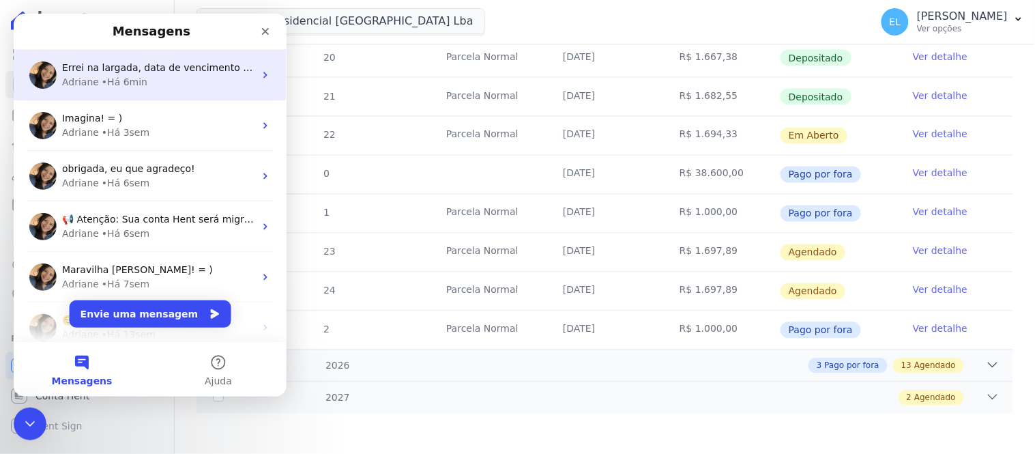
click at [105, 69] on span "Errei na largada, data de vencimento é [DATE] e a de pagamento foi [DATE] conse…" at bounding box center [388, 66] width 655 height 11
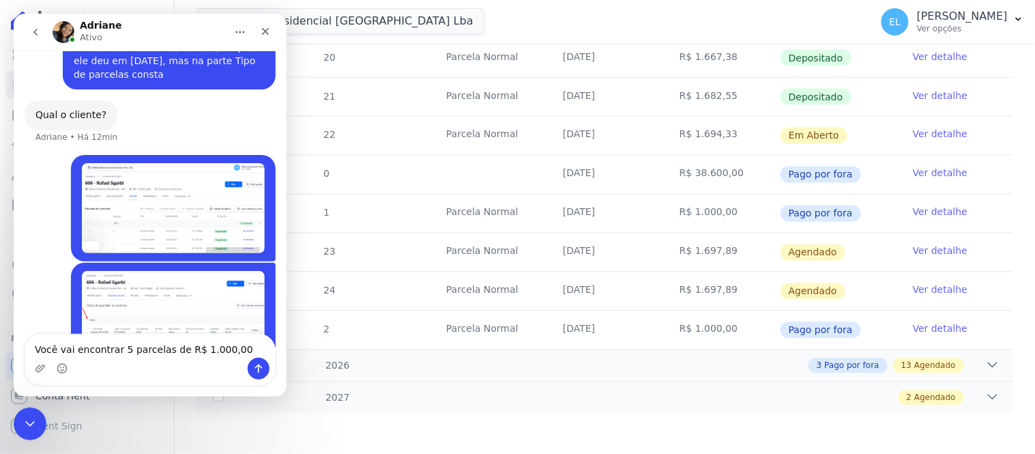
scroll to position [5391, 0]
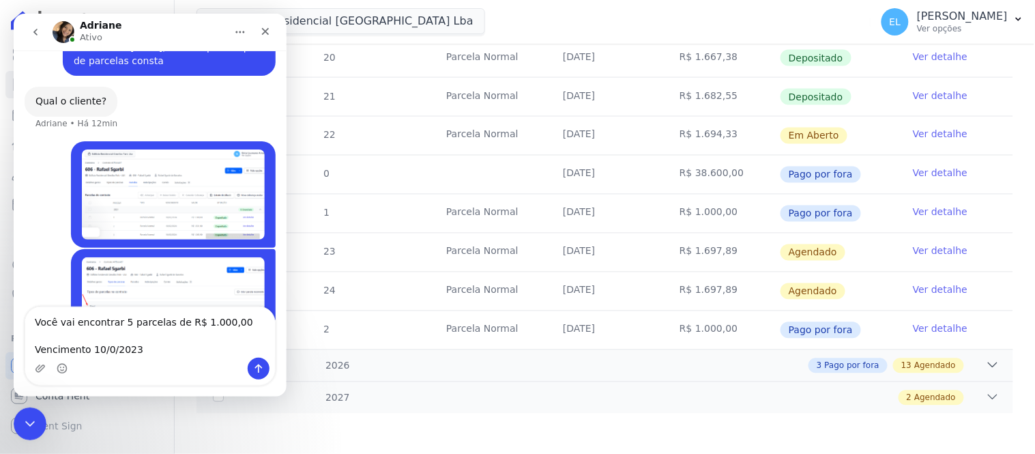
click at [108, 324] on textarea "Você vai encontrar 5 parcelas de R$ 1.000,00 Vencimento 10/0/2023" at bounding box center [150, 331] width 250 height 50
click at [145, 349] on textarea "Você vai encontra r 5 parcelas de R$ 1.000,00 Vencimento 10/0/2023" at bounding box center [150, 331] width 250 height 50
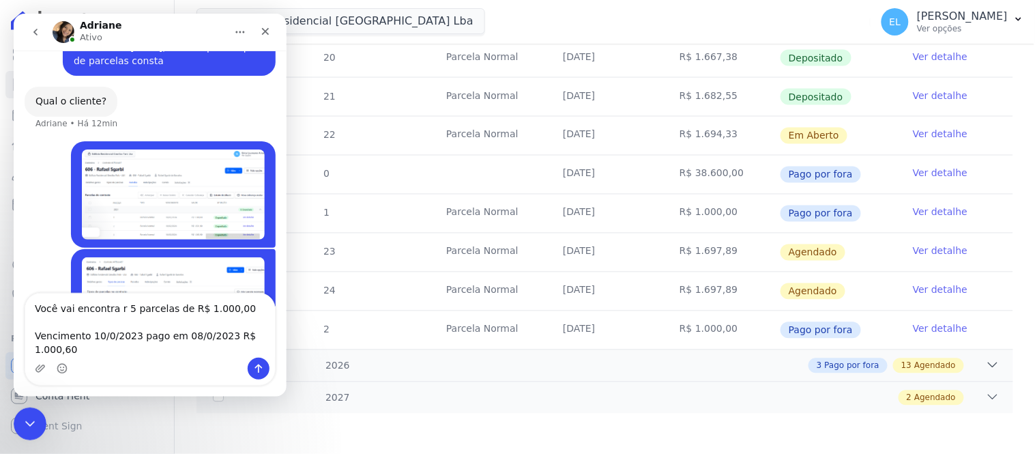
scroll to position [5404, 0]
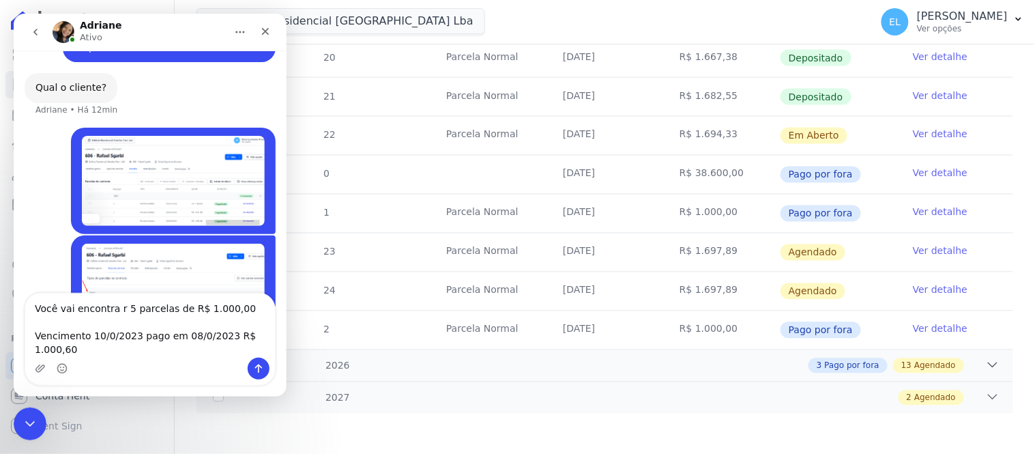
drag, startPoint x: 33, startPoint y: 325, endPoint x: 68, endPoint y: 336, distance: 36.0
click at [68, 336] on textarea "Você vai encontra r 5 parcelas de R$ 1.000,00 Vencimento 10/0/2023 pago em 08/0…" at bounding box center [150, 325] width 250 height 64
click at [74, 343] on textarea "Você vai encontra r 5 parcelas de R$ 1.000,00 Vencimento 10/0/2023 pago em 08/0…" at bounding box center [150, 325] width 250 height 64
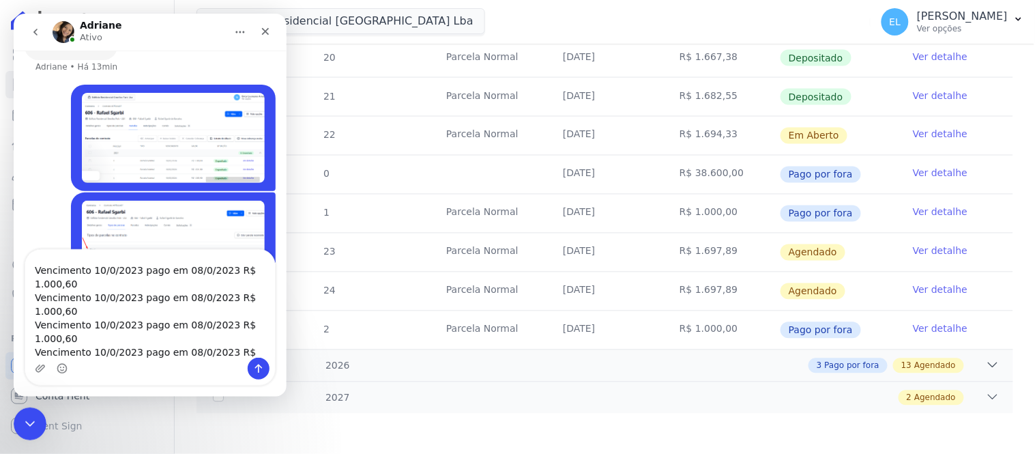
scroll to position [0, 0]
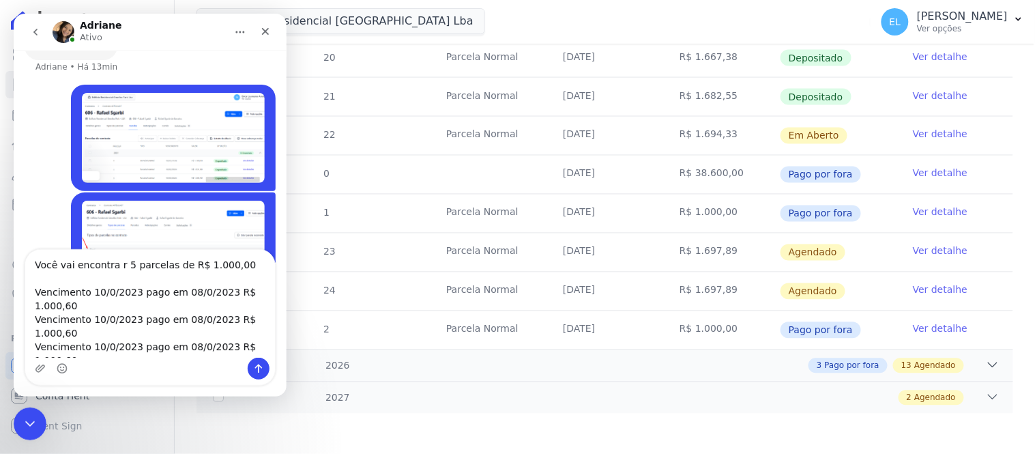
click at [100, 293] on textarea "Você vai encontra r 5 parcelas de R$ 1.000,00 Vencimento 10/0/2023 pago em 08/0…" at bounding box center [150, 303] width 250 height 108
click at [105, 292] on textarea "Você vai encontra r 5 parcelas de R$ 1.000,00 Vencimento 10/0/2023 pago em 08/0…" at bounding box center [150, 303] width 250 height 108
click at [199, 290] on textarea "Você vai encontra r 5 parcelas de R$ 1.000,00 Vencimento [DATE] pago em 08/0/20…" at bounding box center [150, 303] width 250 height 108
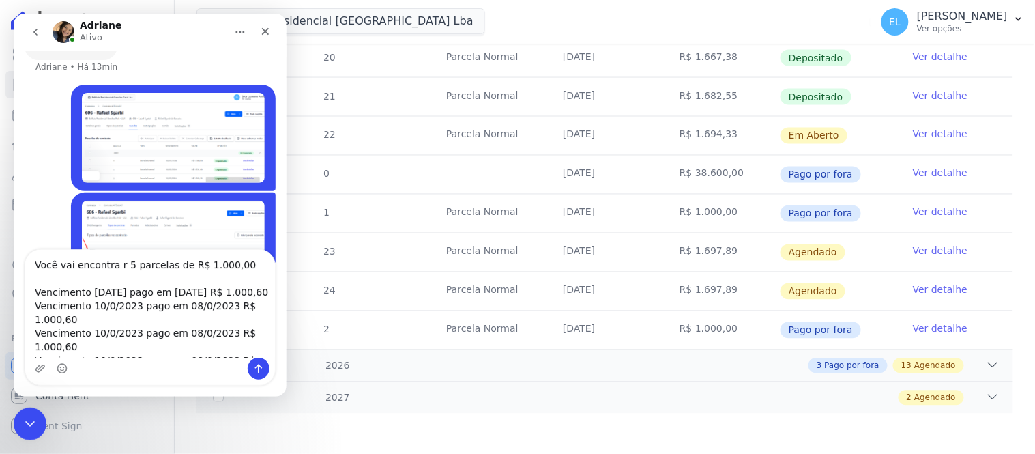
click at [105, 319] on textarea "Você vai encontra r 5 parcelas de R$ 1.000,00 Vencimento [DATE] pago em [DATE] …" at bounding box center [150, 303] width 250 height 108
click at [186, 317] on textarea "Você vai encontra r 5 parcelas de R$ 1.000,00 Vencimento [DATE] pago em [DATE] …" at bounding box center [150, 303] width 250 height 108
click at [77, 336] on textarea "Você vai encontra r 5 parcelas de R$ 1.000,00 Vencimento [DATE] pago em [DATE] …" at bounding box center [150, 303] width 250 height 108
click at [102, 349] on textarea "Você vai encontra r 5 parcelas de R$ 1.000,00 Vencimento [DATE] pago em [DATE] …" at bounding box center [150, 303] width 250 height 108
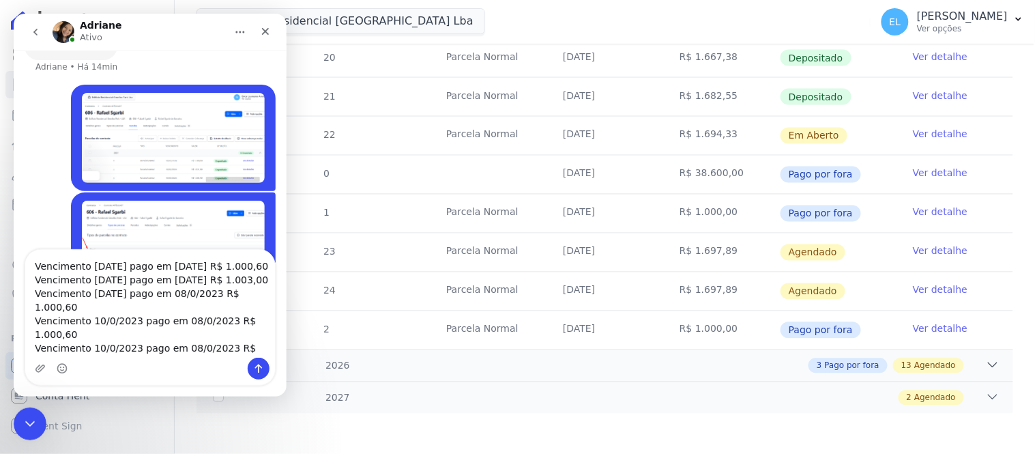
scroll to position [79, 0]
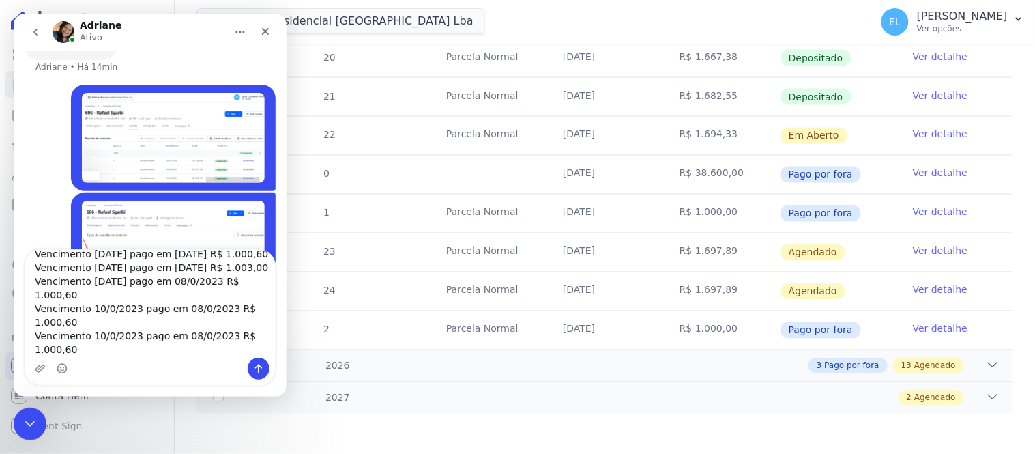
click at [186, 346] on textarea "Você vai encontra r 5 parcelas de R$ 1.000,00 Vencimento [DATE] pago em [DATE] …" at bounding box center [150, 303] width 250 height 108
click at [187, 268] on textarea "Você vai encontra r 5 parcelas de R$ 1.000,00 Vencimento [DATE] pago em [DATE] …" at bounding box center [150, 303] width 250 height 108
click at [98, 282] on textarea "Você vai encontra r 5 parcelas de R$ 1.000,00 Vencimento [DATE] pago em [DATE] …" at bounding box center [150, 303] width 250 height 108
click at [104, 292] on textarea "Você vai encontra r 5 parcelas de R$ 1.000,00 Vencimento [DATE] pago em [DATE] …" at bounding box center [150, 303] width 250 height 108
click at [187, 293] on textarea "Você vai encontra r 5 parcelas de R$ 1.000,00 Vencimento [DATE] pago em [DATE] …" at bounding box center [150, 303] width 250 height 108
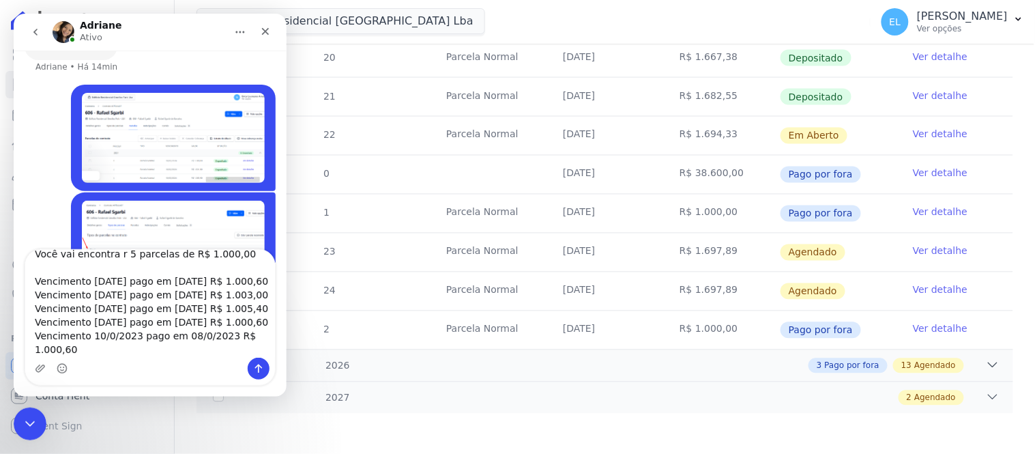
click at [136, 304] on textarea "Você vai encontra r 5 parcelas de R$ 1.000,00 Vencimento [DATE] pago em [DATE] …" at bounding box center [150, 303] width 250 height 108
click at [102, 325] on textarea "Você vai encontra r 5 parcelas de R$ 1.000,00 Vencimento [DATE] pago em [DATE] …" at bounding box center [150, 303] width 250 height 108
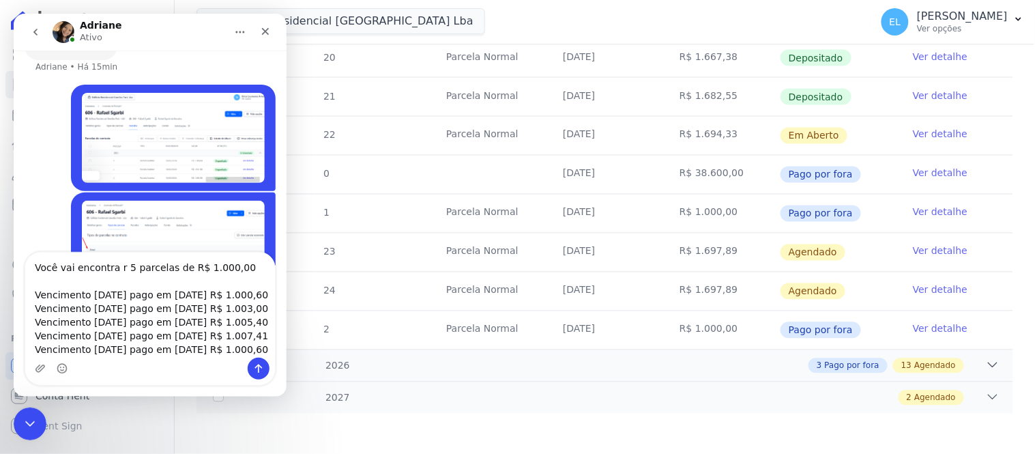
click at [92, 339] on textarea "Você vai encontra r 5 parcelas de R$ 1.000,00 Vencimento [DATE] pago em [DATE] …" at bounding box center [150, 304] width 250 height 105
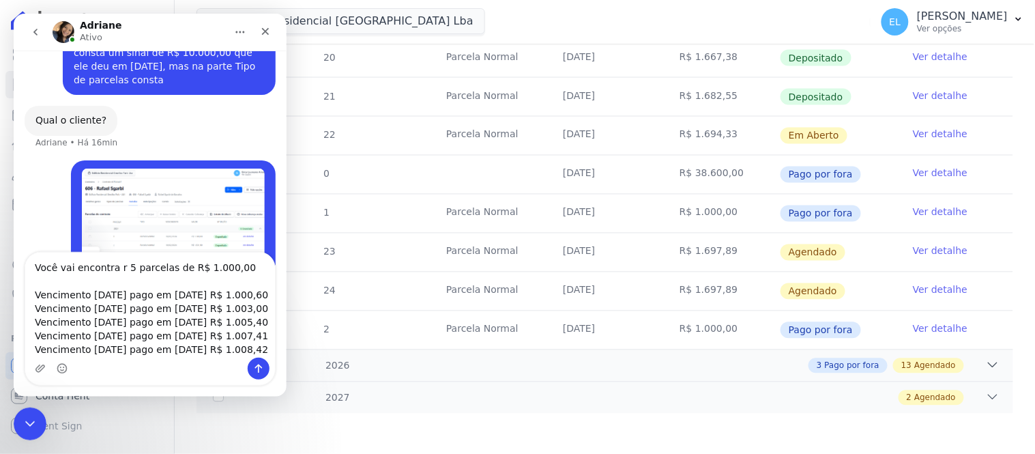
scroll to position [91, 0]
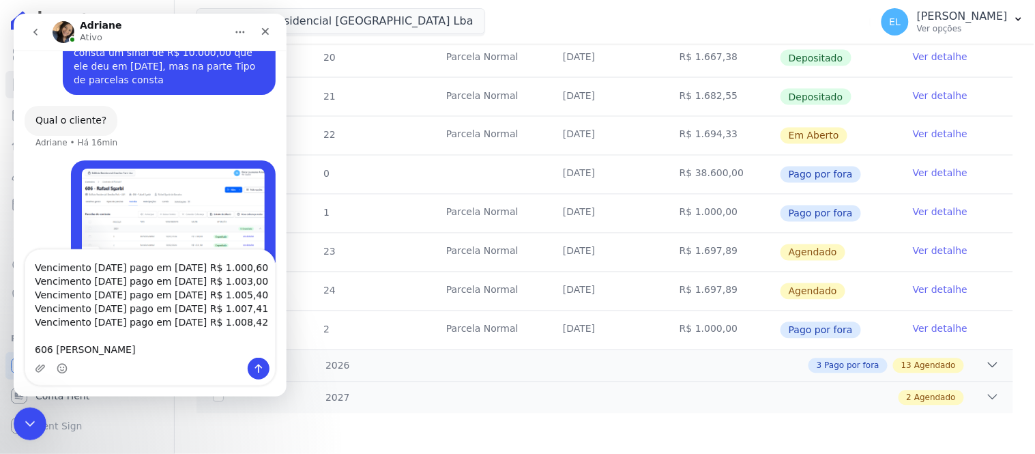
type textarea "Você vai encontra r 5 parcelas de R$ 1.000,00 Vencimento [DATE] pago em [DATE] …"
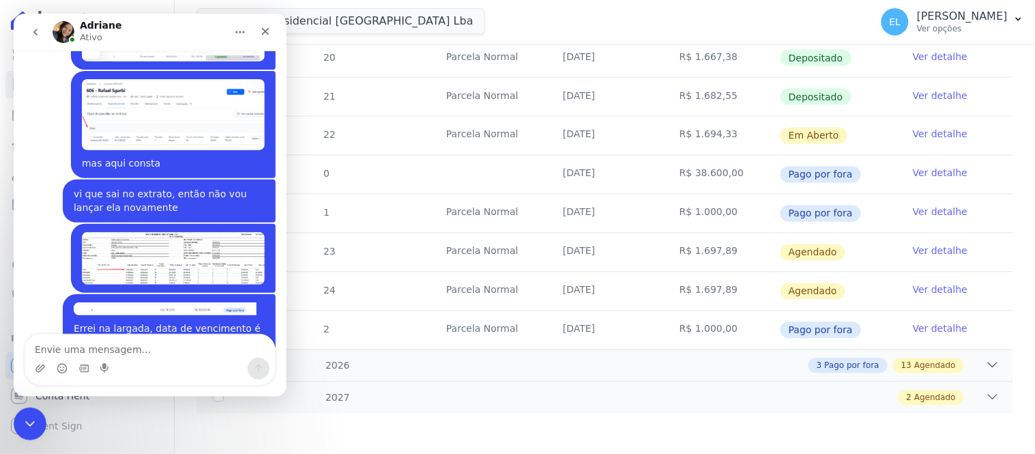
scroll to position [5568, 0]
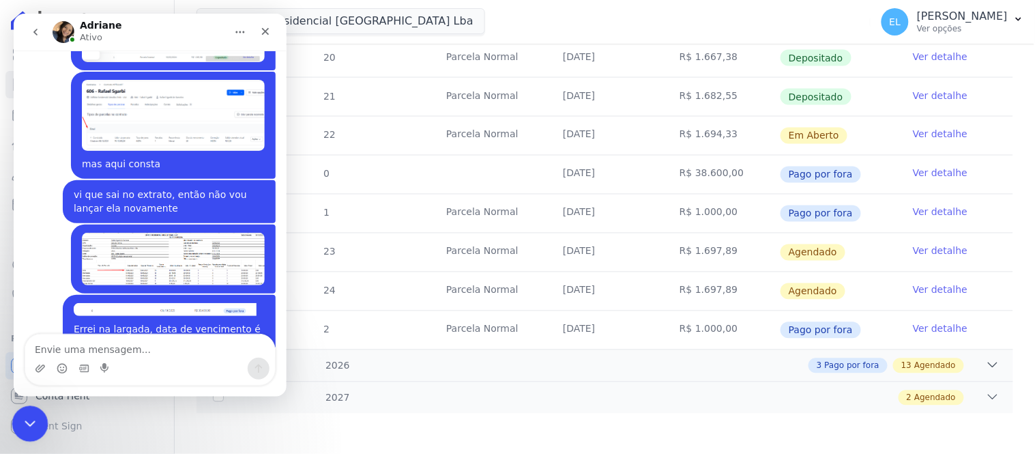
click at [23, 422] on icon "Encerramento do Messenger da Intercom" at bounding box center [28, 421] width 16 height 16
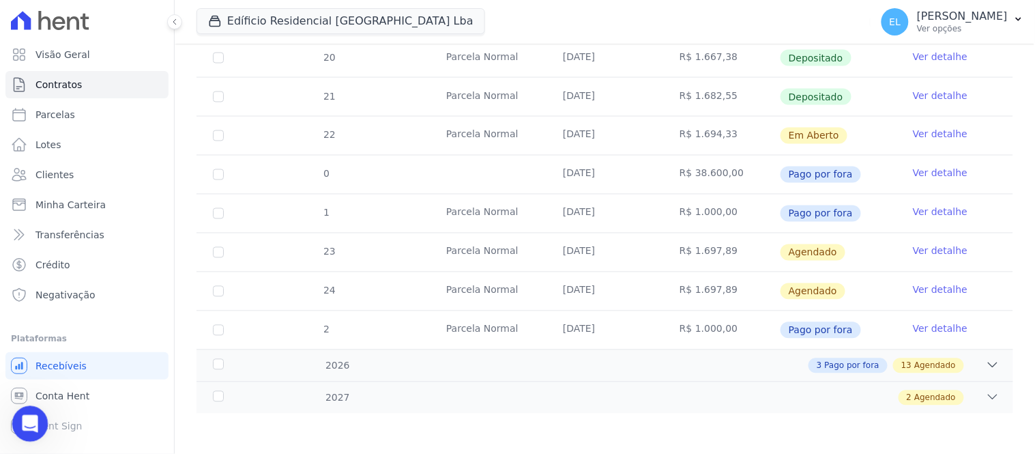
click at [25, 424] on icon "Abertura do Messenger da Intercom" at bounding box center [28, 422] width 23 height 23
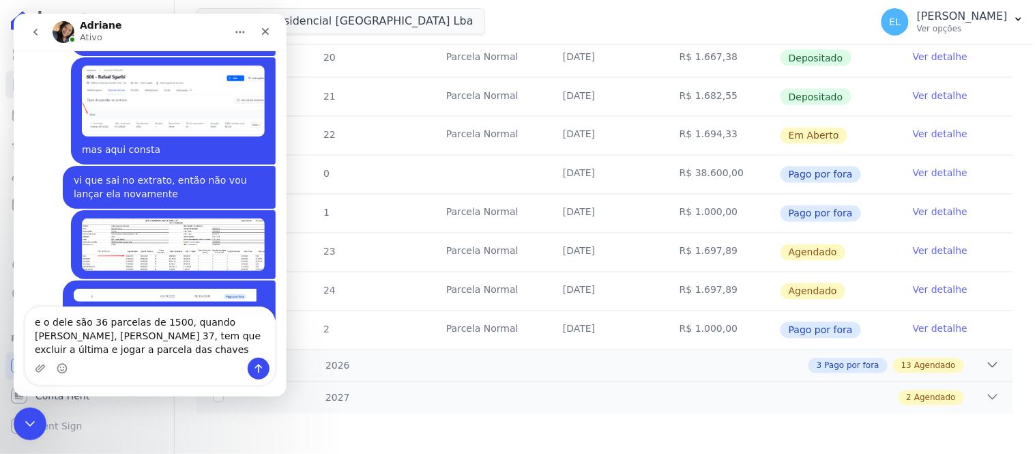
scroll to position [5596, 0]
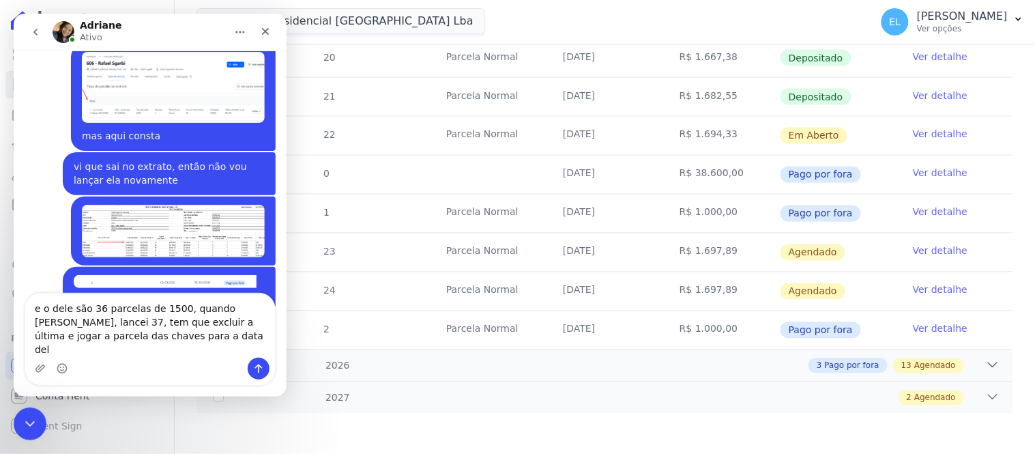
type textarea "e o dele são 36 parcelas de 1500, quando [PERSON_NAME], [PERSON_NAME] 37, tem q…"
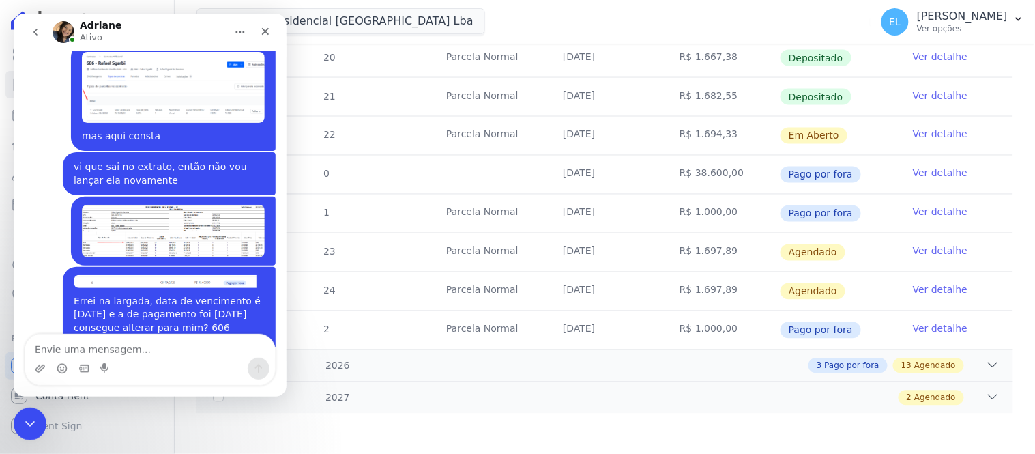
scroll to position [5626, 0]
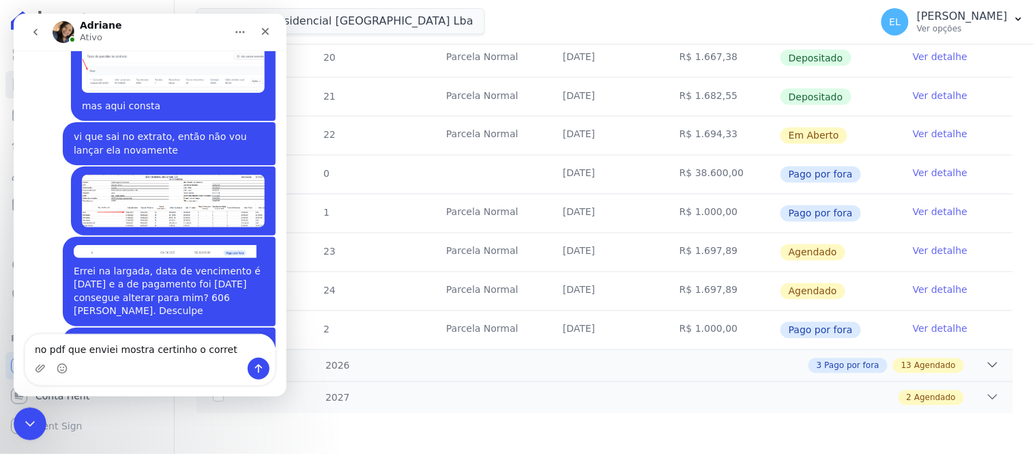
type textarea "no pdf que enviei mostra certinho o correto"
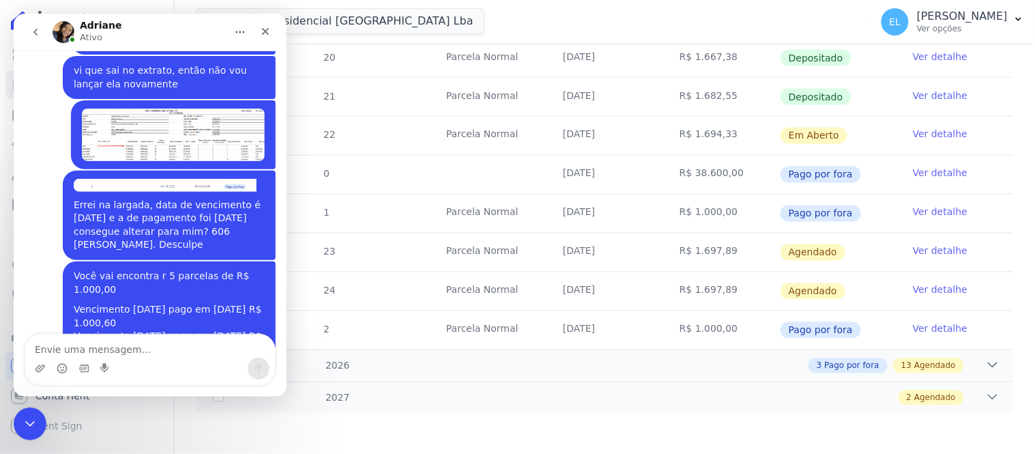
scroll to position [5657, 0]
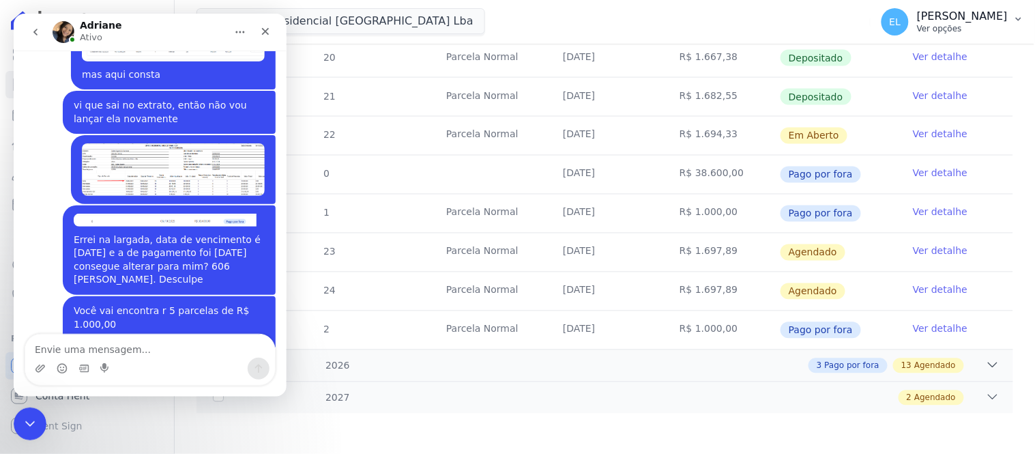
click at [964, 21] on p "[PERSON_NAME]" at bounding box center [962, 17] width 91 height 14
